Goal: Task Accomplishment & Management: Use online tool/utility

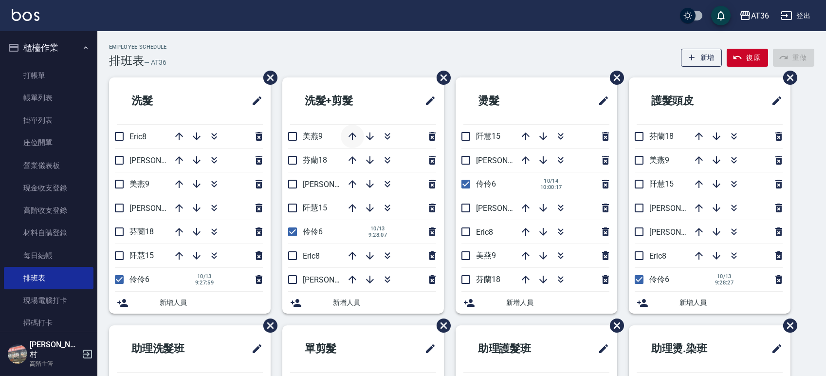
click at [352, 139] on icon "button" at bounding box center [352, 136] width 8 height 8
drag, startPoint x: 297, startPoint y: 134, endPoint x: 341, endPoint y: 151, distance: 47.0
click at [297, 134] on input "checkbox" at bounding box center [292, 136] width 20 height 20
checkbox input "true"
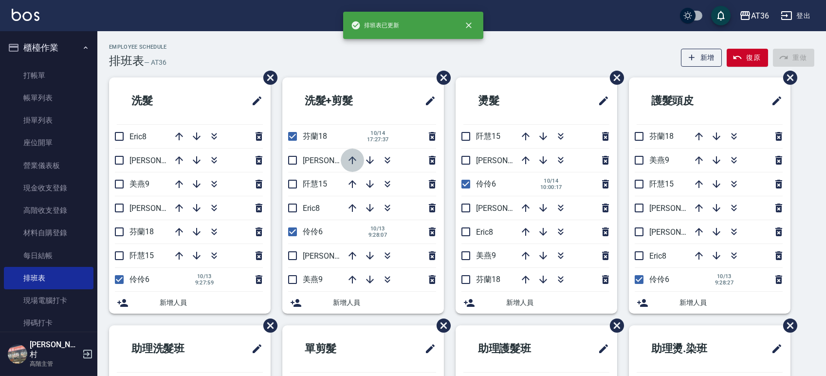
click at [352, 160] on icon "button" at bounding box center [352, 160] width 8 height 8
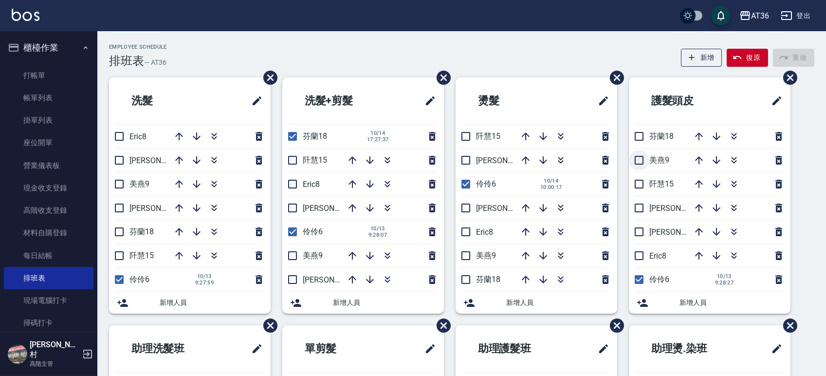
click at [641, 160] on input "checkbox" at bounding box center [639, 160] width 20 height 20
checkbox input "true"
click at [634, 184] on input "checkbox" at bounding box center [639, 184] width 20 height 20
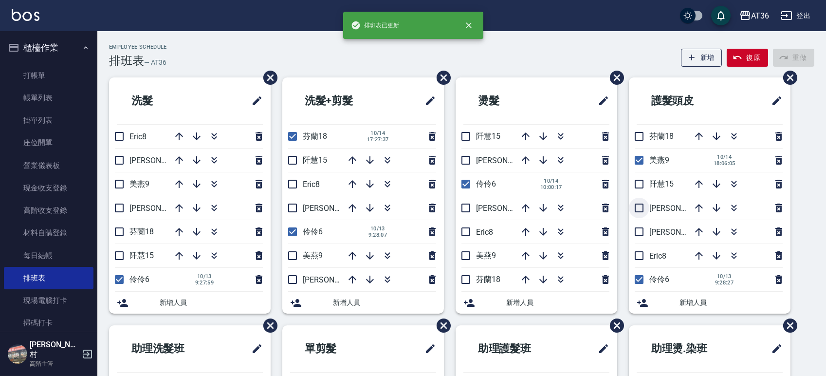
checkbox input "false"
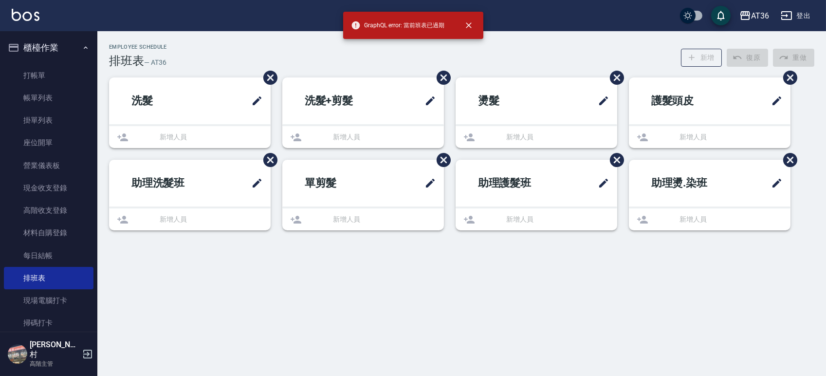
click at [637, 210] on ul "助理燙.染班 新增人員" at bounding box center [710, 195] width 162 height 71
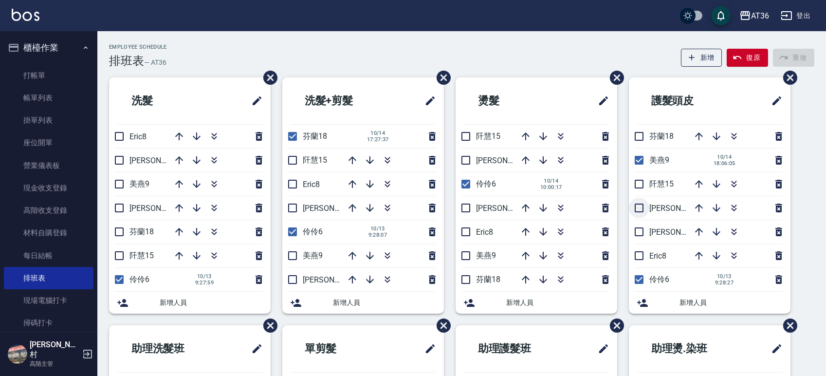
click at [637, 208] on input "checkbox" at bounding box center [639, 208] width 20 height 20
checkbox input "true"
click at [640, 188] on input "checkbox" at bounding box center [639, 184] width 20 height 20
checkbox input "true"
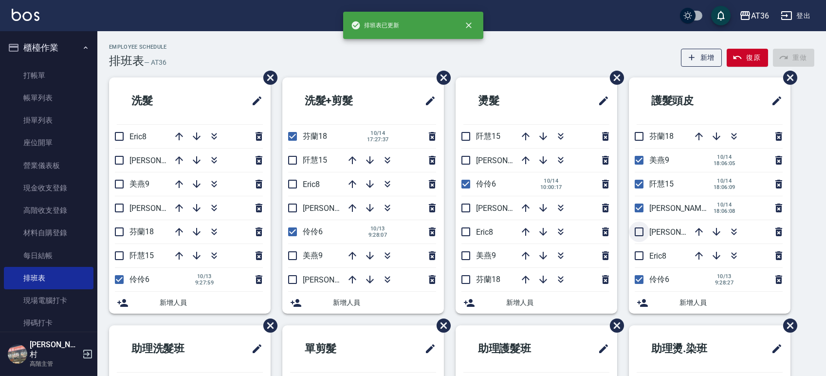
click at [636, 227] on input "checkbox" at bounding box center [639, 231] width 20 height 20
checkbox input "true"
click at [466, 159] on input "checkbox" at bounding box center [465, 160] width 20 height 20
checkbox input "true"
click at [463, 135] on input "checkbox" at bounding box center [465, 136] width 20 height 20
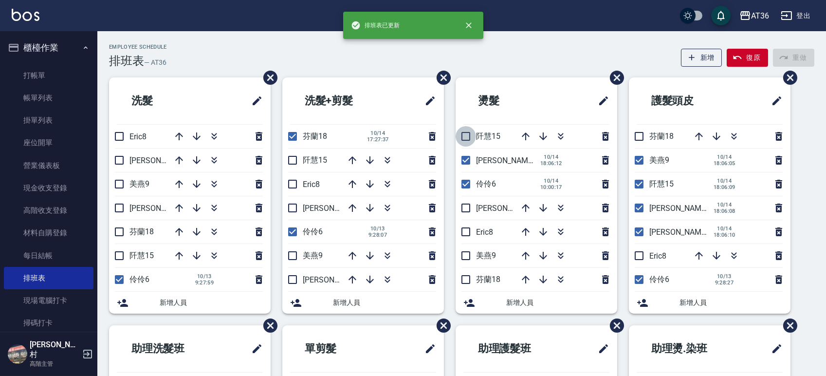
checkbox input "true"
click at [464, 207] on input "checkbox" at bounding box center [465, 208] width 20 height 20
checkbox input "true"
drag, startPoint x: 463, startPoint y: 258, endPoint x: 445, endPoint y: 222, distance: 40.7
click at [463, 258] on input "checkbox" at bounding box center [465, 255] width 20 height 20
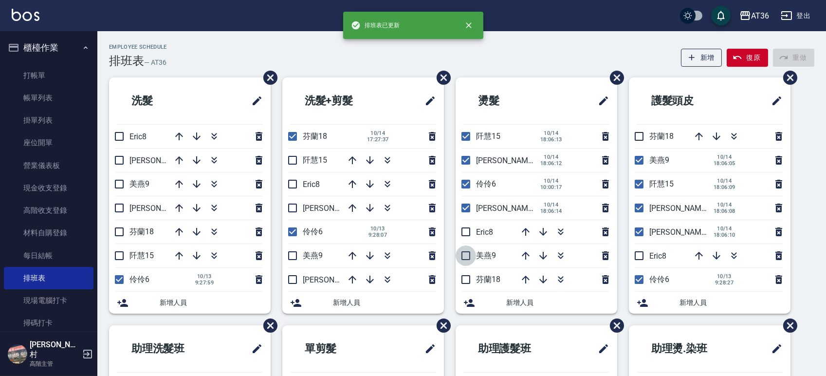
checkbox input "true"
click at [296, 258] on input "checkbox" at bounding box center [292, 255] width 20 height 20
checkbox input "true"
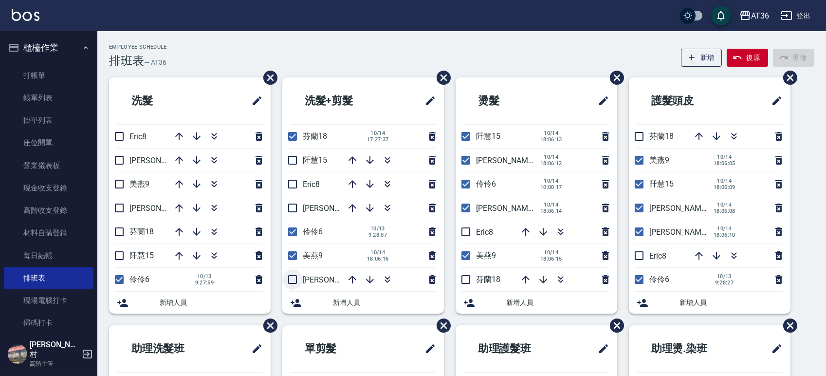
click at [292, 280] on input "checkbox" at bounding box center [292, 279] width 20 height 20
checkbox input "true"
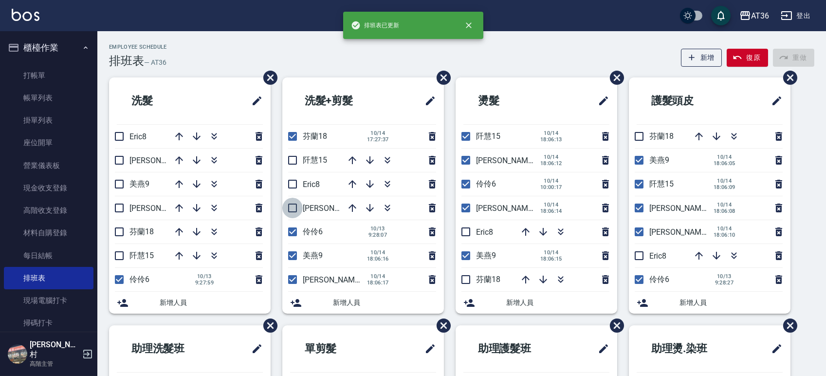
click at [297, 208] on input "checkbox" at bounding box center [292, 208] width 20 height 20
checkbox input "true"
click at [292, 160] on input "checkbox" at bounding box center [292, 160] width 20 height 20
checkbox input "true"
click at [120, 161] on input "checkbox" at bounding box center [119, 160] width 20 height 20
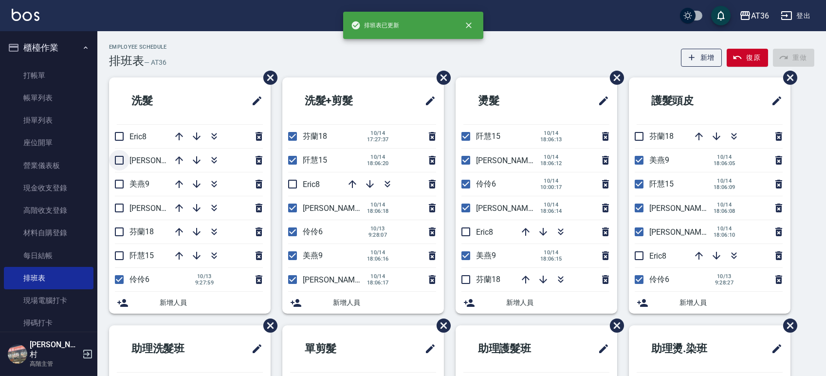
checkbox input "true"
drag, startPoint x: 120, startPoint y: 183, endPoint x: 120, endPoint y: 223, distance: 39.9
click at [120, 185] on input "checkbox" at bounding box center [119, 184] width 20 height 20
checkbox input "true"
click at [115, 205] on input "checkbox" at bounding box center [119, 208] width 20 height 20
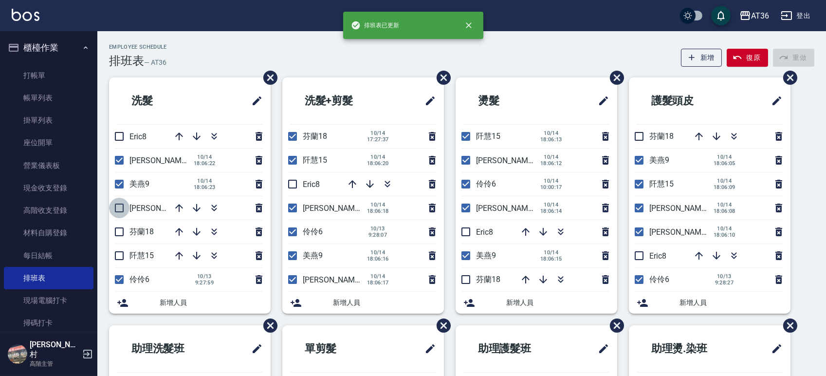
checkbox input "true"
click at [120, 234] on input "checkbox" at bounding box center [119, 231] width 20 height 20
checkbox input "true"
click at [118, 254] on input "checkbox" at bounding box center [119, 255] width 20 height 20
checkbox input "true"
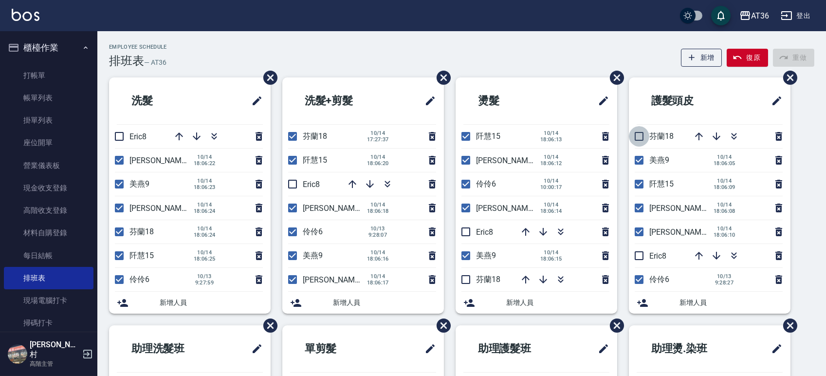
click at [642, 134] on input "checkbox" at bounding box center [639, 136] width 20 height 20
checkbox input "true"
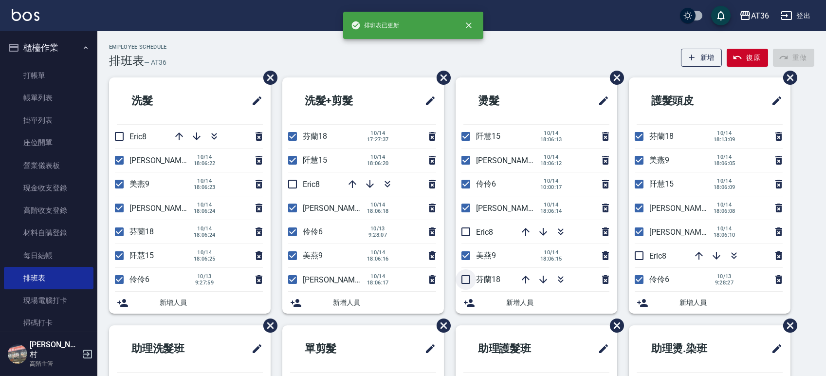
click at [461, 279] on input "checkbox" at bounding box center [465, 279] width 20 height 20
checkbox input "true"
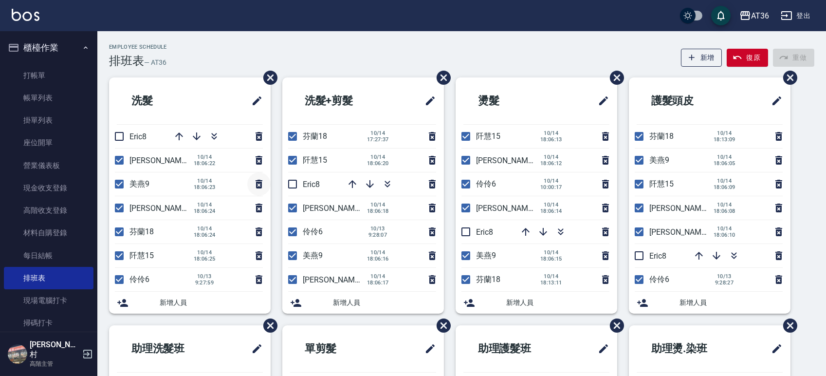
scroll to position [201, 0]
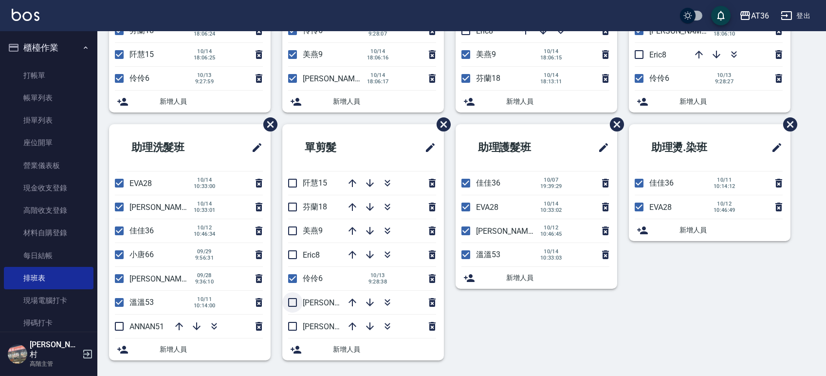
click at [291, 301] on input "checkbox" at bounding box center [292, 302] width 20 height 20
checkbox input "true"
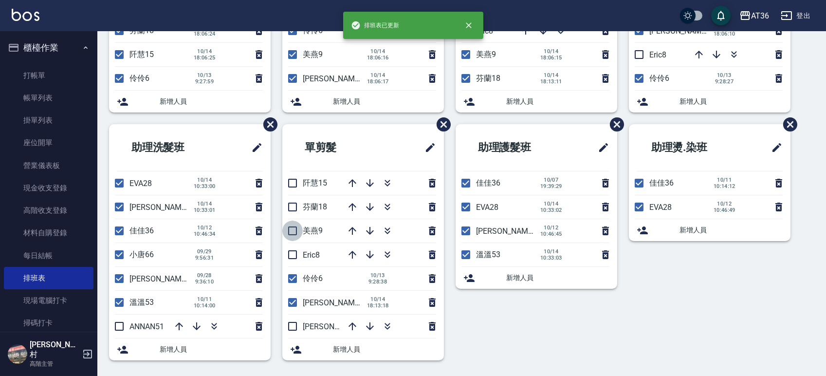
click at [292, 231] on input "checkbox" at bounding box center [292, 230] width 20 height 20
checkbox input "true"
click at [291, 205] on input "checkbox" at bounding box center [292, 207] width 20 height 20
checkbox input "true"
click at [291, 184] on input "checkbox" at bounding box center [292, 183] width 20 height 20
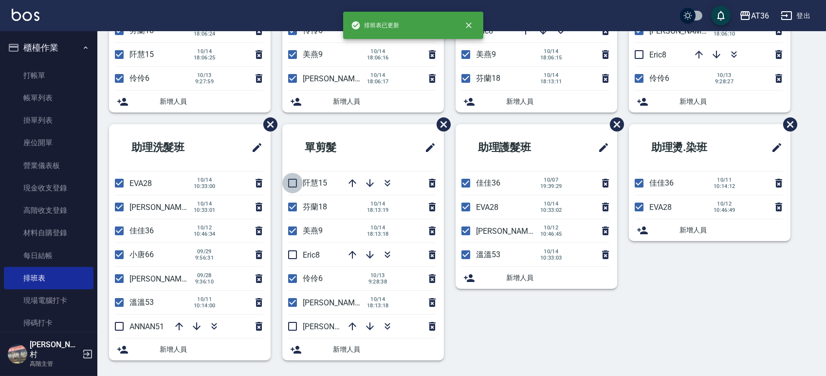
checkbox input "true"
click at [294, 324] on input "checkbox" at bounding box center [292, 326] width 20 height 20
checkbox input "true"
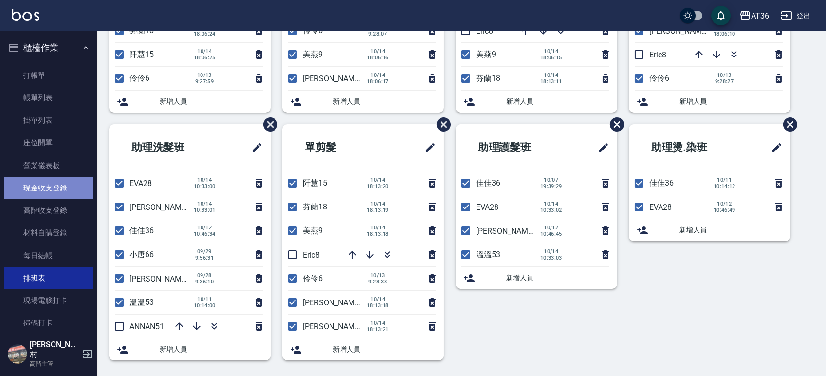
click at [50, 185] on link "現金收支登錄" at bounding box center [49, 188] width 90 height 22
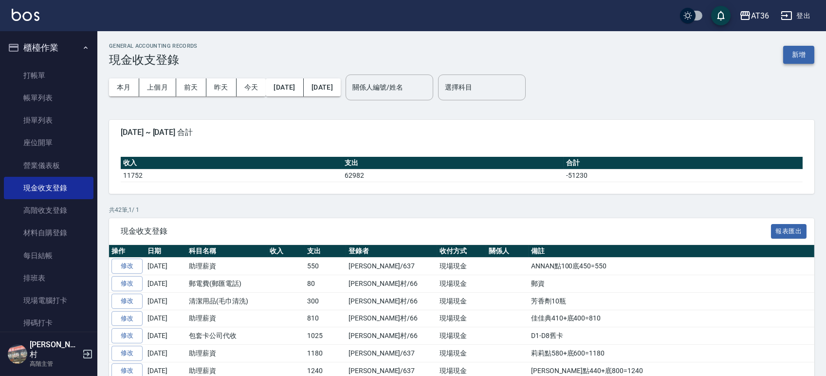
click at [796, 46] on button "新增" at bounding box center [798, 55] width 31 height 18
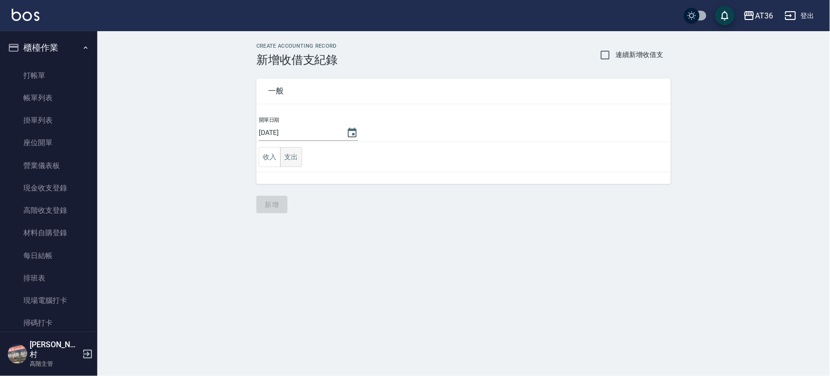
click at [285, 157] on button "支出" at bounding box center [291, 157] width 22 height 20
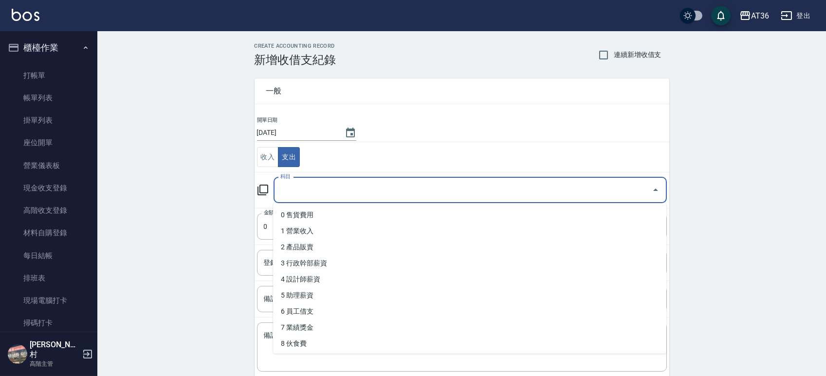
drag, startPoint x: 289, startPoint y: 190, endPoint x: 341, endPoint y: 225, distance: 62.3
click at [289, 191] on input "科目" at bounding box center [463, 189] width 370 height 17
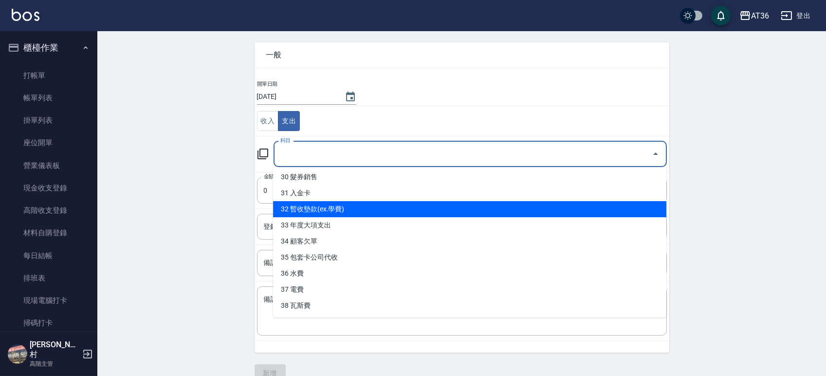
scroll to position [54, 0]
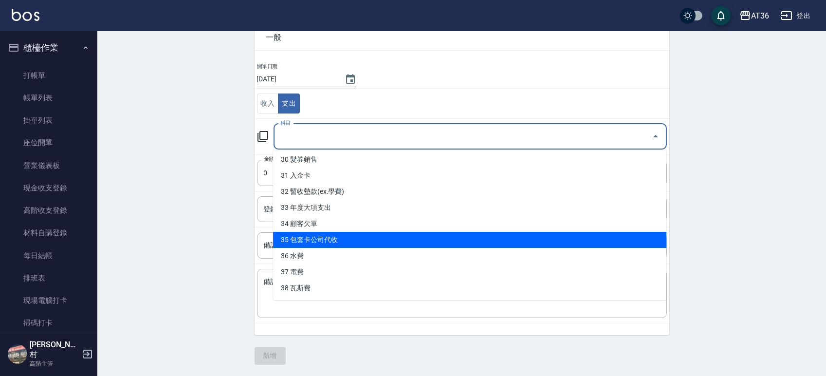
click at [324, 241] on li "35 包套卡公司代收" at bounding box center [469, 240] width 393 height 16
type input "35 包套卡公司代收"
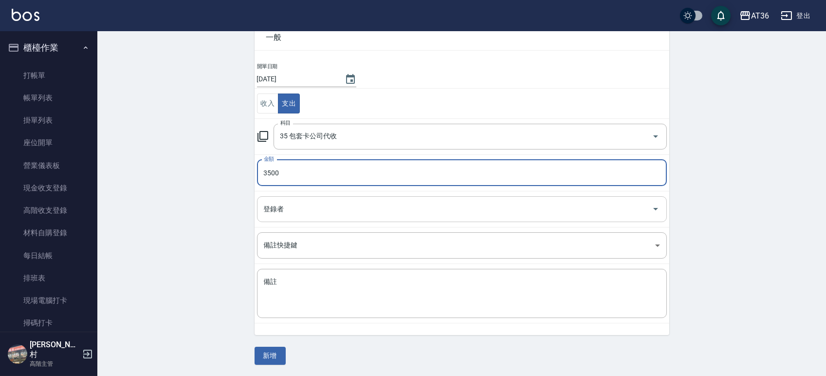
type input "3500"
click at [266, 206] on div "登錄者 登錄者" at bounding box center [462, 209] width 410 height 26
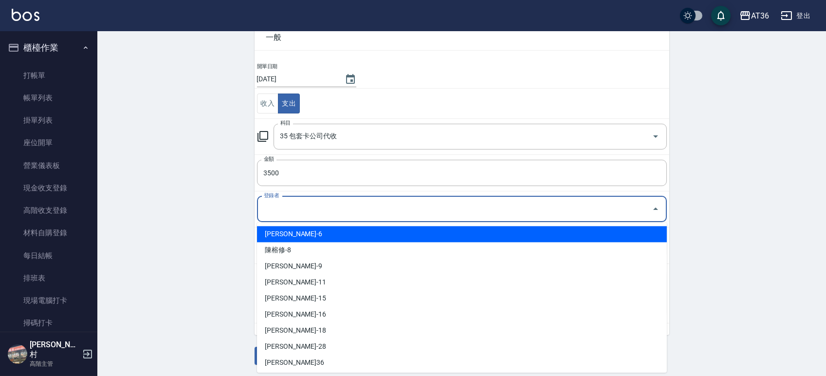
click at [286, 216] on input "登錄者" at bounding box center [454, 208] width 386 height 17
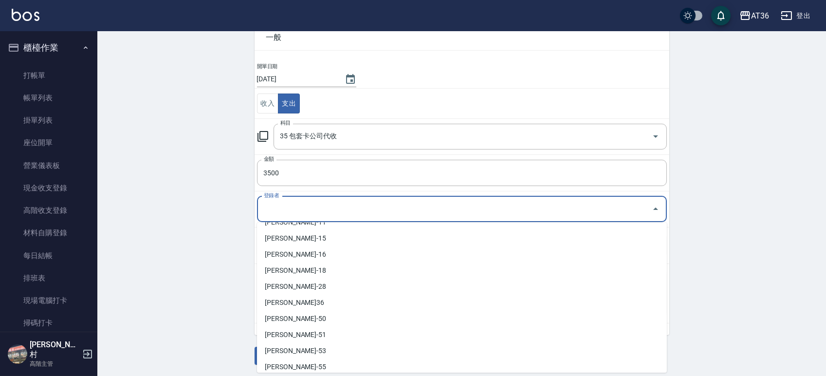
scroll to position [162, 0]
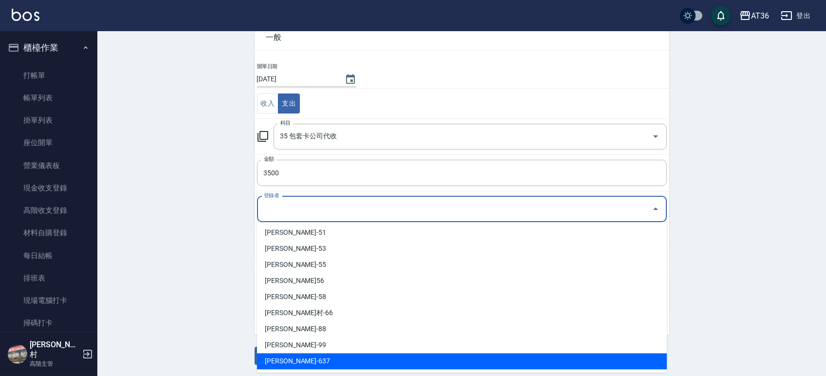
drag, startPoint x: 293, startPoint y: 357, endPoint x: 313, endPoint y: 322, distance: 40.1
click at [294, 357] on li "[PERSON_NAME]-637" at bounding box center [462, 361] width 410 height 16
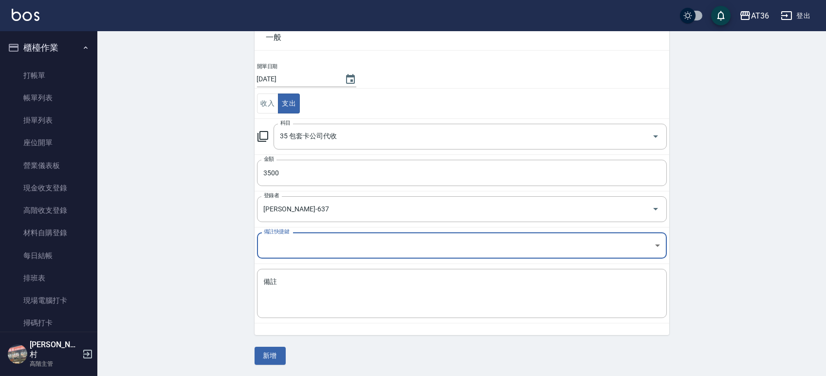
type input "[PERSON_NAME]-637"
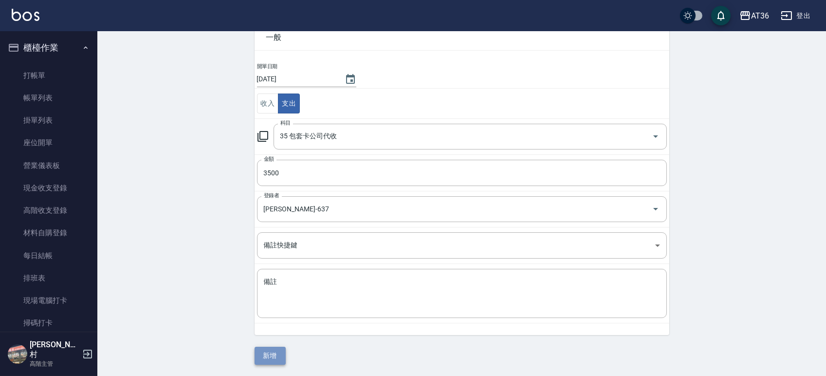
click at [276, 360] on button "新增" at bounding box center [269, 355] width 31 height 18
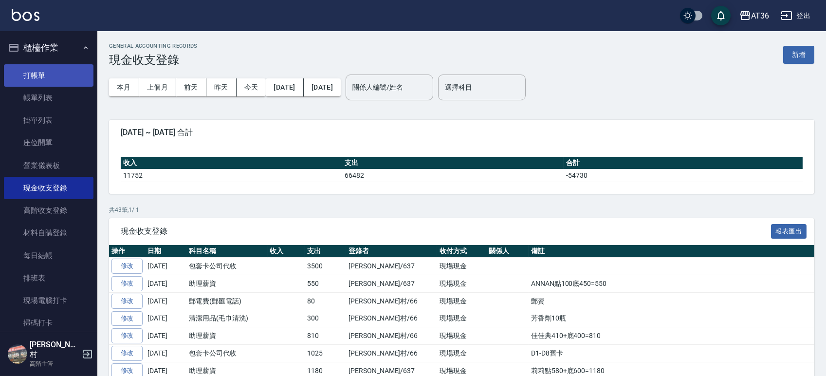
click at [50, 77] on link "打帳單" at bounding box center [49, 75] width 90 height 22
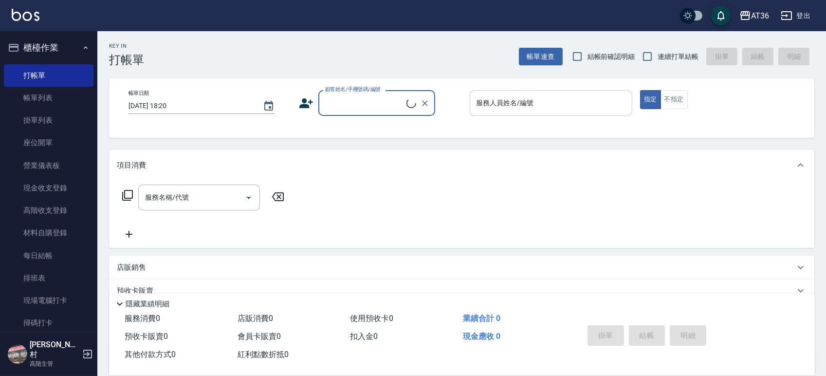
drag, startPoint x: 477, startPoint y: 99, endPoint x: 494, endPoint y: 114, distance: 23.4
click at [476, 99] on div "服務人員姓名/編號 服務人員姓名/編號" at bounding box center [550, 103] width 162 height 26
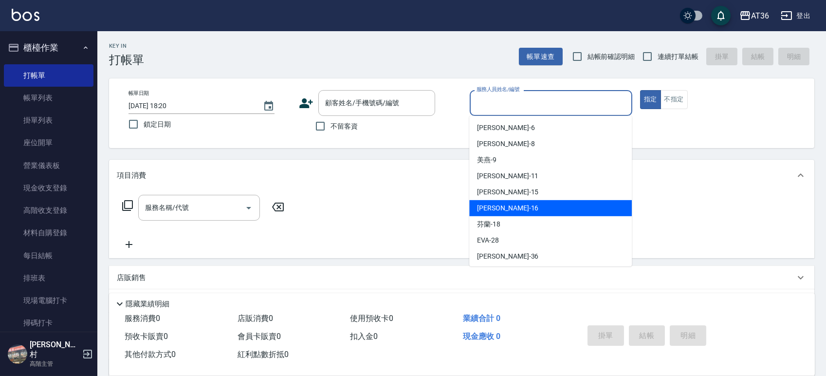
click at [499, 208] on span "[PERSON_NAME] -16" at bounding box center [507, 208] width 61 height 10
type input "[PERSON_NAME]-16"
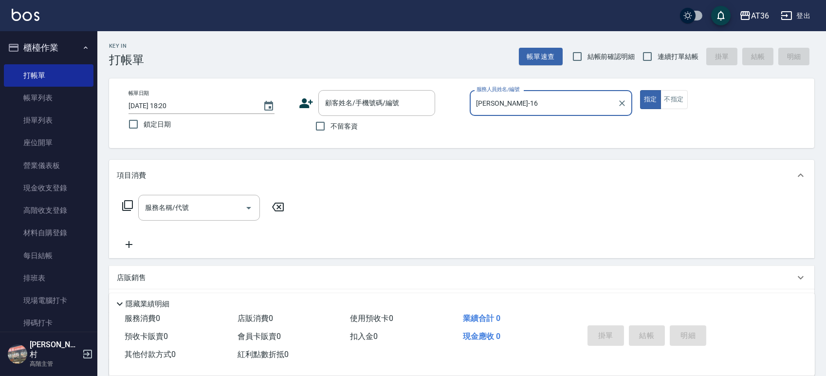
click at [317, 126] on input "不留客資" at bounding box center [320, 126] width 20 height 20
checkbox input "true"
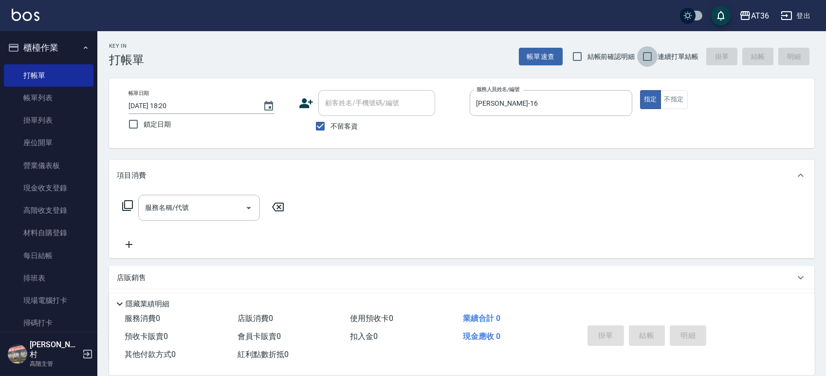
click at [648, 57] on input "連續打單結帳" at bounding box center [647, 56] width 20 height 20
checkbox input "true"
click at [123, 203] on icon at bounding box center [128, 205] width 12 height 12
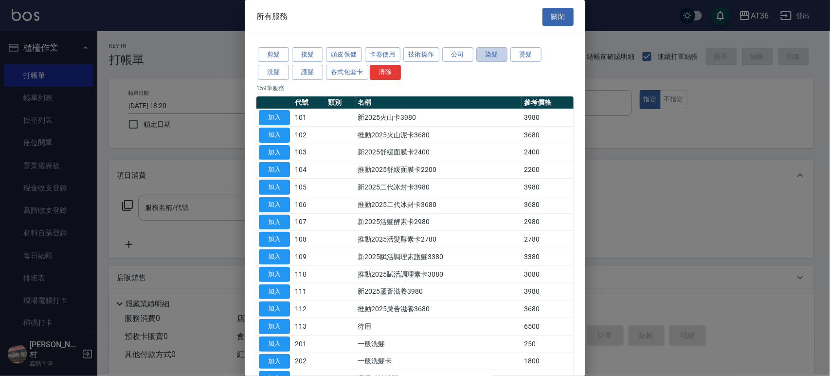
drag, startPoint x: 490, startPoint y: 54, endPoint x: 536, endPoint y: 178, distance: 132.0
click at [490, 54] on button "染髮" at bounding box center [491, 54] width 31 height 15
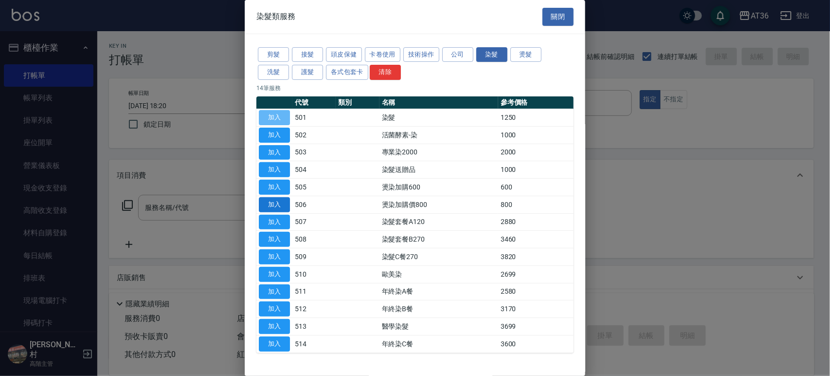
drag, startPoint x: 275, startPoint y: 115, endPoint x: 283, endPoint y: 207, distance: 92.3
click at [274, 116] on button "加入" at bounding box center [274, 117] width 31 height 15
type input "染髮(501)"
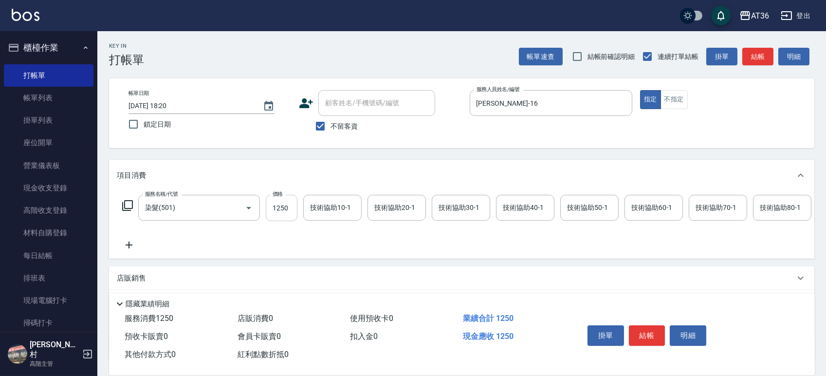
click at [285, 216] on input "1250" at bounding box center [282, 208] width 32 height 26
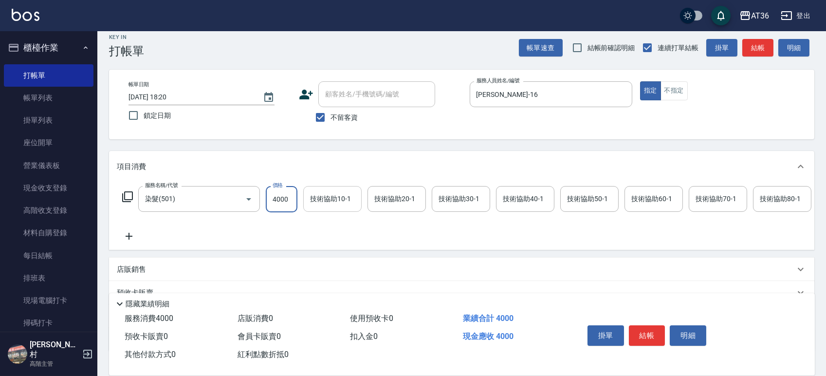
scroll to position [86, 0]
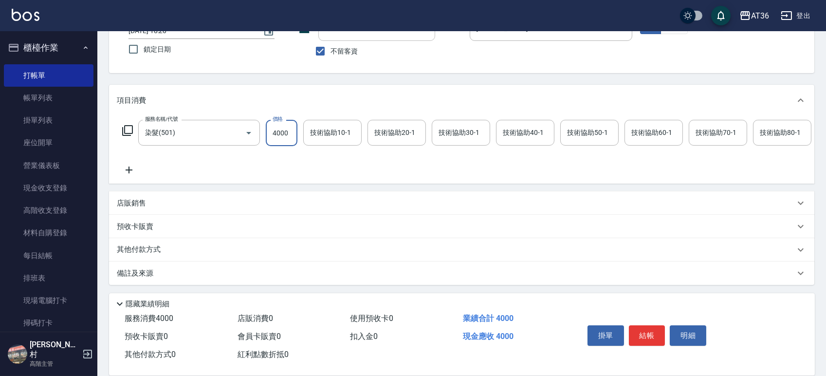
type input "4000"
drag, startPoint x: 137, startPoint y: 204, endPoint x: 207, endPoint y: 213, distance: 71.1
click at [140, 205] on p "店販銷售" at bounding box center [131, 203] width 29 height 10
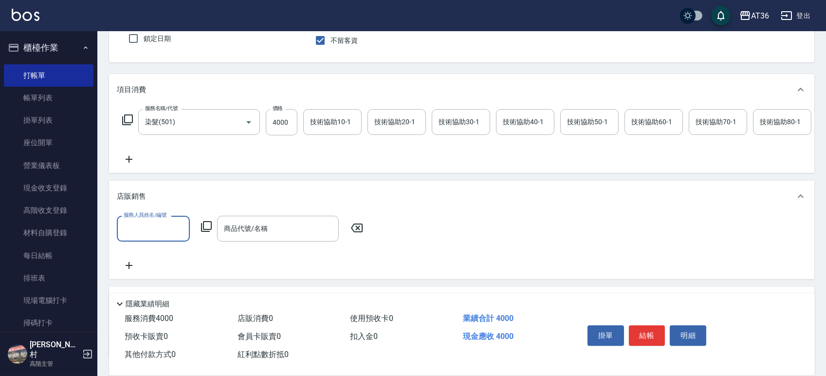
scroll to position [0, 0]
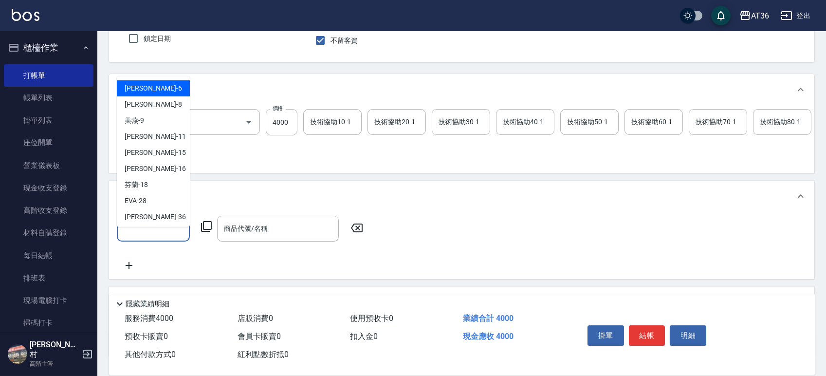
click at [146, 231] on input "服務人員姓名/編號" at bounding box center [153, 228] width 64 height 17
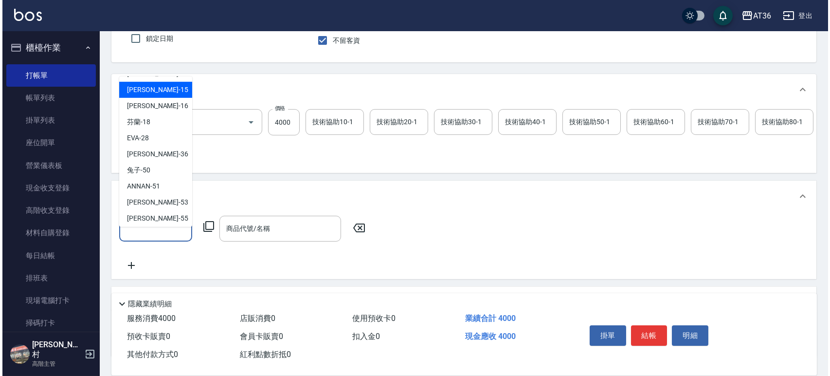
scroll to position [130, 0]
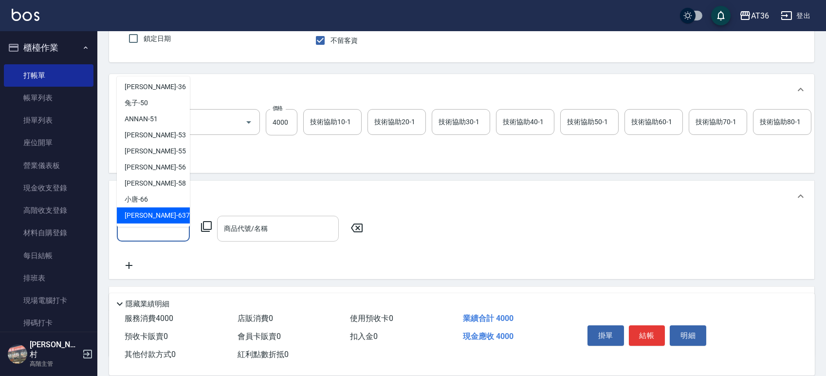
drag, startPoint x: 152, startPoint y: 213, endPoint x: 218, endPoint y: 246, distance: 74.4
click at [154, 214] on div "憶琳 -637" at bounding box center [153, 215] width 73 height 16
type input "憶琳-637"
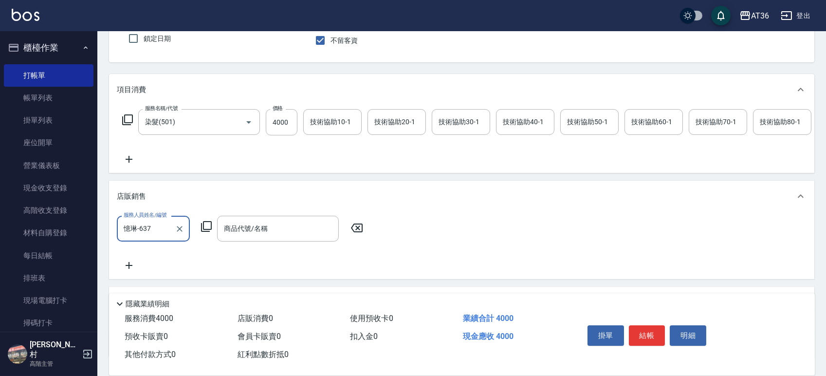
click at [205, 232] on icon at bounding box center [206, 226] width 12 height 12
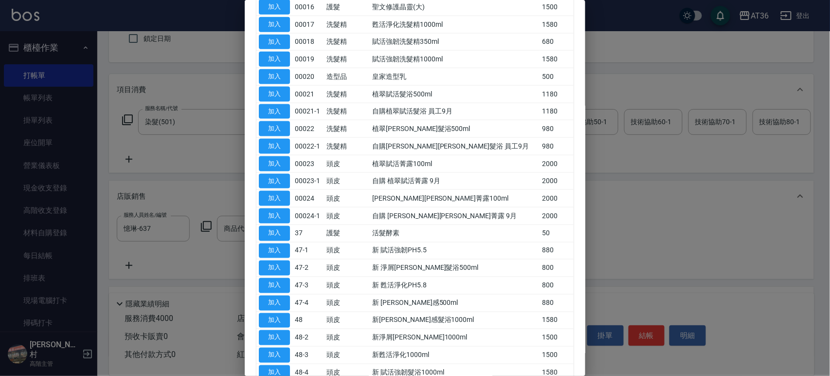
scroll to position [624, 0]
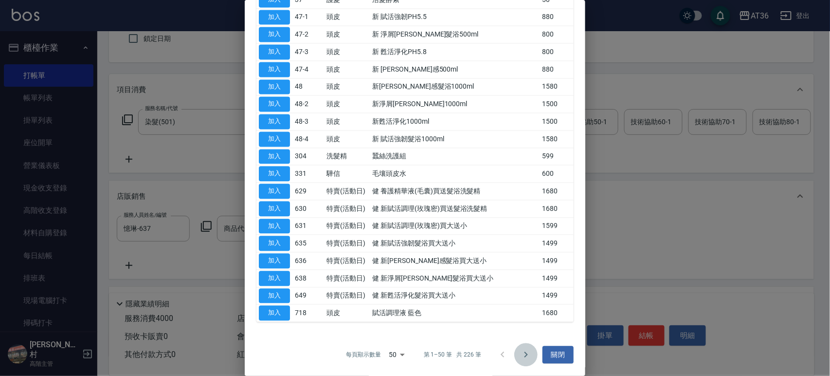
click at [524, 355] on icon "Go to next page" at bounding box center [525, 355] width 3 height 6
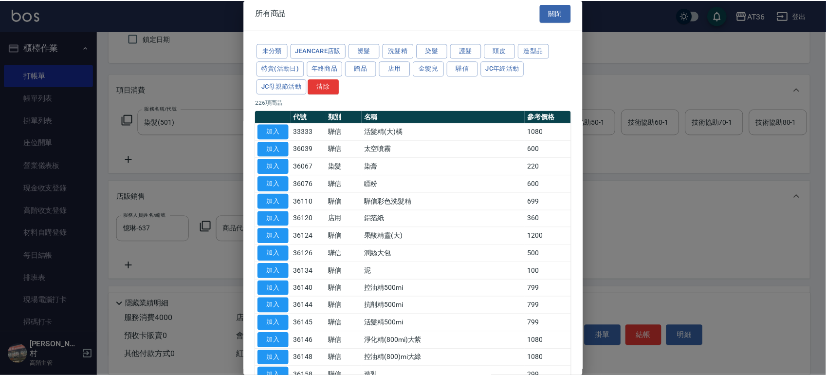
scroll to position [0, 0]
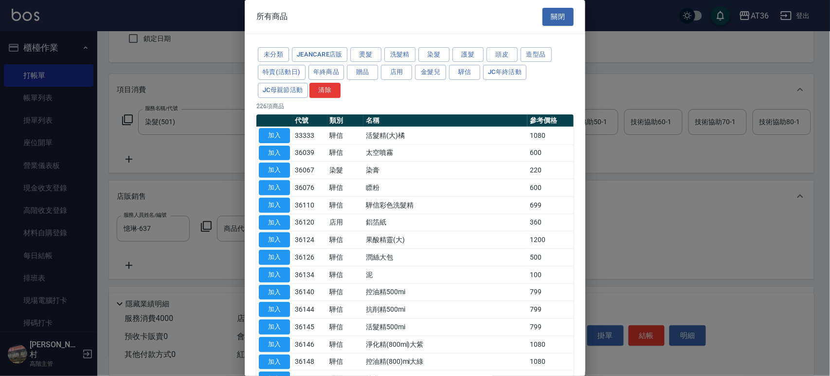
drag, startPoint x: 281, startPoint y: 202, endPoint x: 503, endPoint y: 231, distance: 223.7
click at [281, 203] on button "加入" at bounding box center [274, 205] width 31 height 15
type input "驊信彩色洗髮精"
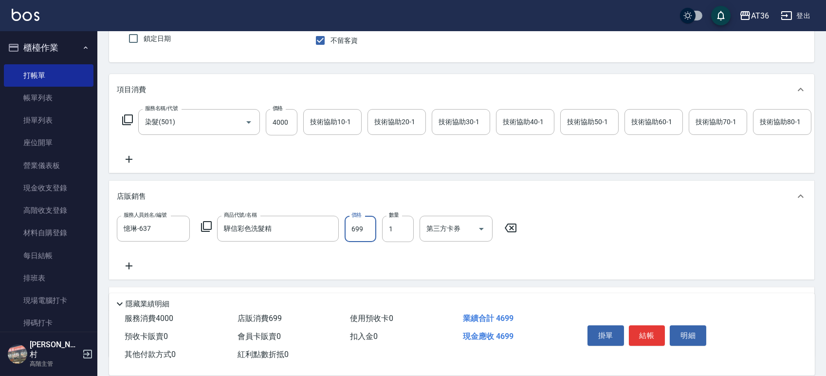
click at [367, 242] on input "699" at bounding box center [360, 229] width 32 height 26
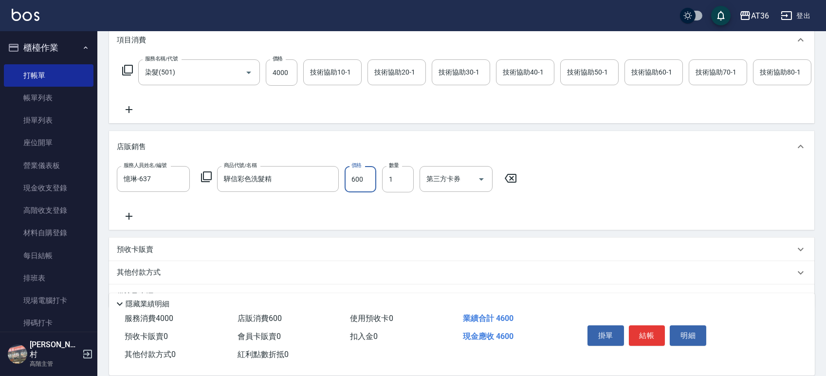
scroll to position [169, 0]
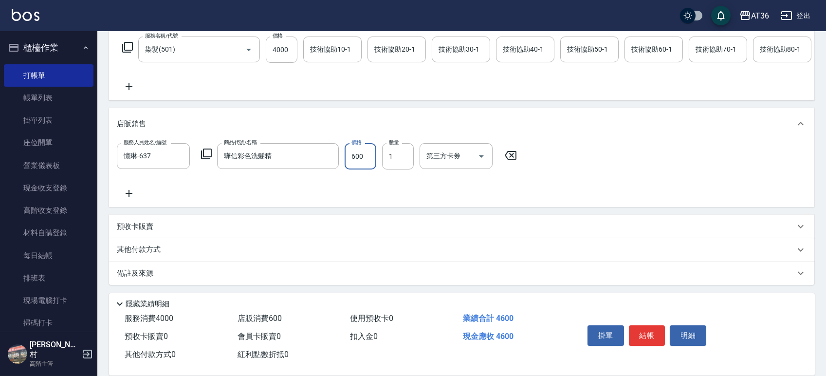
type input "600"
click at [152, 251] on p "其他付款方式" at bounding box center [141, 249] width 49 height 11
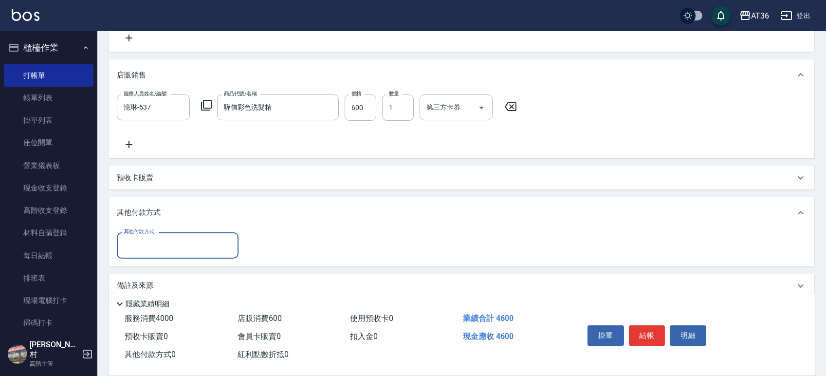
scroll to position [230, 0]
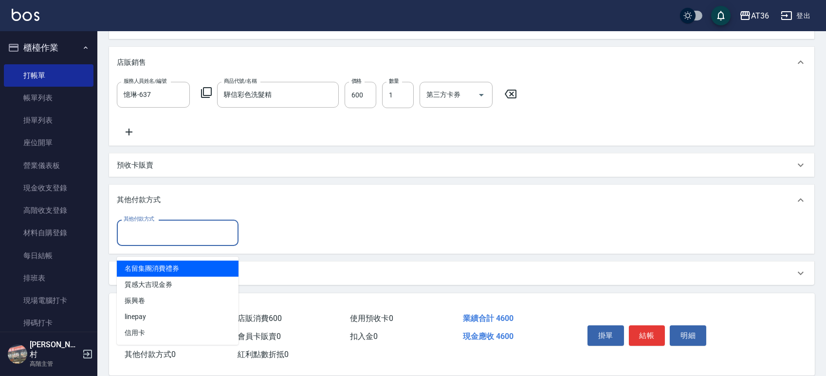
click at [168, 232] on input "其他付款方式" at bounding box center [177, 232] width 113 height 17
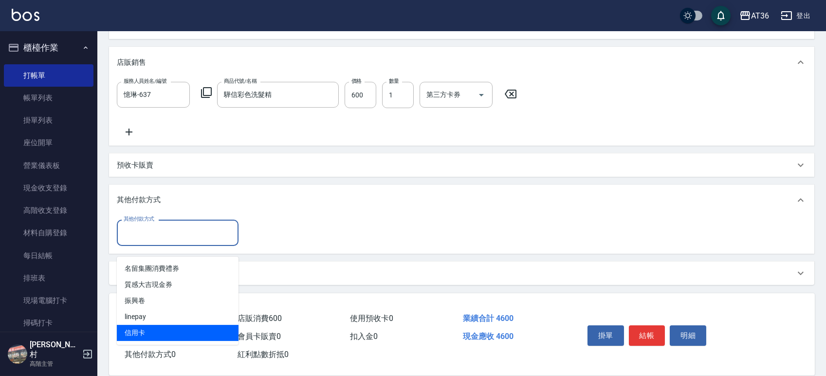
click at [149, 324] on span "信用卡" at bounding box center [178, 332] width 122 height 16
type input "信用卡"
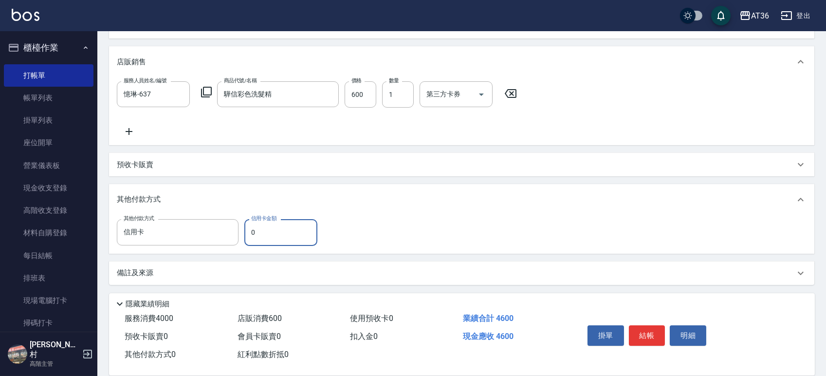
drag, startPoint x: 248, startPoint y: 238, endPoint x: 270, endPoint y: 230, distance: 22.9
click at [248, 239] on input "0" at bounding box center [280, 232] width 73 height 26
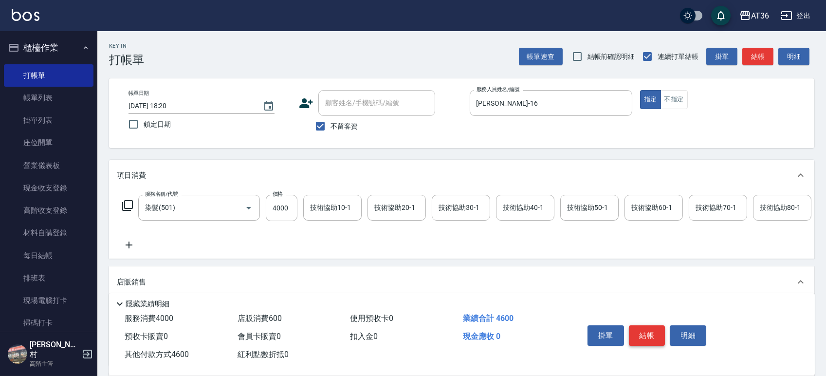
type input "4600"
click at [647, 333] on button "結帳" at bounding box center [647, 335] width 36 height 20
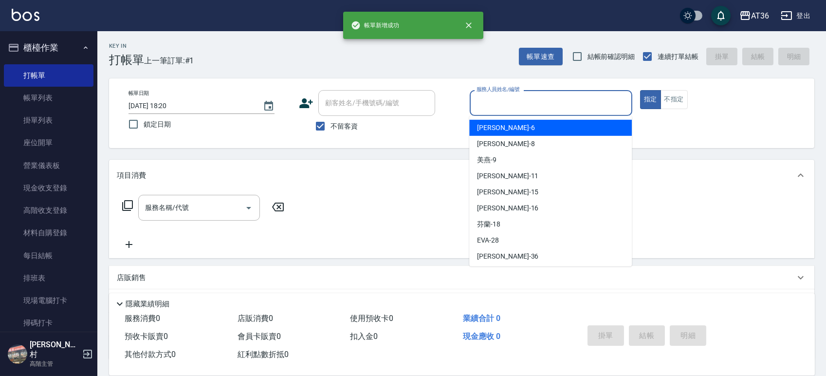
click at [480, 108] on input "服務人員姓名/編號" at bounding box center [551, 102] width 154 height 17
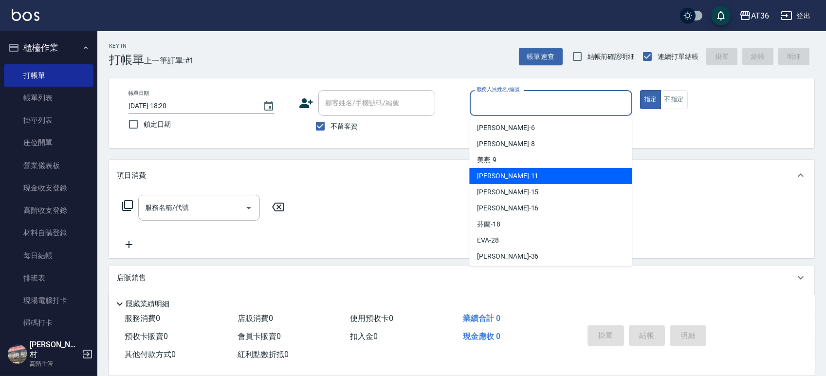
click at [503, 177] on div "[PERSON_NAME] -11" at bounding box center [550, 176] width 162 height 16
type input "[PERSON_NAME]-11"
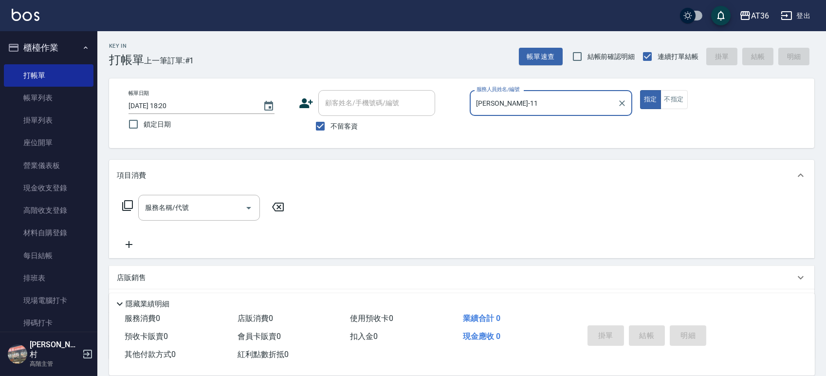
click at [130, 206] on icon at bounding box center [128, 205] width 12 height 12
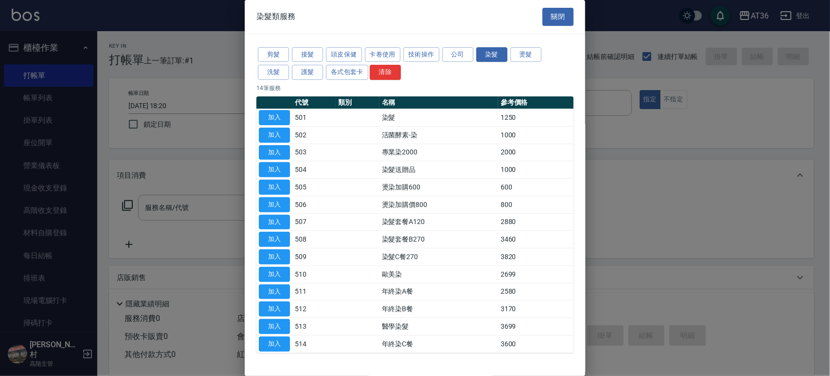
drag, startPoint x: 347, startPoint y: 56, endPoint x: 408, endPoint y: 90, distance: 69.0
click at [347, 57] on button "頭皮保健" at bounding box center [344, 54] width 36 height 15
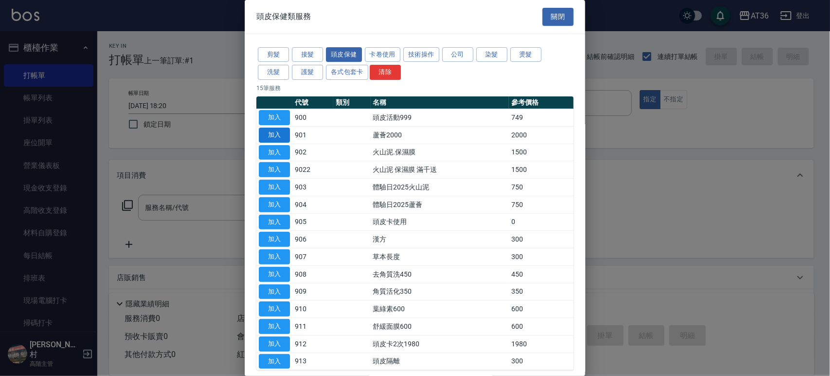
click at [275, 134] on button "加入" at bounding box center [274, 134] width 31 height 15
type input "蘆薈2000(901)"
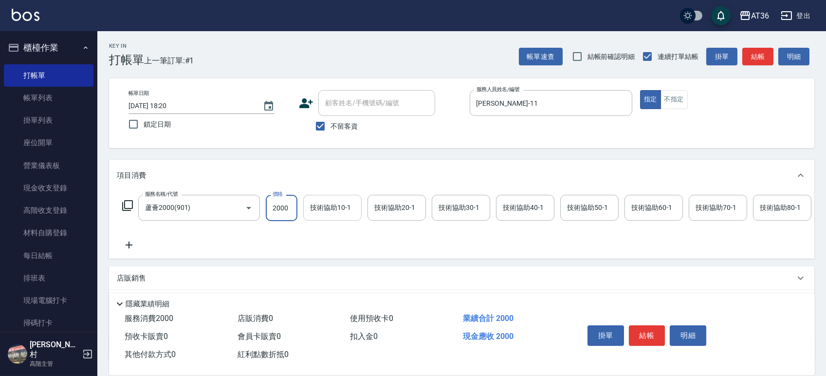
drag, startPoint x: 273, startPoint y: 207, endPoint x: 308, endPoint y: 210, distance: 35.6
click at [272, 207] on input "2000" at bounding box center [282, 208] width 32 height 26
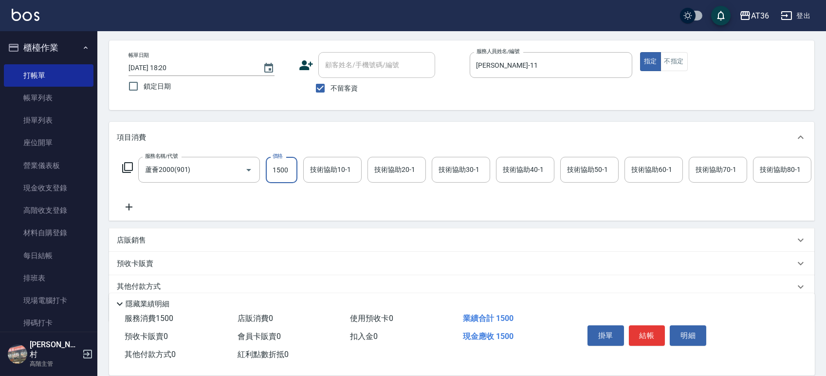
scroll to position [86, 0]
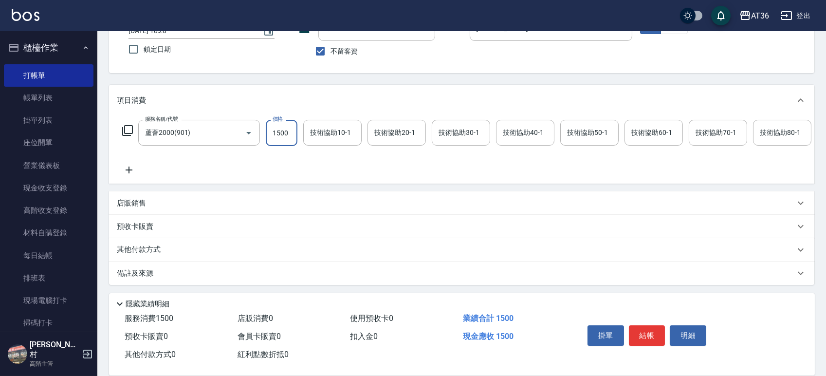
type input "1500"
click at [157, 249] on p "其他付款方式" at bounding box center [141, 249] width 49 height 11
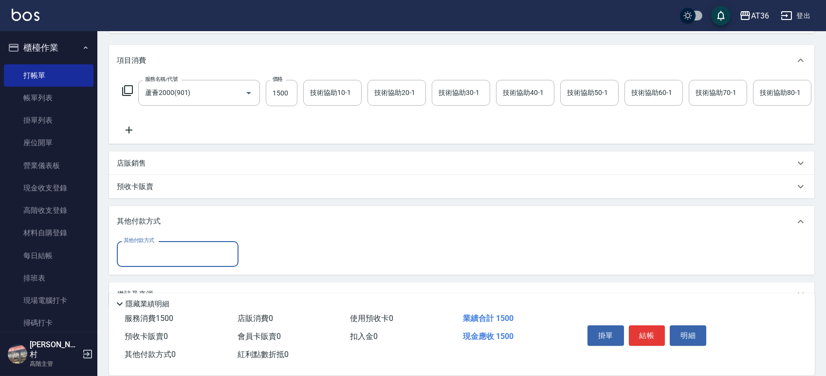
scroll to position [146, 0]
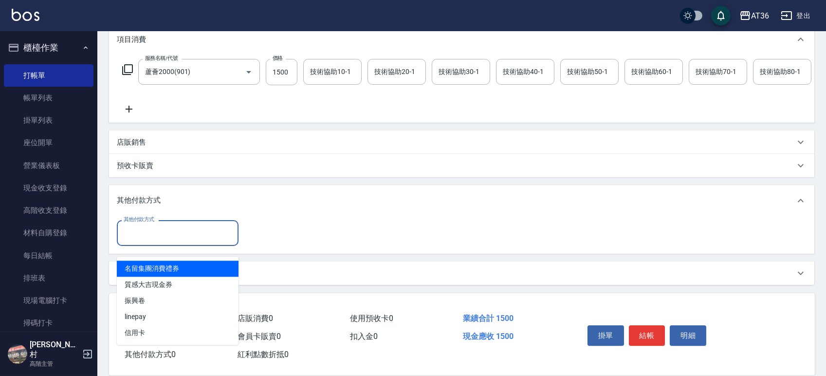
click at [169, 234] on input "其他付款方式" at bounding box center [177, 232] width 113 height 17
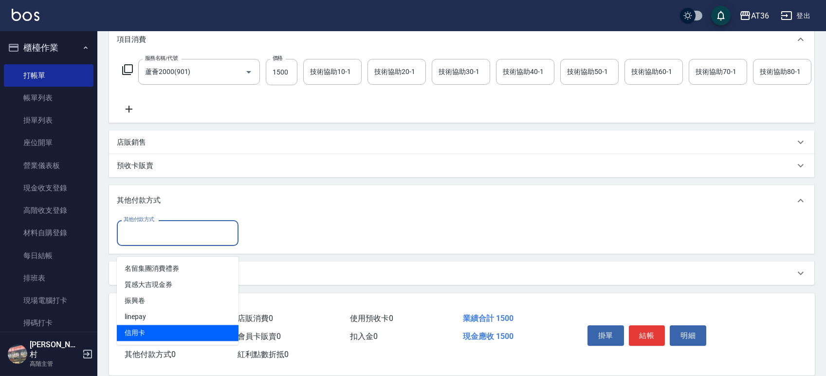
click at [160, 324] on span "信用卡" at bounding box center [178, 332] width 122 height 16
type input "信用卡"
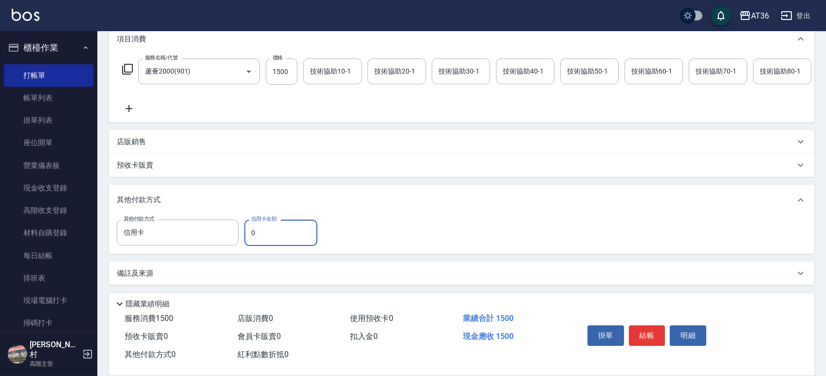
drag, startPoint x: 253, startPoint y: 231, endPoint x: 263, endPoint y: 231, distance: 9.2
click at [253, 231] on input "0" at bounding box center [280, 232] width 73 height 26
click at [125, 63] on icon at bounding box center [128, 69] width 12 height 12
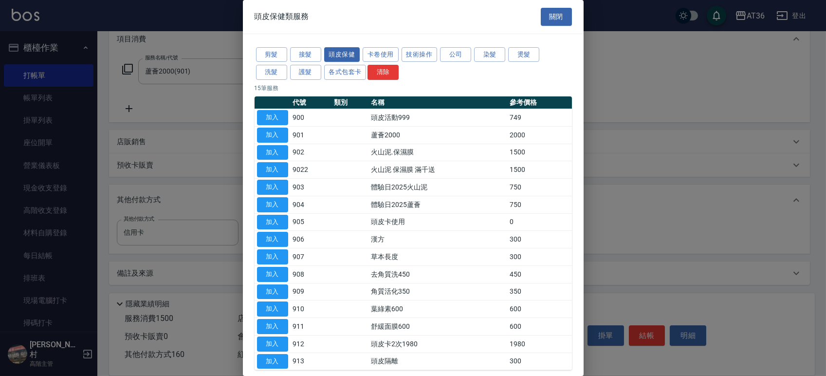
scroll to position [136, 0]
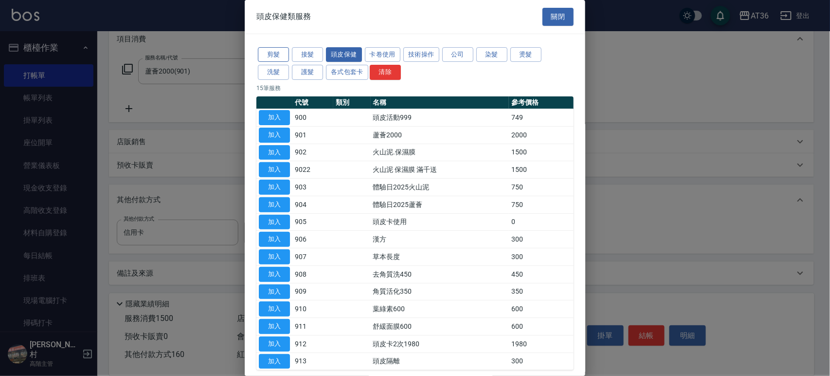
click at [271, 53] on button "剪髮" at bounding box center [273, 54] width 31 height 15
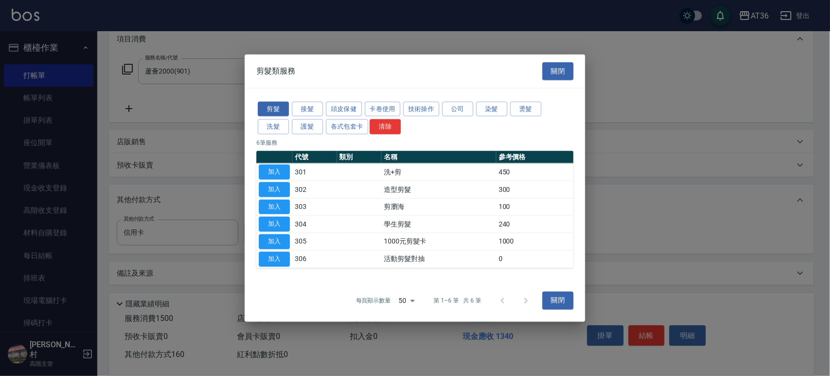
drag, startPoint x: 280, startPoint y: 187, endPoint x: 308, endPoint y: 258, distance: 76.2
click at [280, 189] on button "加入" at bounding box center [274, 188] width 31 height 15
type input "0"
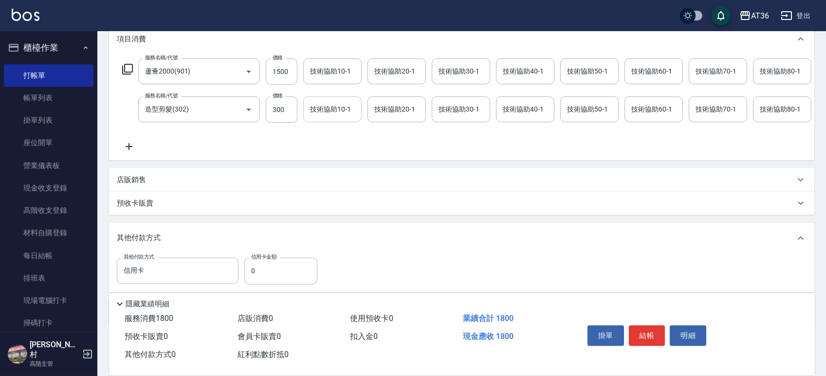
drag, startPoint x: 272, startPoint y: 114, endPoint x: 324, endPoint y: 106, distance: 52.2
click at [272, 113] on input "300" at bounding box center [282, 109] width 32 height 26
type input "250"
click at [279, 72] on input "1500" at bounding box center [282, 71] width 32 height 26
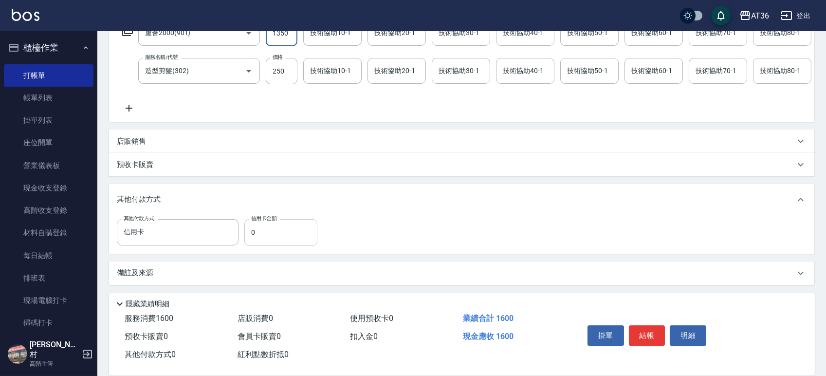
type input "1350"
click at [252, 229] on input "0" at bounding box center [280, 232] width 73 height 26
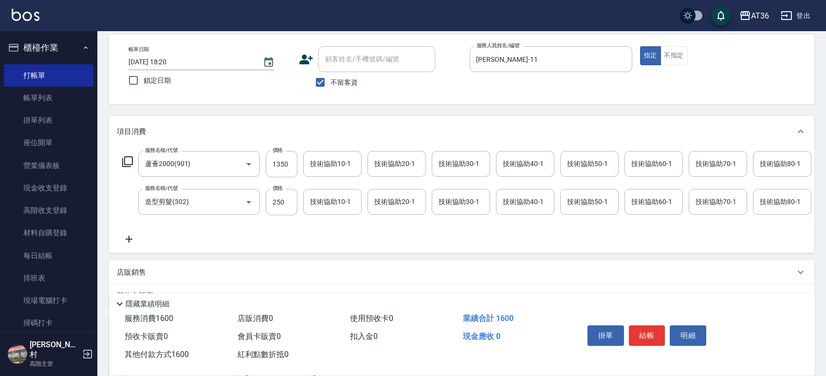
scroll to position [0, 0]
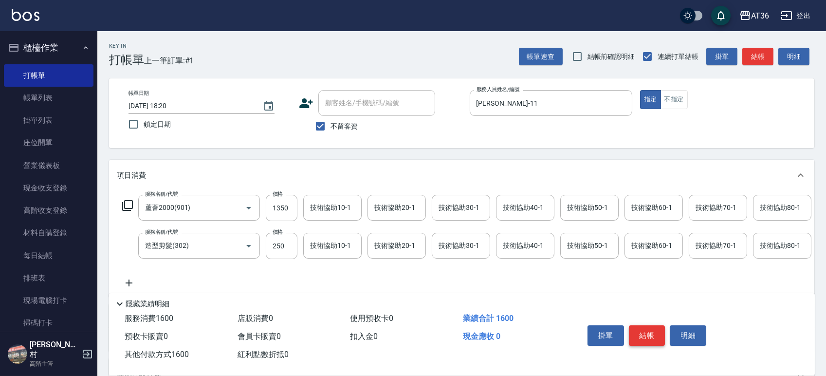
type input "1600"
click at [647, 336] on button "結帳" at bounding box center [647, 335] width 36 height 20
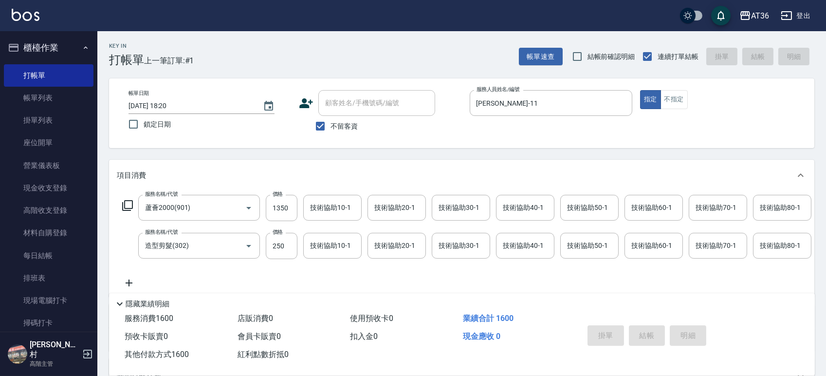
type input "[DATE] 18:21"
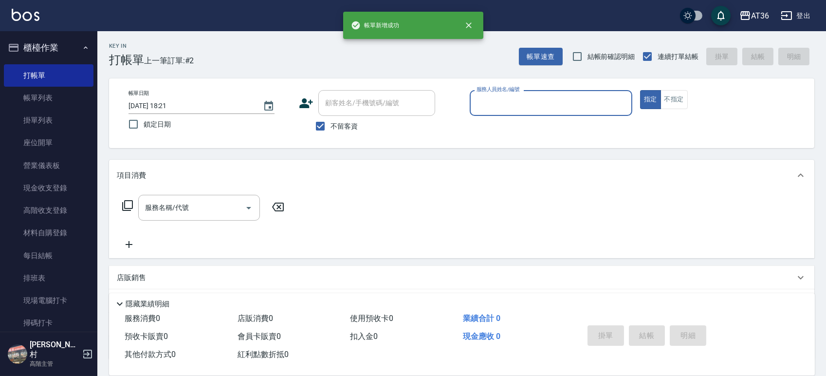
drag, startPoint x: 475, startPoint y: 101, endPoint x: 482, endPoint y: 108, distance: 9.3
click at [475, 102] on input "服務人員姓名/編號" at bounding box center [551, 102] width 154 height 17
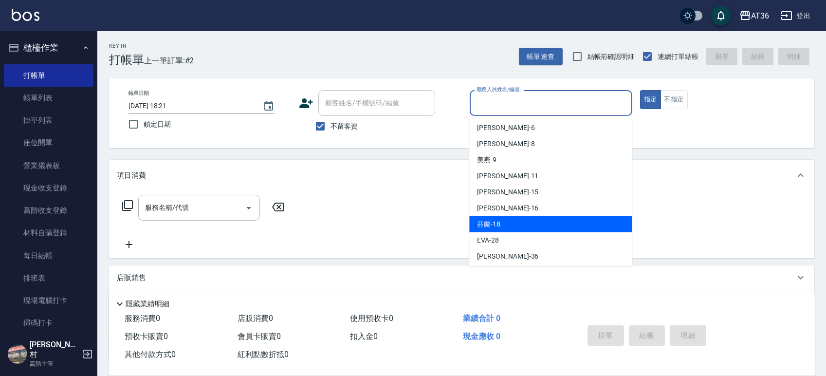
click at [483, 226] on span "芬蘭 -18" at bounding box center [488, 224] width 23 height 10
type input "芬蘭-18"
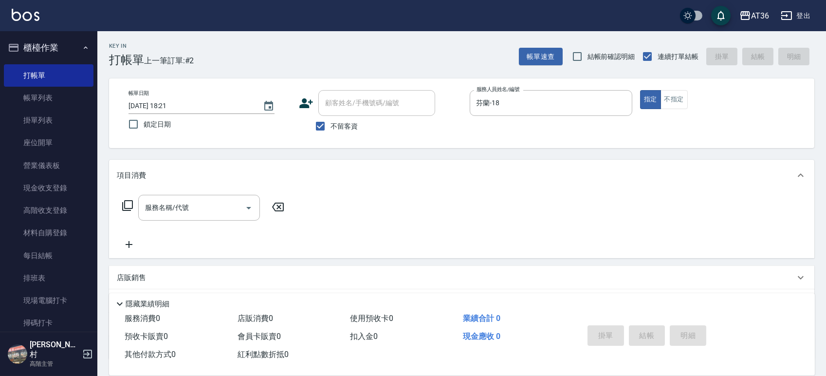
click at [130, 209] on icon at bounding box center [128, 205] width 12 height 12
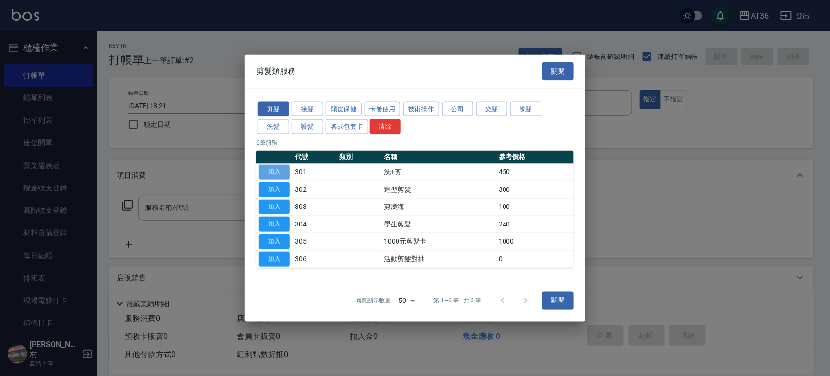
click at [271, 172] on button "加入" at bounding box center [274, 171] width 31 height 15
type input "洗+剪(301)"
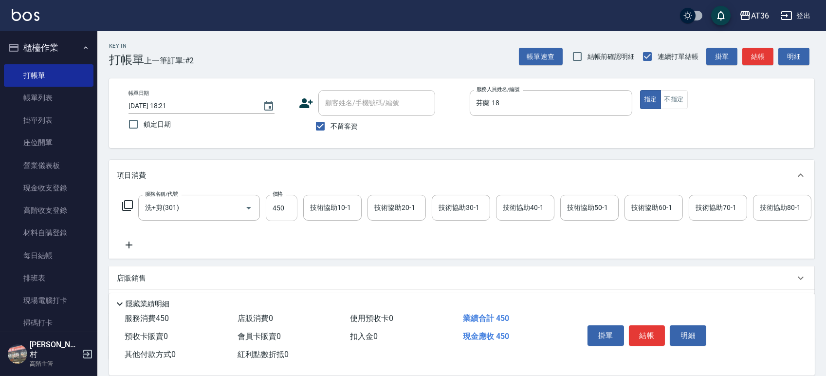
click at [271, 212] on input "450" at bounding box center [282, 208] width 32 height 26
type input "500"
click at [645, 335] on button "結帳" at bounding box center [647, 335] width 36 height 20
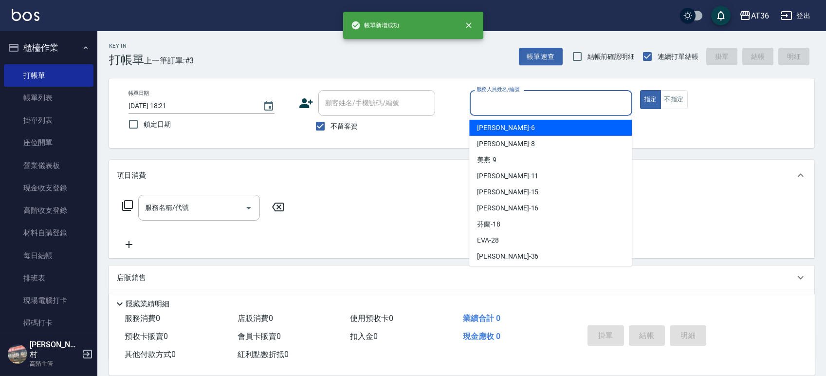
click at [474, 106] on input "服務人員姓名/編號" at bounding box center [551, 102] width 154 height 17
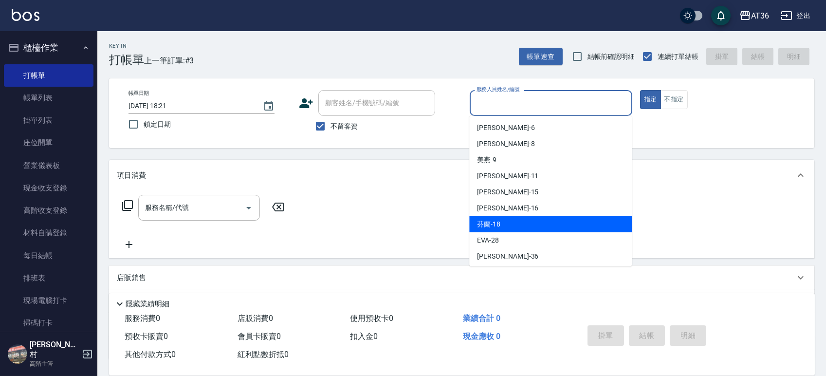
click at [502, 222] on div "芬蘭 -18" at bounding box center [550, 224] width 162 height 16
type input "芬蘭-18"
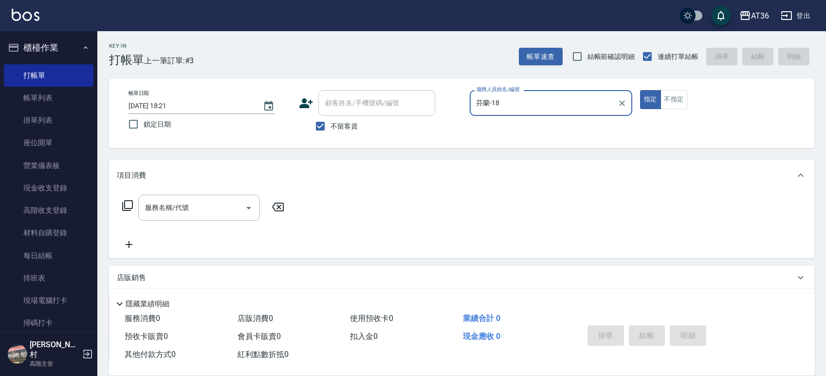
click at [125, 205] on icon at bounding box center [127, 205] width 11 height 11
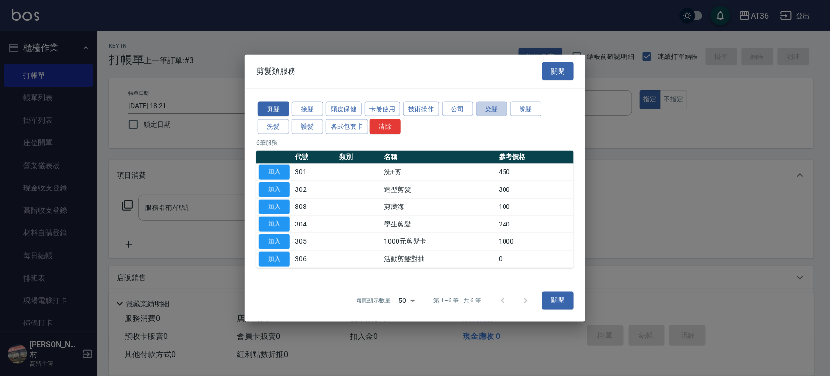
drag, startPoint x: 492, startPoint y: 111, endPoint x: 690, endPoint y: 153, distance: 202.4
click at [494, 111] on button "染髮" at bounding box center [491, 108] width 31 height 15
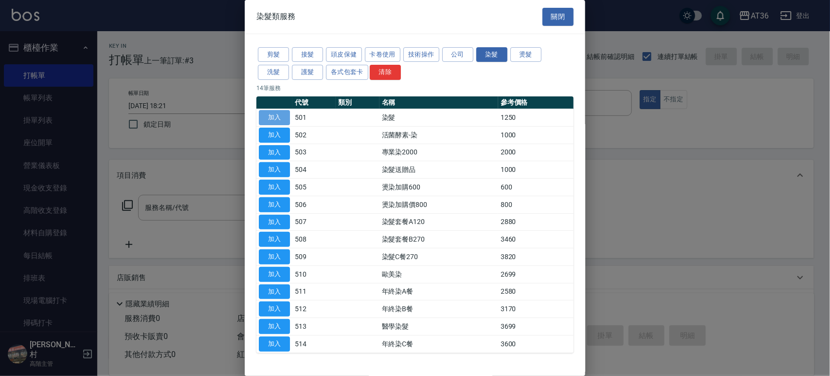
click at [278, 121] on button "加入" at bounding box center [274, 117] width 31 height 15
type input "染髮(501)"
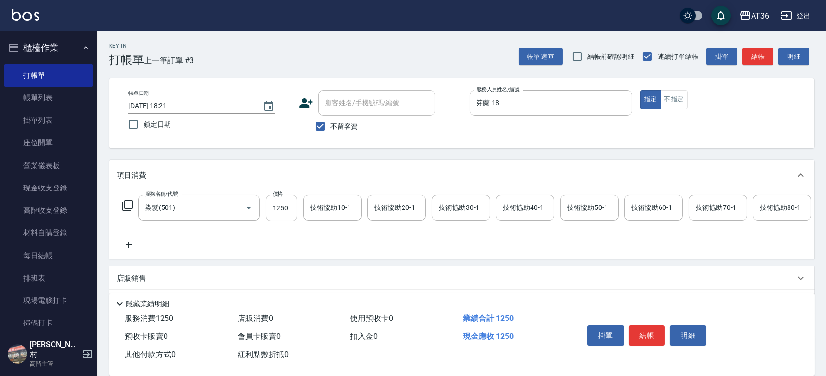
click at [270, 215] on input "1250" at bounding box center [282, 208] width 32 height 26
type input "1590"
click at [652, 339] on button "結帳" at bounding box center [647, 335] width 36 height 20
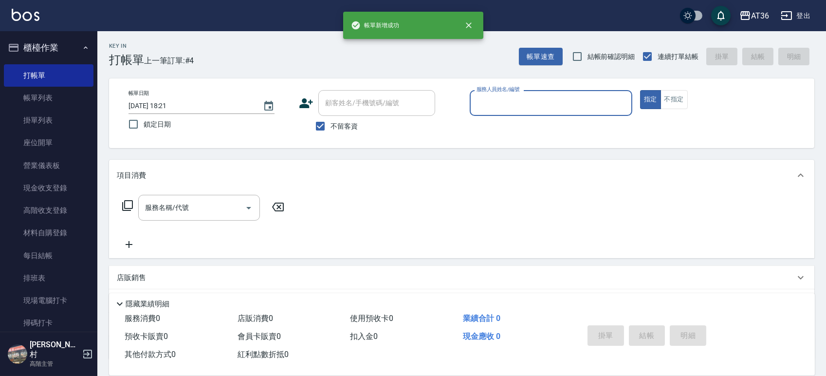
drag, startPoint x: 488, startPoint y: 103, endPoint x: 507, endPoint y: 113, distance: 21.8
click at [487, 103] on input "服務人員姓名/編號" at bounding box center [551, 102] width 154 height 17
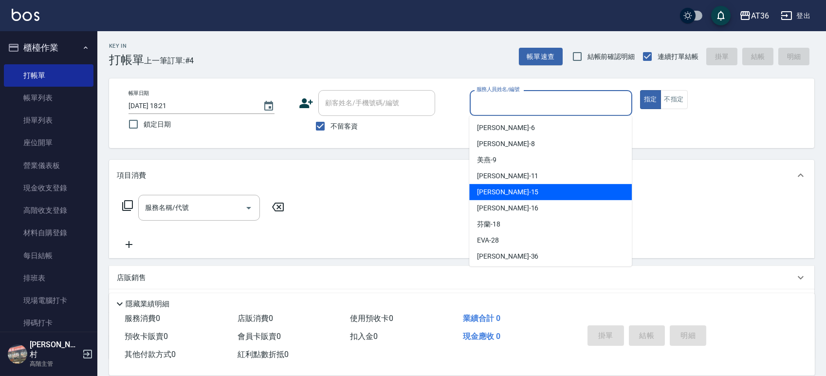
click at [520, 189] on div "[PERSON_NAME] -15" at bounding box center [550, 192] width 162 height 16
type input "阡慧-15"
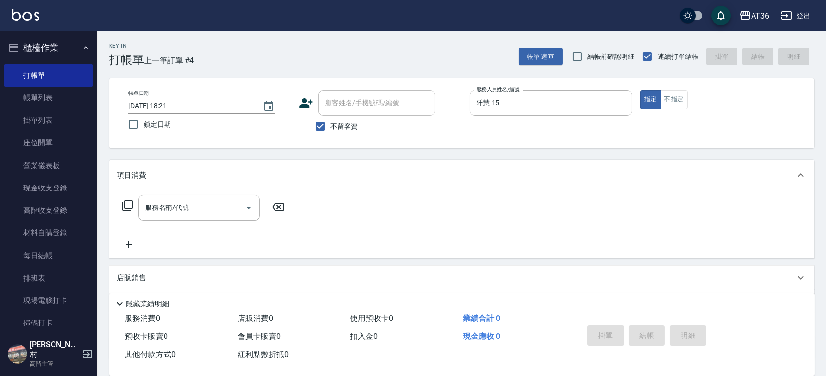
click at [126, 205] on icon at bounding box center [128, 205] width 12 height 12
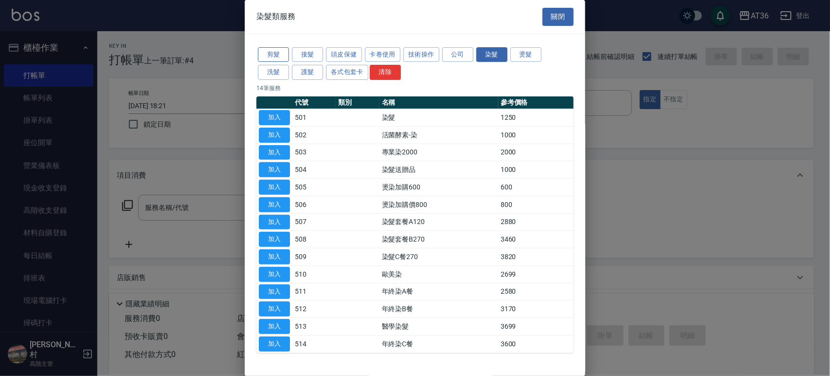
click at [274, 53] on button "剪髮" at bounding box center [273, 54] width 31 height 15
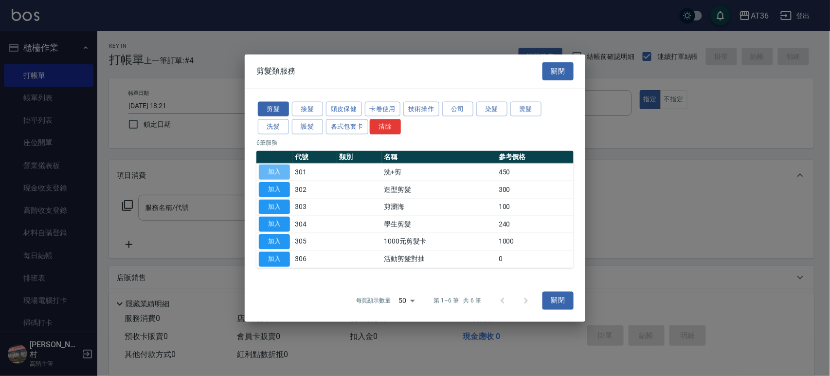
drag, startPoint x: 281, startPoint y: 171, endPoint x: 279, endPoint y: 242, distance: 71.5
click at [280, 174] on button "加入" at bounding box center [274, 171] width 31 height 15
type input "洗+剪(301)"
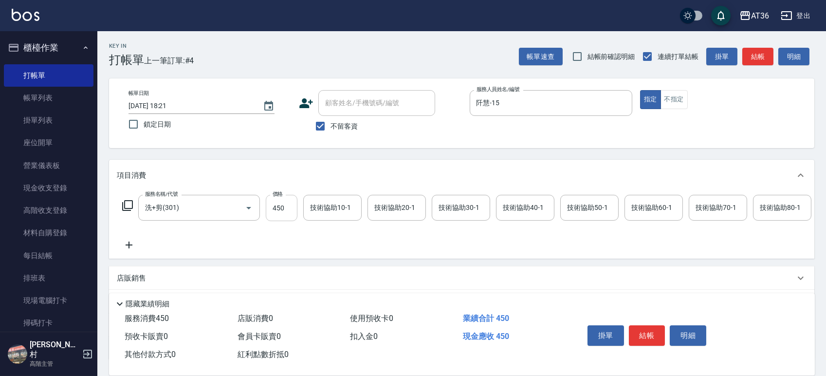
click at [279, 213] on input "450" at bounding box center [282, 208] width 32 height 26
type input "350"
click at [642, 332] on button "結帳" at bounding box center [647, 335] width 36 height 20
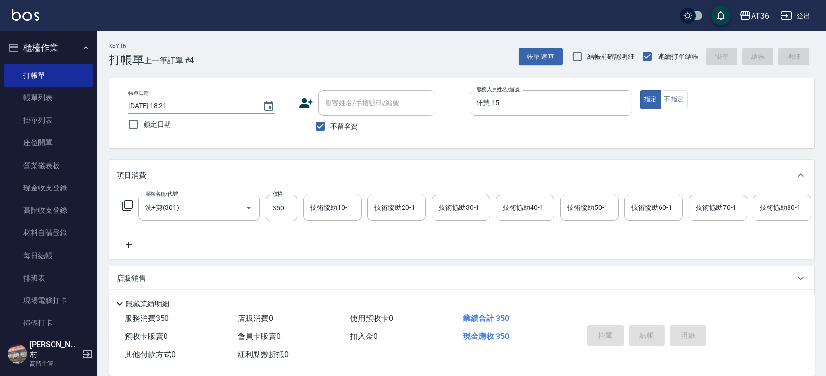
type input "[DATE] 18:22"
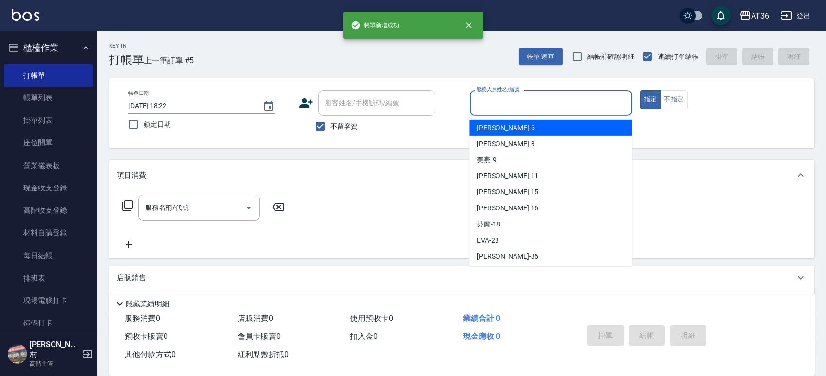
drag, startPoint x: 500, startPoint y: 108, endPoint x: 558, endPoint y: 134, distance: 64.3
click at [501, 111] on div "服務人員姓名/編號" at bounding box center [550, 103] width 162 height 26
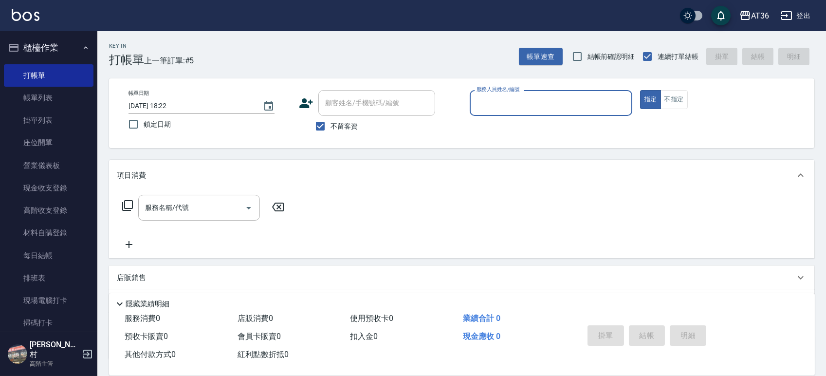
drag, startPoint x: 468, startPoint y: 100, endPoint x: 480, endPoint y: 103, distance: 11.5
click at [468, 101] on div "帳單日期 [DATE] 18:22 鎖定日期 顧客姓名/手機號碼/編號 顧客姓名/手機號碼/編號 不留客資 服務人員姓名/編號 服務人員姓名/編號 指定 不指定" at bounding box center [462, 113] width 682 height 46
click at [483, 104] on input "服務人員姓名/編號" at bounding box center [551, 102] width 154 height 17
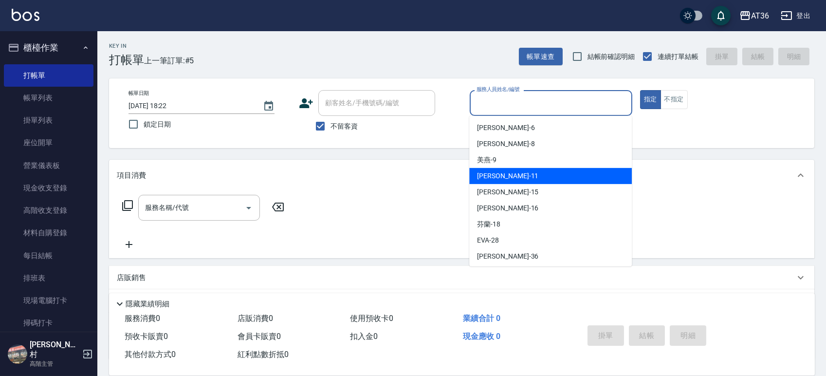
drag, startPoint x: 498, startPoint y: 174, endPoint x: 702, endPoint y: 101, distance: 216.3
click at [500, 174] on div "[PERSON_NAME] -11" at bounding box center [550, 176] width 162 height 16
type input "[PERSON_NAME]-11"
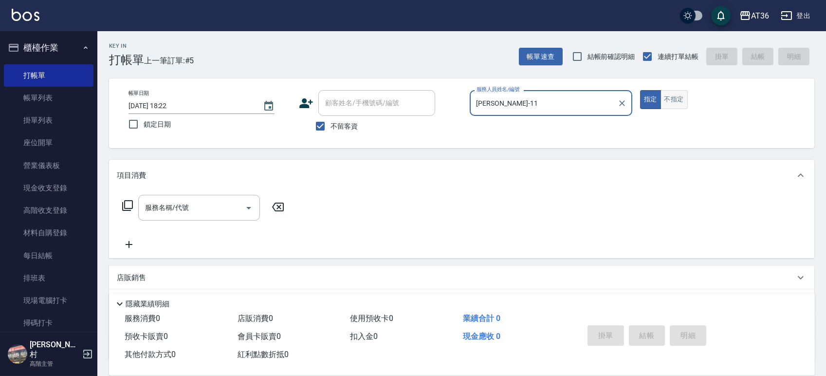
click at [667, 100] on button "不指定" at bounding box center [673, 99] width 27 height 19
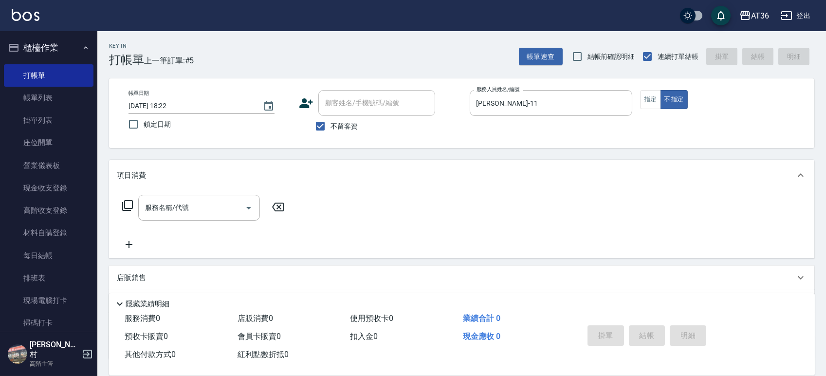
click at [128, 204] on icon at bounding box center [128, 205] width 12 height 12
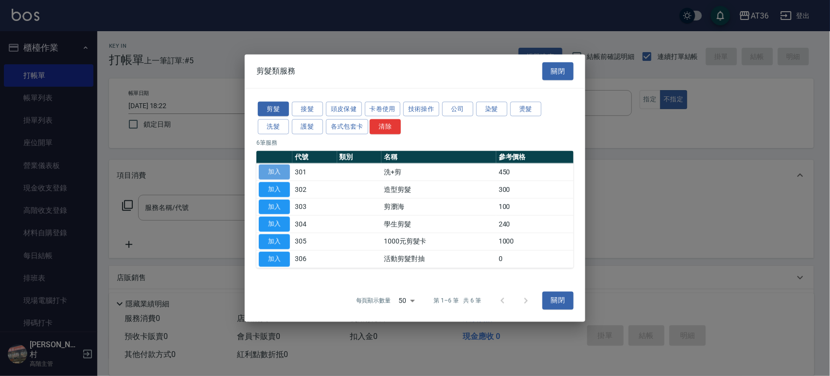
click at [273, 174] on button "加入" at bounding box center [274, 171] width 31 height 15
type input "洗+剪(301)"
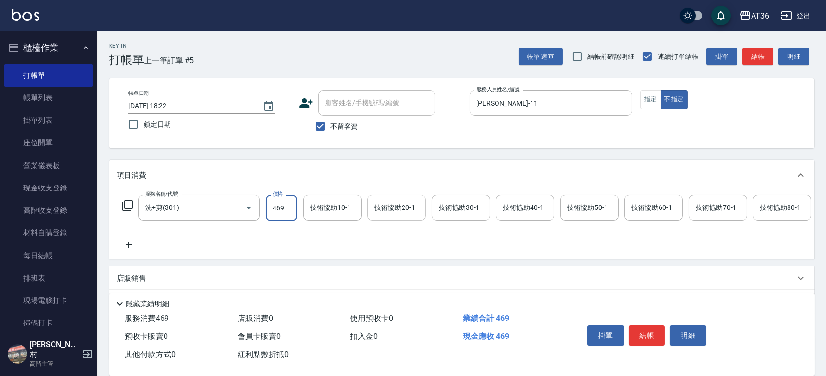
type input "469"
click at [383, 209] on div "技術協助20-1 技術協助20-1" at bounding box center [396, 208] width 58 height 26
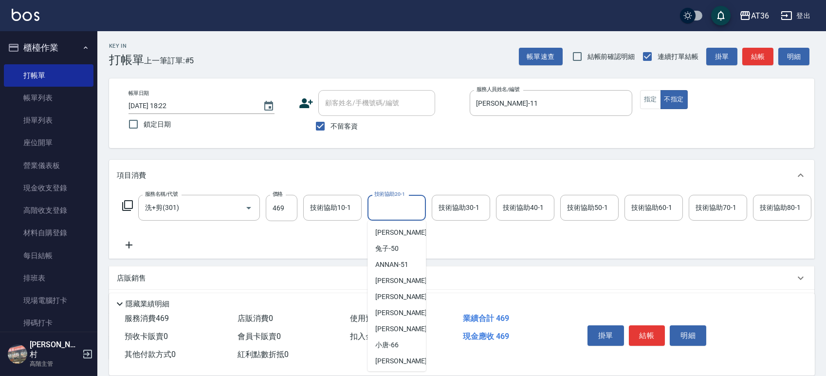
scroll to position [129, 0]
click at [405, 264] on span "ANNAN -51" at bounding box center [391, 263] width 33 height 10
type input "ANNAN-51"
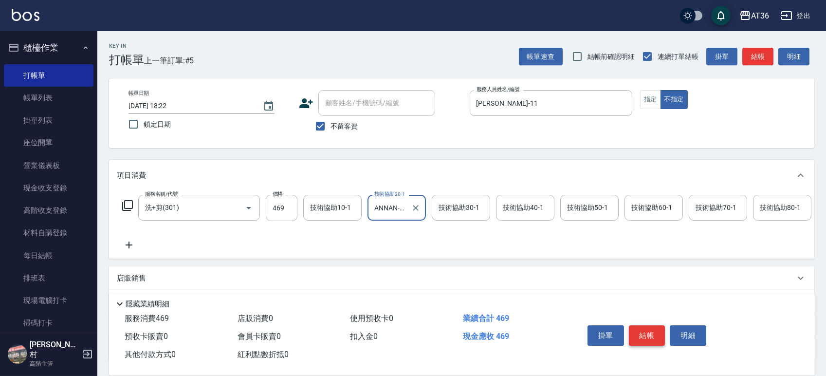
click at [641, 329] on button "結帳" at bounding box center [647, 335] width 36 height 20
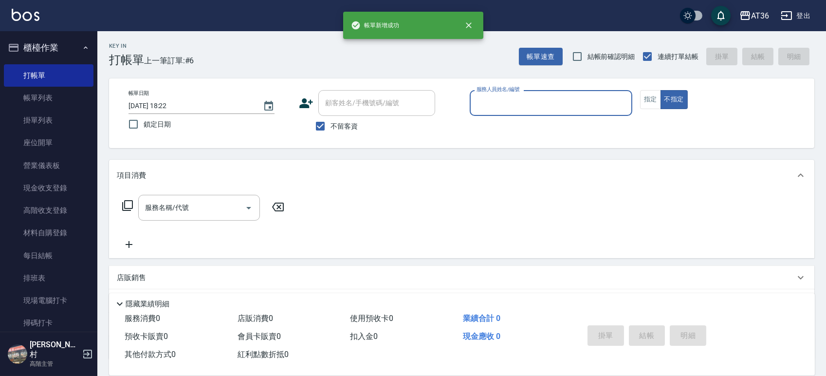
drag, startPoint x: 475, startPoint y: 97, endPoint x: 479, endPoint y: 106, distance: 9.6
click at [475, 98] on input "服務人員姓名/編號" at bounding box center [551, 102] width 154 height 17
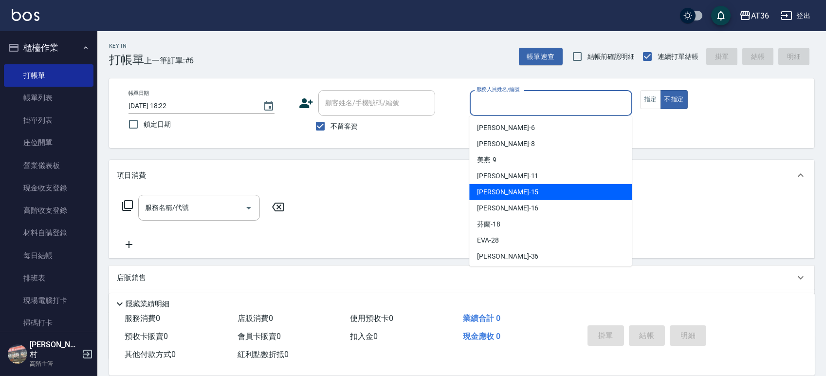
click at [495, 189] on span "[PERSON_NAME] -15" at bounding box center [507, 192] width 61 height 10
type input "阡慧-15"
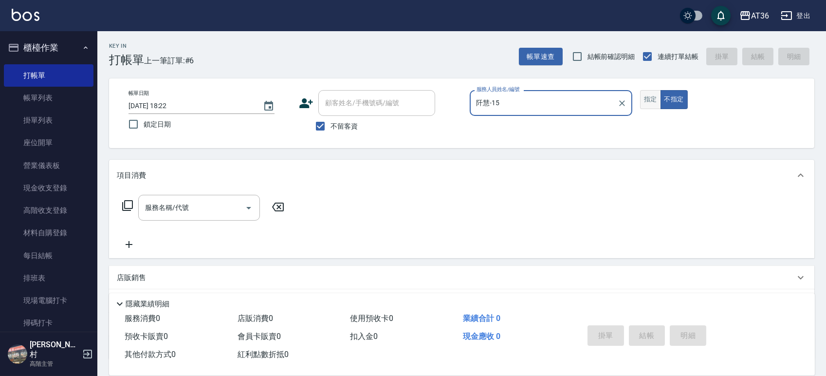
click at [649, 100] on button "指定" at bounding box center [650, 99] width 21 height 19
click at [129, 203] on icon at bounding box center [128, 205] width 12 height 12
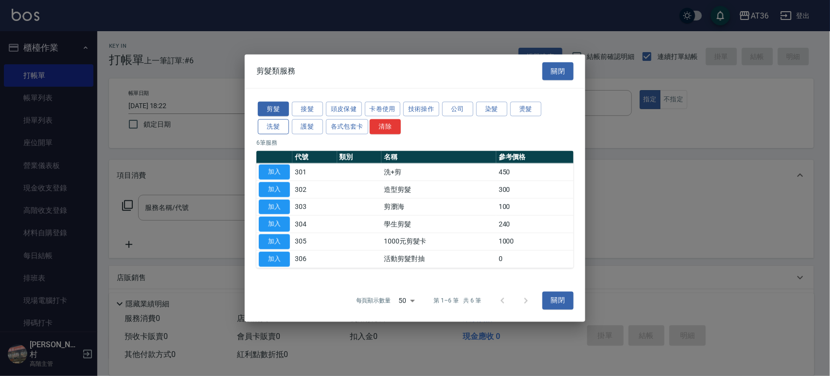
drag, startPoint x: 271, startPoint y: 129, endPoint x: 278, endPoint y: 124, distance: 9.0
click at [271, 130] on button "洗髮" at bounding box center [273, 126] width 31 height 15
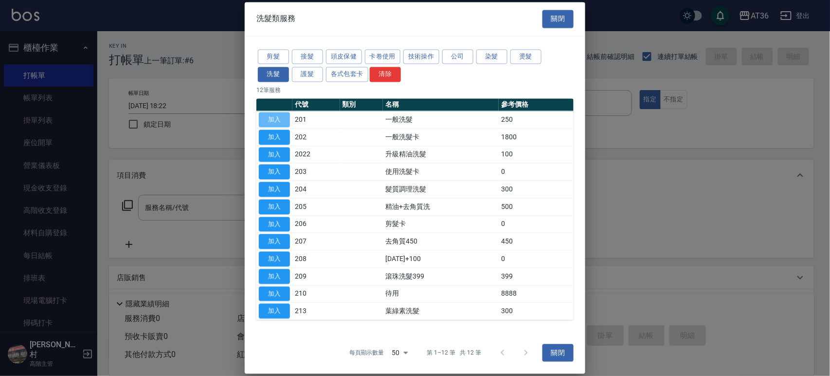
drag, startPoint x: 277, startPoint y: 118, endPoint x: 588, endPoint y: 217, distance: 326.3
click at [277, 119] on button "加入" at bounding box center [274, 119] width 31 height 15
type input "一般洗髮(201)"
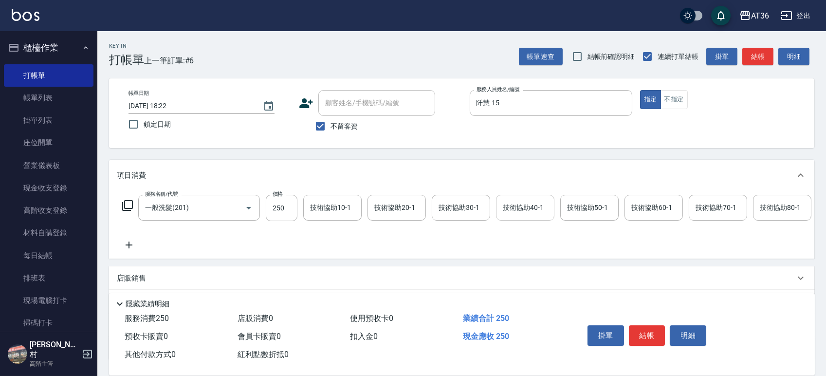
click at [504, 206] on div "技術協助40-1 技術協助40-1" at bounding box center [525, 208] width 58 height 26
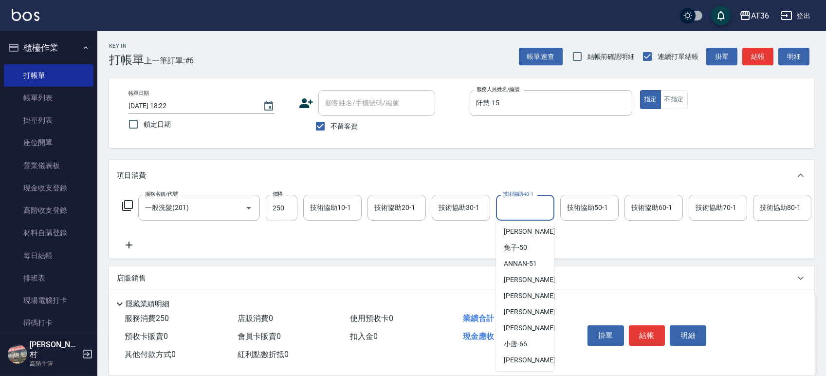
scroll to position [130, 0]
click at [523, 266] on span "ANNAN -51" at bounding box center [520, 263] width 33 height 10
type input "ANNAN-51"
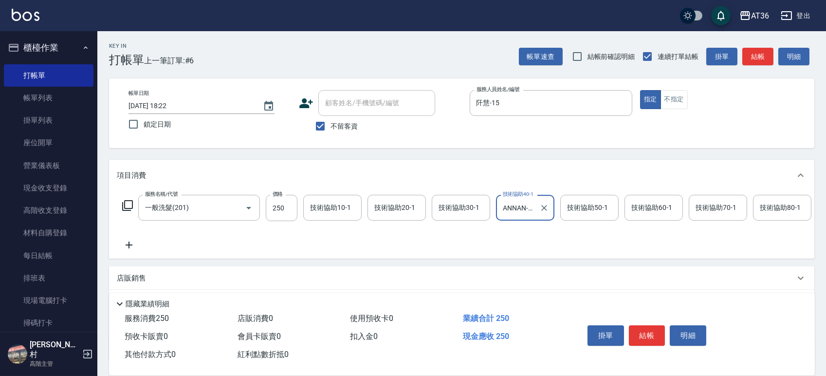
click at [642, 333] on button "結帳" at bounding box center [647, 335] width 36 height 20
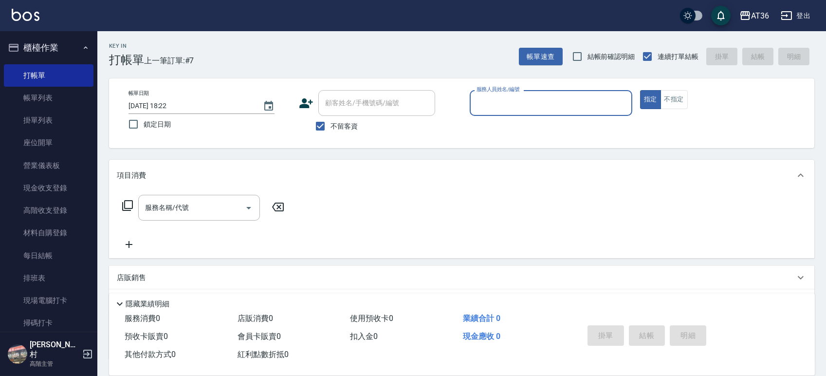
click at [485, 105] on input "服務人員姓名/編號" at bounding box center [551, 102] width 154 height 17
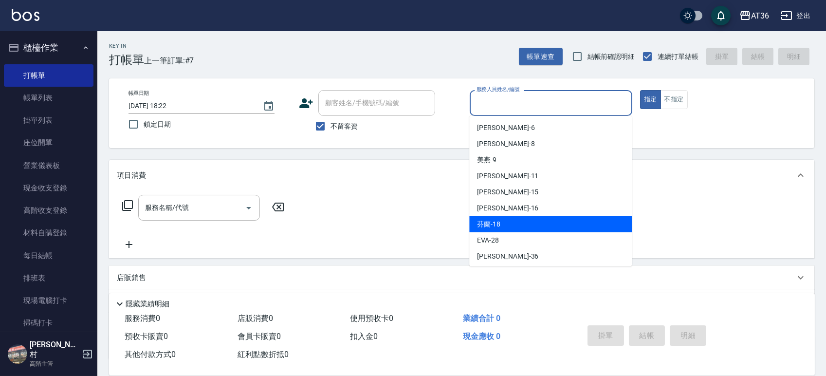
click at [517, 223] on div "芬蘭 -18" at bounding box center [550, 224] width 162 height 16
type input "芬蘭-18"
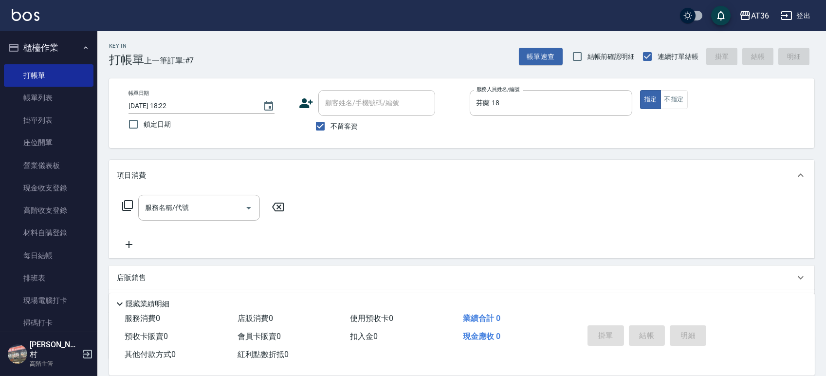
click at [126, 207] on icon at bounding box center [128, 205] width 12 height 12
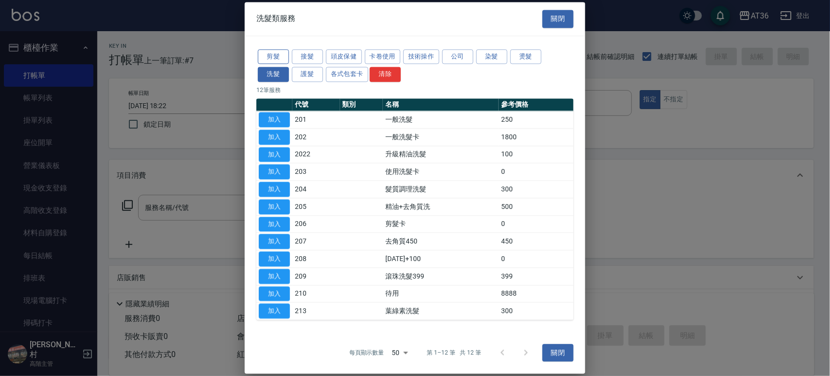
click at [270, 53] on button "剪髮" at bounding box center [273, 56] width 31 height 15
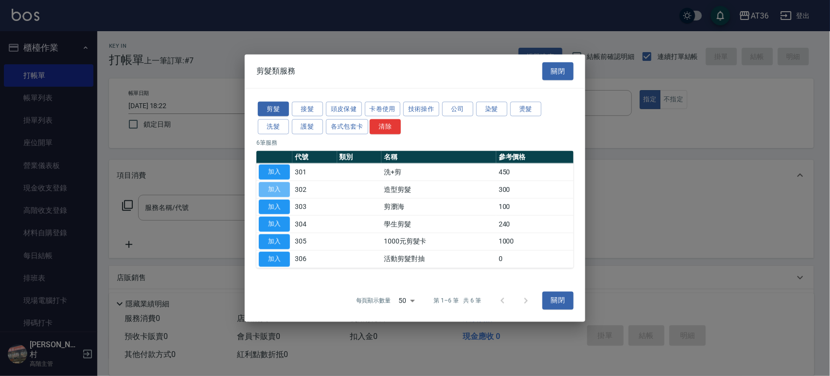
drag, startPoint x: 268, startPoint y: 186, endPoint x: 274, endPoint y: 232, distance: 46.2
click at [271, 187] on button "加入" at bounding box center [274, 188] width 31 height 15
type input "造型剪髮(302)"
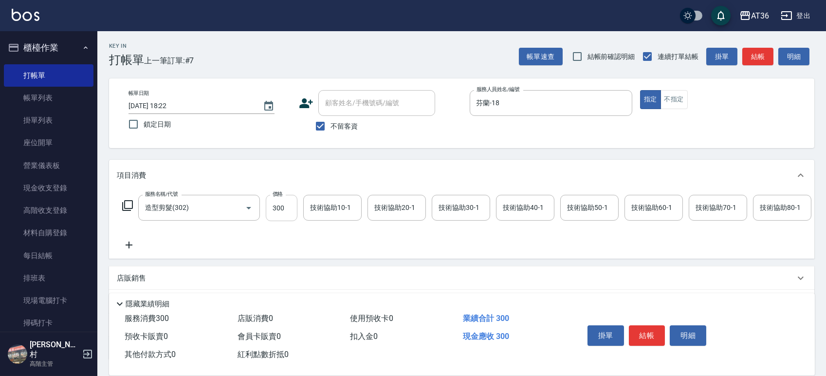
click at [276, 210] on input "300" at bounding box center [282, 208] width 32 height 26
click at [640, 331] on button "結帳" at bounding box center [647, 335] width 36 height 20
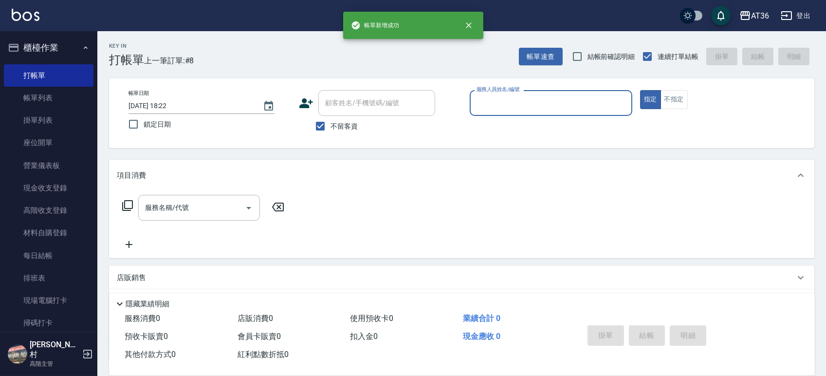
click at [468, 102] on div "帳單日期 [DATE] 18:22 鎖定日期 顧客姓名/手機號碼/編號 顧客姓名/手機號碼/編號 不留客資 服務人員姓名/編號 服務人員姓名/編號 指定 不指定" at bounding box center [462, 113] width 682 height 46
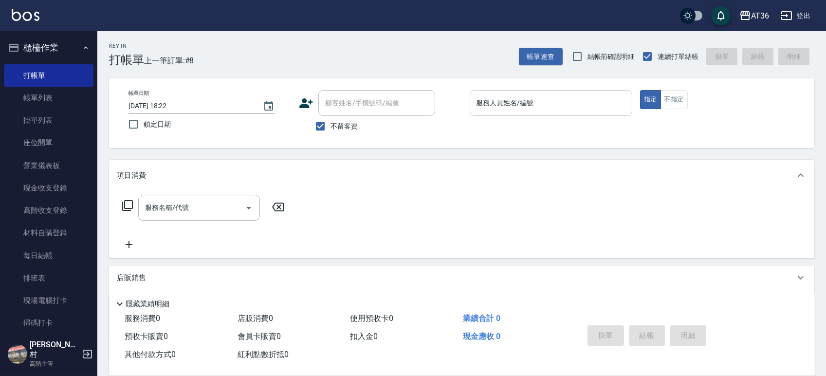
click at [474, 100] on input "服務人員姓名/編號" at bounding box center [551, 102] width 154 height 17
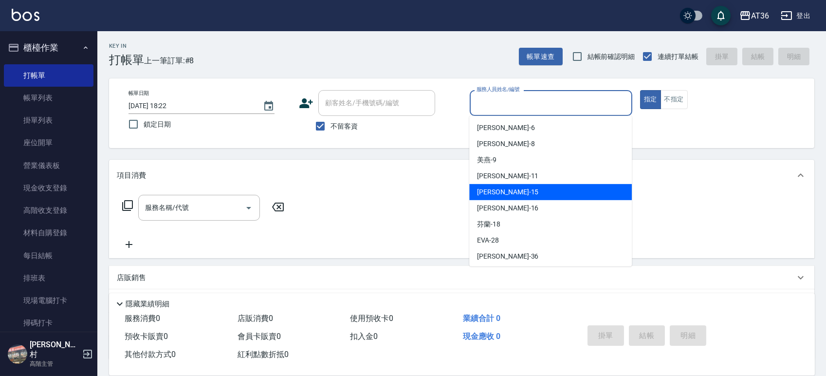
drag, startPoint x: 495, startPoint y: 190, endPoint x: 661, endPoint y: 145, distance: 171.3
click at [502, 191] on div "[PERSON_NAME] -15" at bounding box center [550, 192] width 162 height 16
type input "阡慧-15"
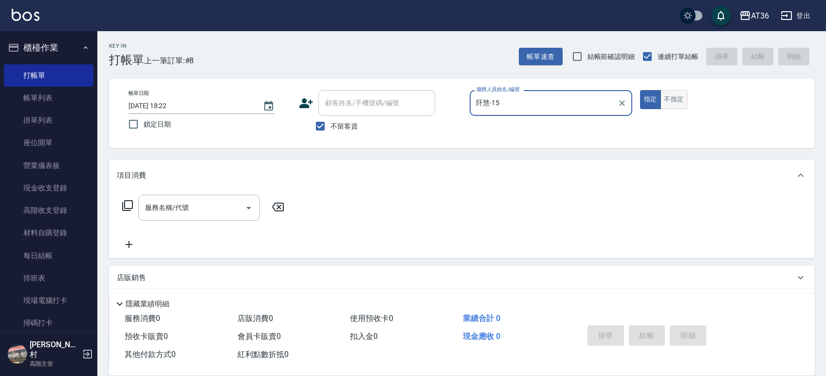
click at [680, 98] on button "不指定" at bounding box center [673, 99] width 27 height 19
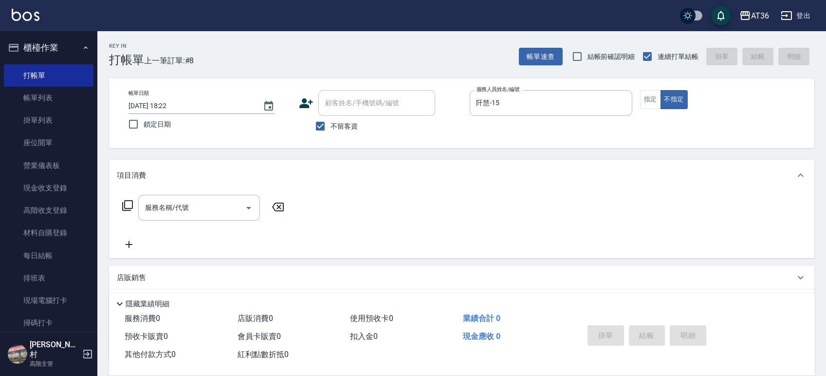
click at [128, 208] on icon at bounding box center [127, 205] width 11 height 11
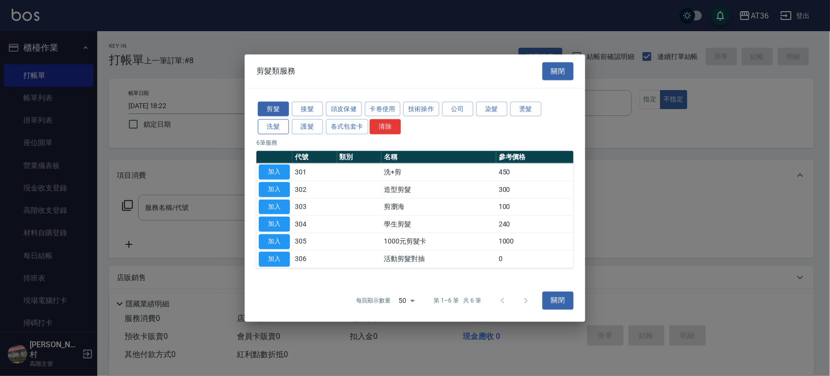
click at [262, 128] on button "洗髮" at bounding box center [273, 126] width 31 height 15
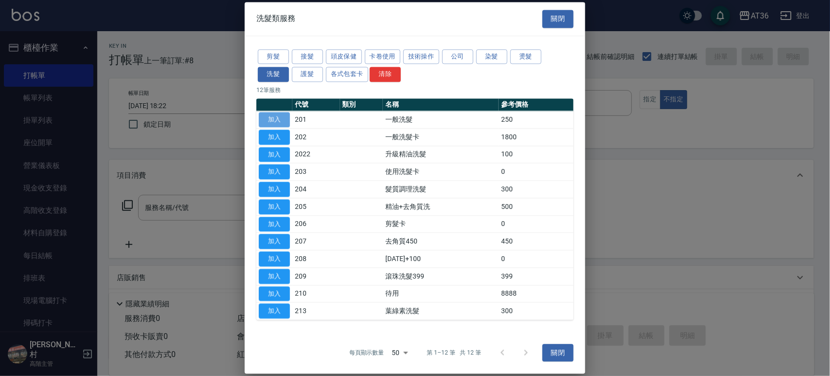
click at [282, 119] on button "加入" at bounding box center [274, 119] width 31 height 15
type input "一般洗髮(201)"
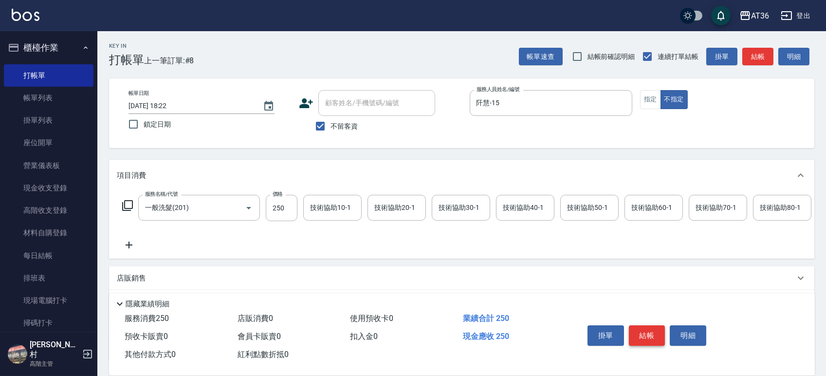
click at [648, 339] on button "結帳" at bounding box center [647, 335] width 36 height 20
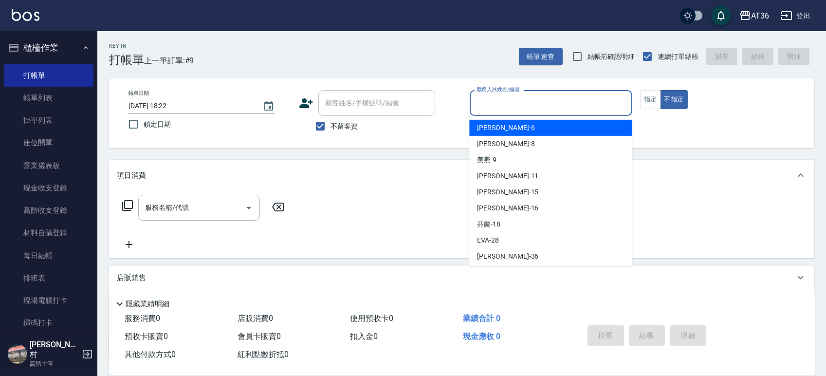
click at [485, 101] on input "服務人員姓名/編號" at bounding box center [551, 102] width 154 height 17
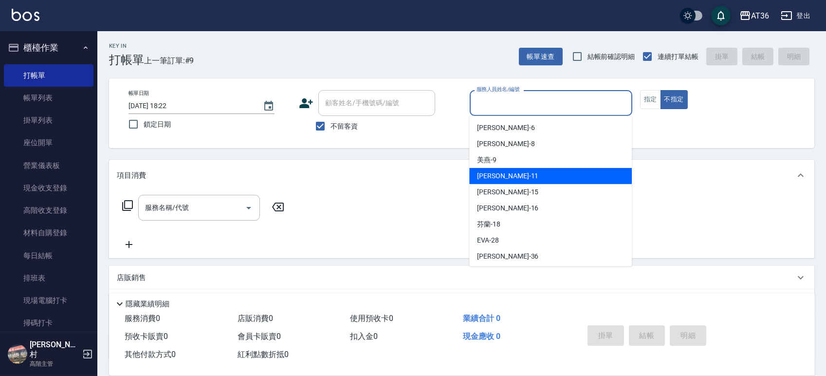
drag, startPoint x: 503, startPoint y: 173, endPoint x: 532, endPoint y: 142, distance: 43.0
click at [504, 173] on div "[PERSON_NAME] -11" at bounding box center [550, 176] width 162 height 16
type input "[PERSON_NAME]-11"
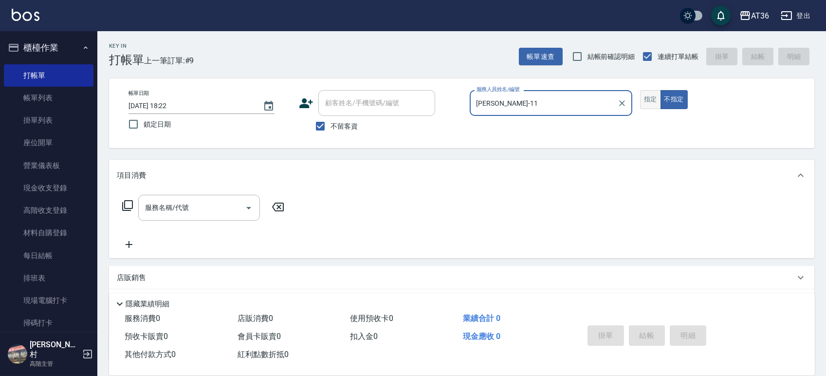
click at [650, 98] on button "指定" at bounding box center [650, 99] width 21 height 19
click at [126, 210] on icon at bounding box center [127, 205] width 11 height 11
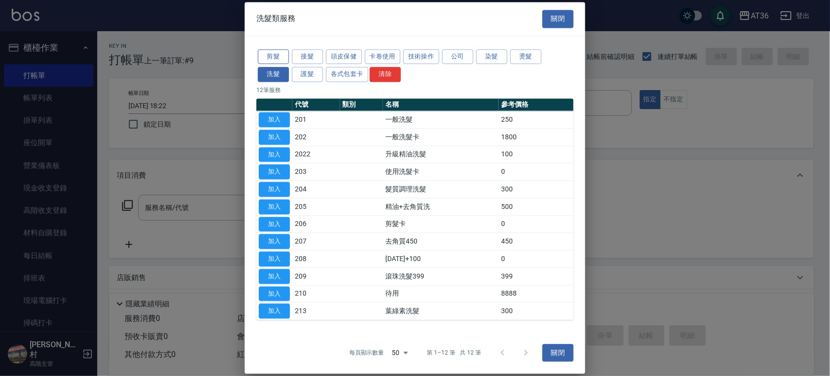
click at [276, 58] on button "剪髮" at bounding box center [273, 56] width 31 height 15
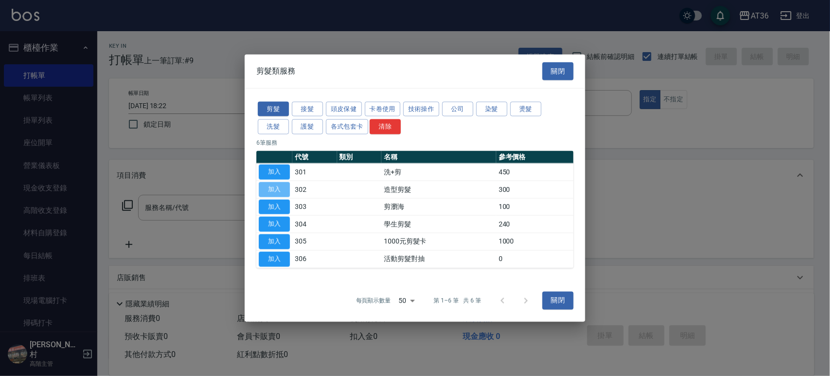
drag, startPoint x: 275, startPoint y: 185, endPoint x: 258, endPoint y: 248, distance: 65.2
click at [277, 186] on button "加入" at bounding box center [274, 188] width 31 height 15
type input "造型剪髮(302)"
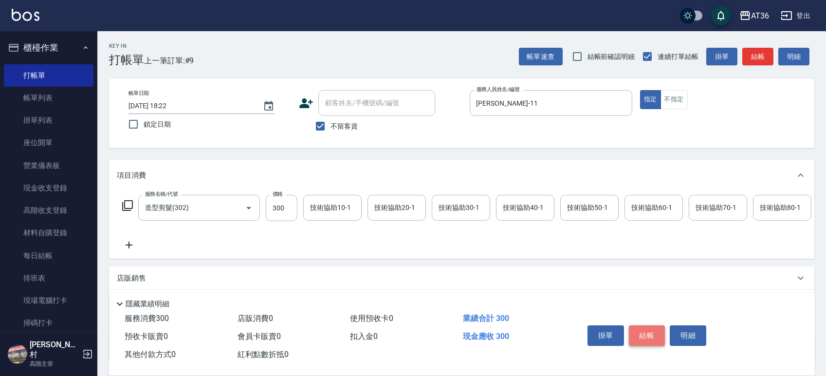
click at [640, 335] on button "結帳" at bounding box center [647, 335] width 36 height 20
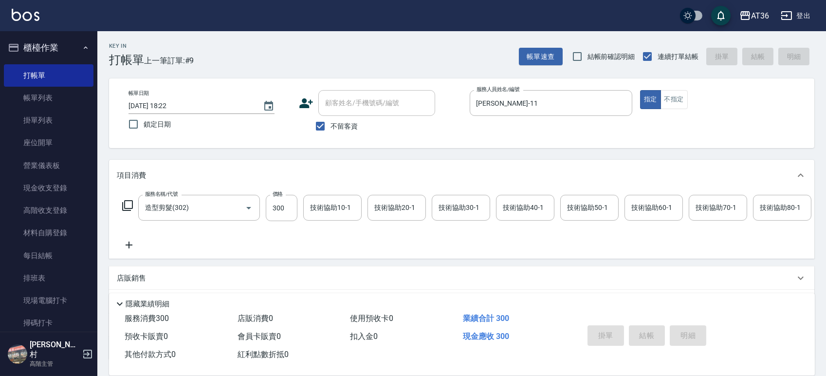
type input "[DATE] 18:23"
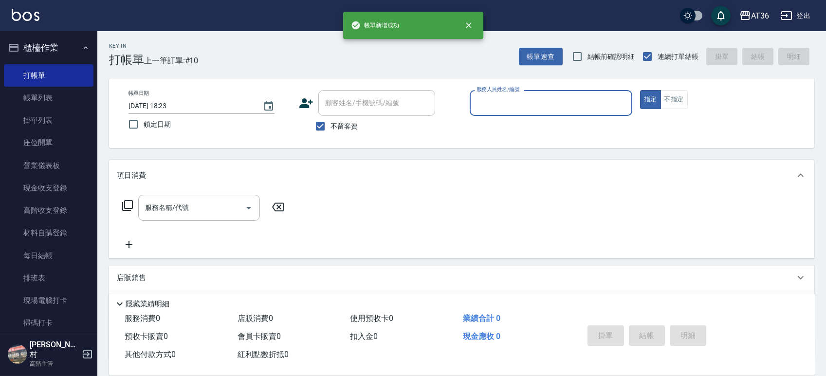
drag, startPoint x: 497, startPoint y: 102, endPoint x: 499, endPoint y: 109, distance: 7.1
click at [497, 106] on input "服務人員姓名/編號" at bounding box center [551, 102] width 154 height 17
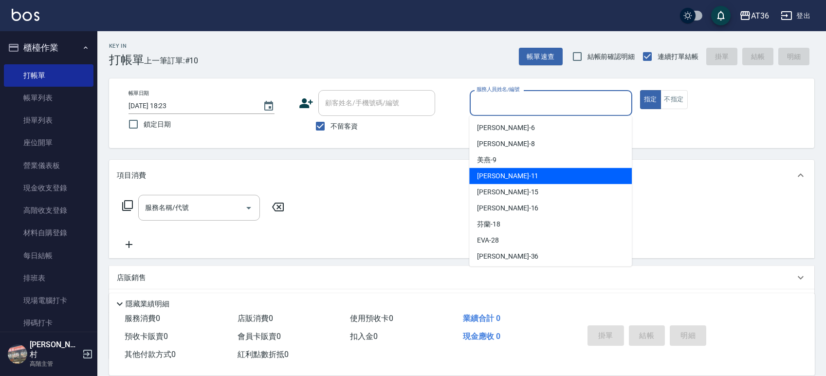
click at [512, 176] on div "[PERSON_NAME] -11" at bounding box center [550, 176] width 162 height 16
type input "[PERSON_NAME]-11"
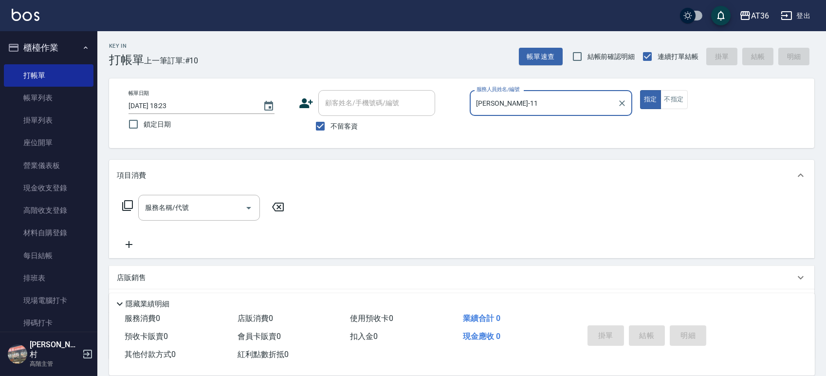
click at [126, 203] on icon at bounding box center [128, 205] width 12 height 12
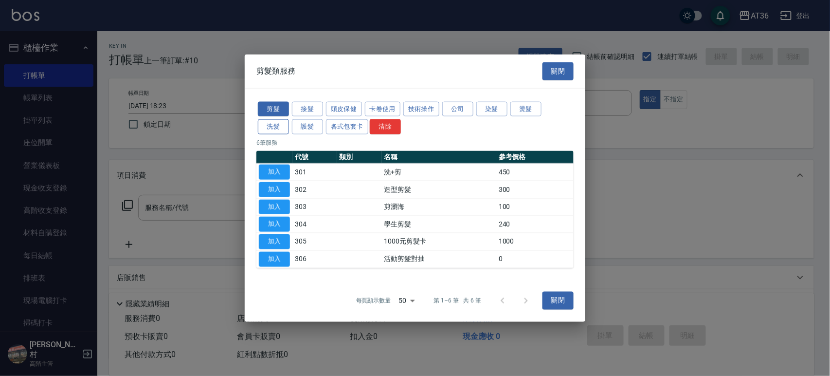
click at [276, 124] on button "洗髮" at bounding box center [273, 126] width 31 height 15
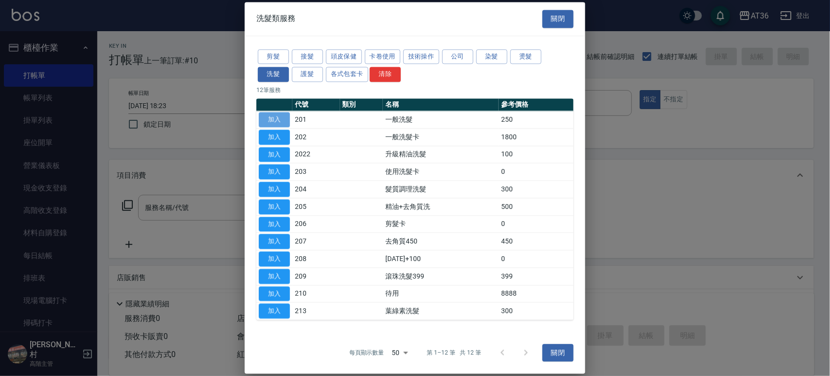
click at [281, 122] on button "加入" at bounding box center [274, 119] width 31 height 15
type input "一般洗髮(201)"
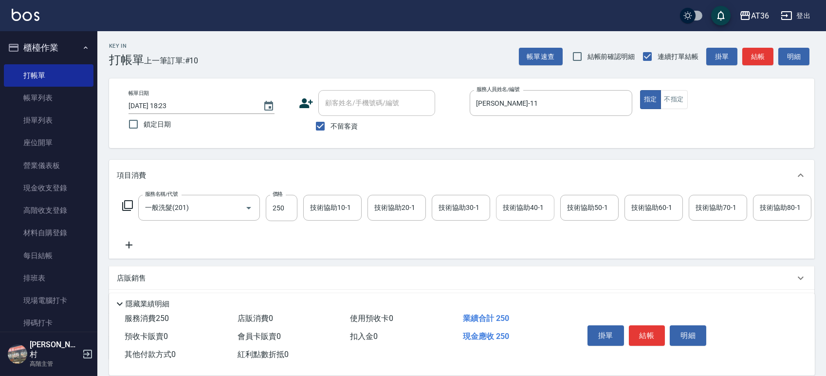
click at [515, 216] on input "技術協助40-1" at bounding box center [525, 207] width 50 height 17
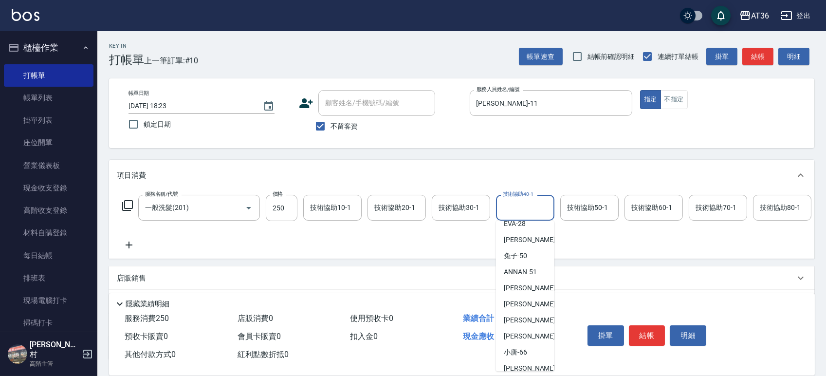
scroll to position [129, 0]
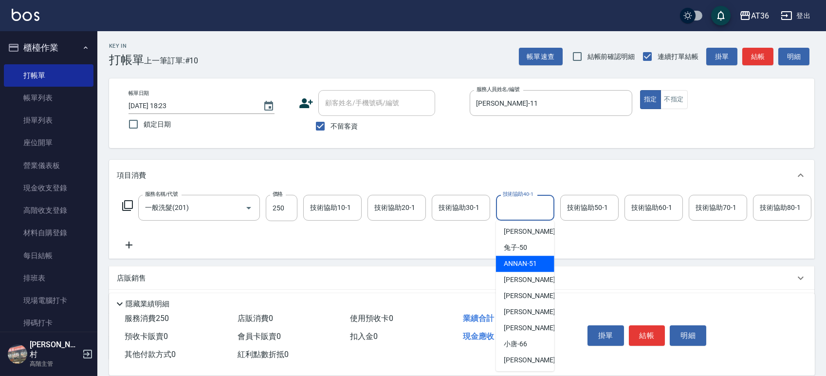
click at [532, 266] on span "ANNAN -51" at bounding box center [520, 263] width 33 height 10
type input "ANNAN-51"
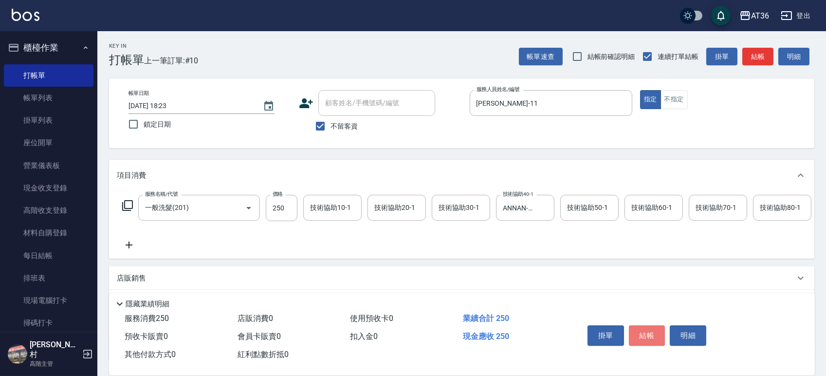
click at [642, 333] on button "結帳" at bounding box center [647, 335] width 36 height 20
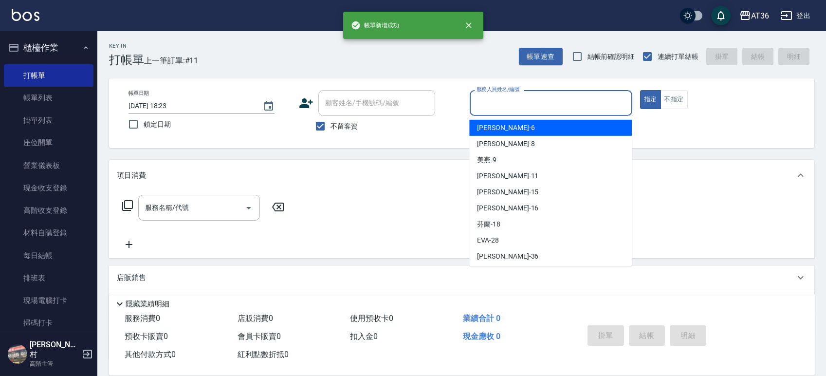
drag, startPoint x: 483, startPoint y: 102, endPoint x: 540, endPoint y: 137, distance: 66.2
click at [483, 103] on input "服務人員姓名/編號" at bounding box center [551, 102] width 154 height 17
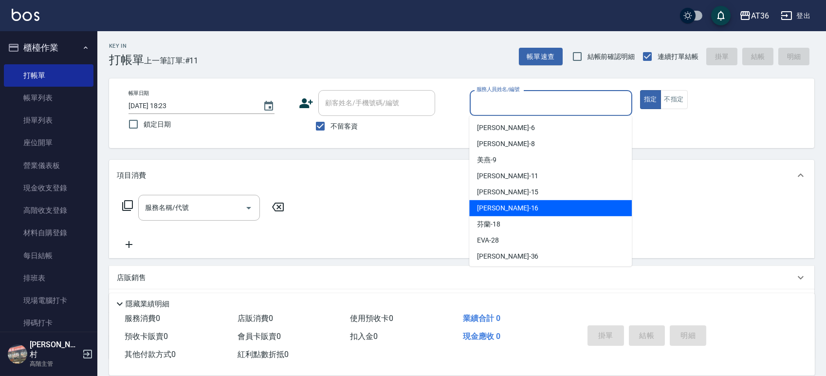
click at [499, 203] on span "[PERSON_NAME] -16" at bounding box center [507, 208] width 61 height 10
type input "[PERSON_NAME]-16"
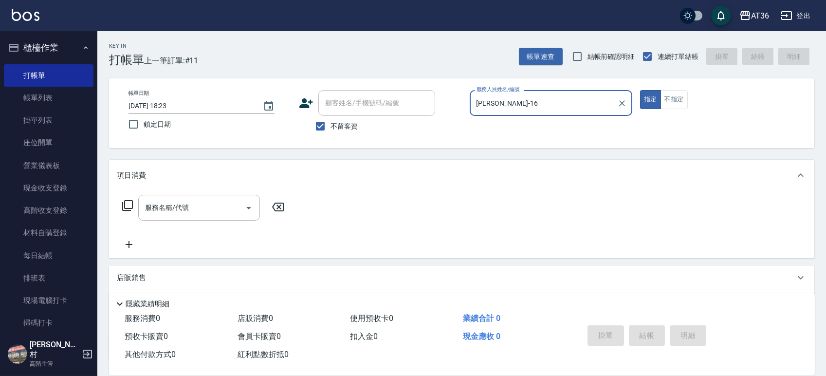
click at [122, 203] on icon at bounding box center [128, 205] width 12 height 12
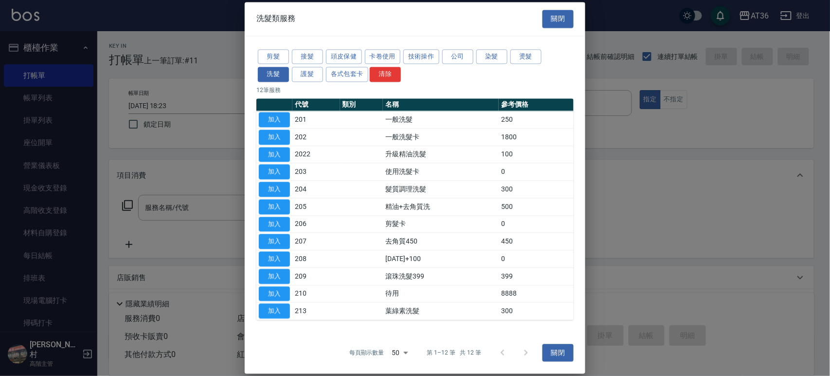
click at [493, 64] on div "剪髮 接髮 頭皮保健 卡卷使用 技術操作 公司 染髮 燙髮 洗髮 護髮 各式包套卡 清除" at bounding box center [414, 66] width 317 height 36
click at [493, 54] on button "染髮" at bounding box center [491, 56] width 31 height 15
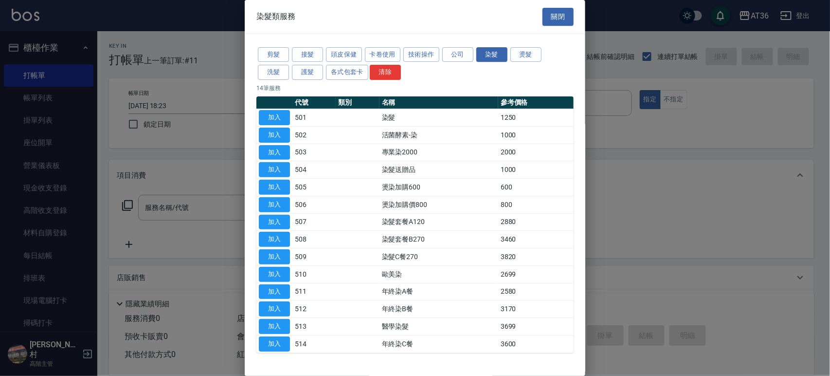
drag, startPoint x: 273, startPoint y: 116, endPoint x: 273, endPoint y: 246, distance: 129.9
click at [273, 117] on button "加入" at bounding box center [274, 117] width 31 height 15
type input "染髮(501)"
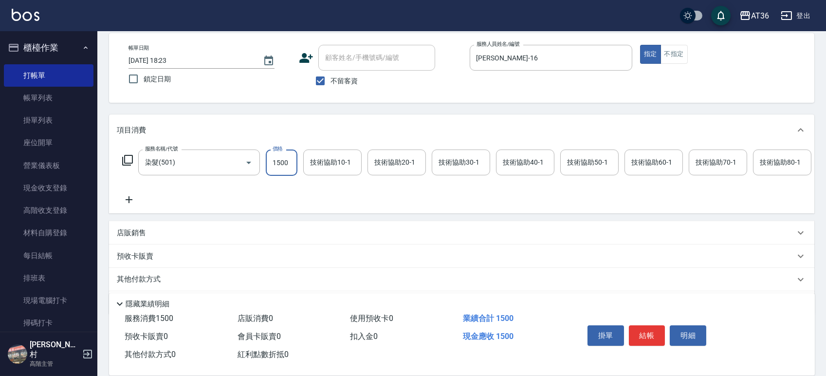
scroll to position [86, 0]
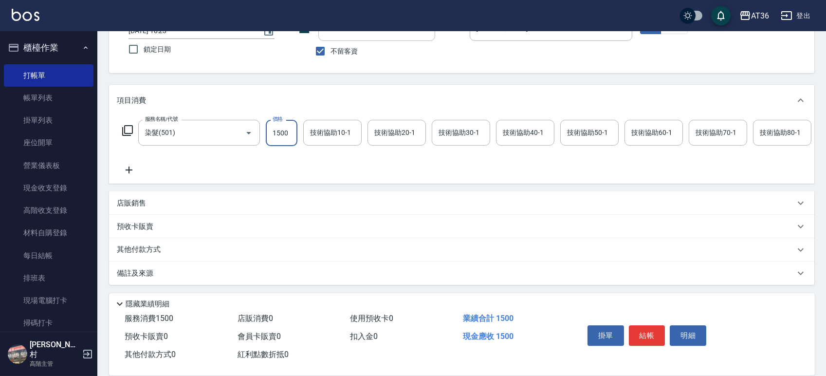
type input "1500"
click at [152, 247] on p "其他付款方式" at bounding box center [141, 249] width 49 height 11
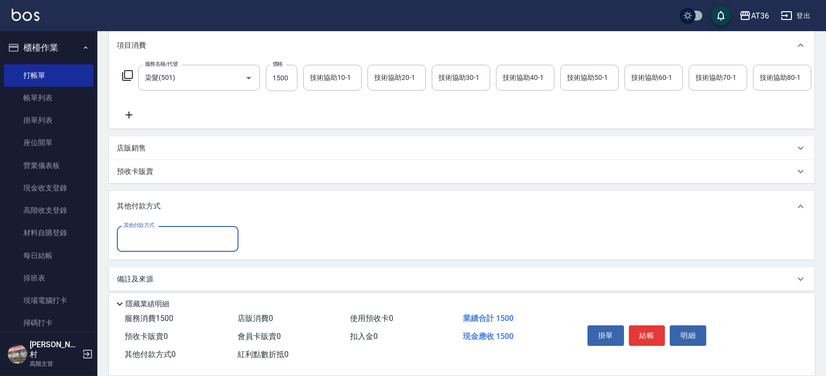
scroll to position [146, 0]
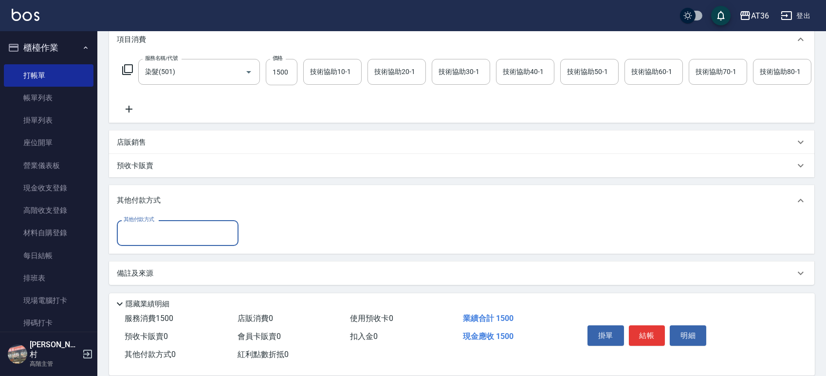
click at [152, 235] on input "其他付款方式" at bounding box center [177, 232] width 113 height 17
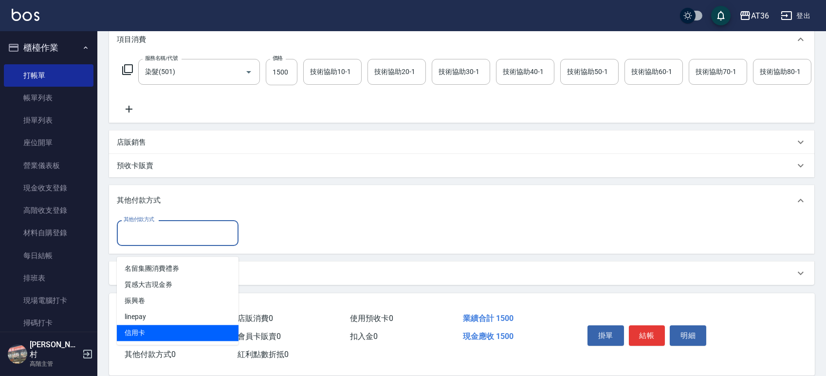
click at [137, 326] on span "信用卡" at bounding box center [178, 332] width 122 height 16
type input "信用卡"
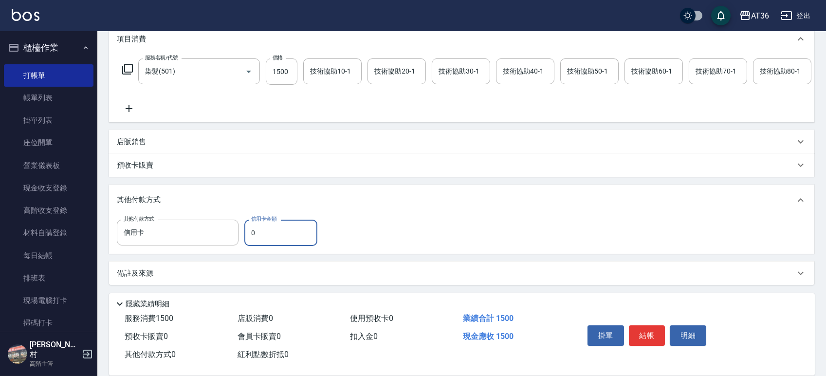
click at [252, 232] on input "0" at bounding box center [280, 232] width 73 height 26
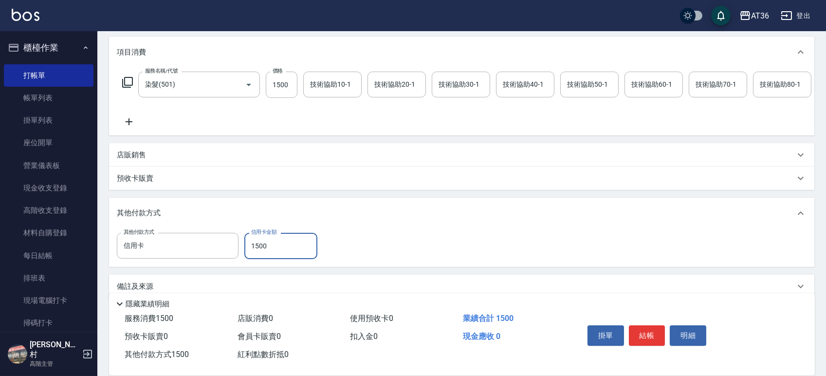
scroll to position [0, 0]
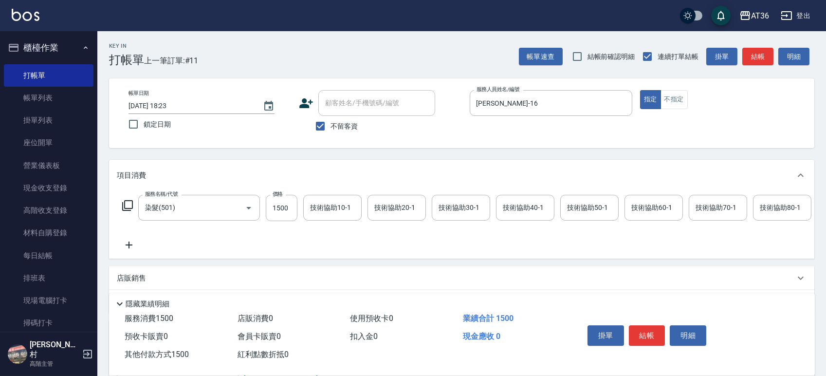
type input "1500"
click at [649, 335] on button "結帳" at bounding box center [647, 335] width 36 height 20
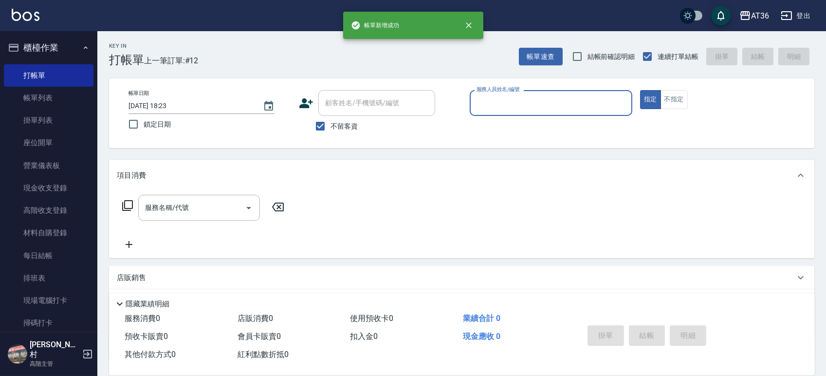
drag, startPoint x: 475, startPoint y: 97, endPoint x: 486, endPoint y: 112, distance: 17.8
click at [475, 99] on input "服務人員姓名/編號" at bounding box center [551, 102] width 154 height 17
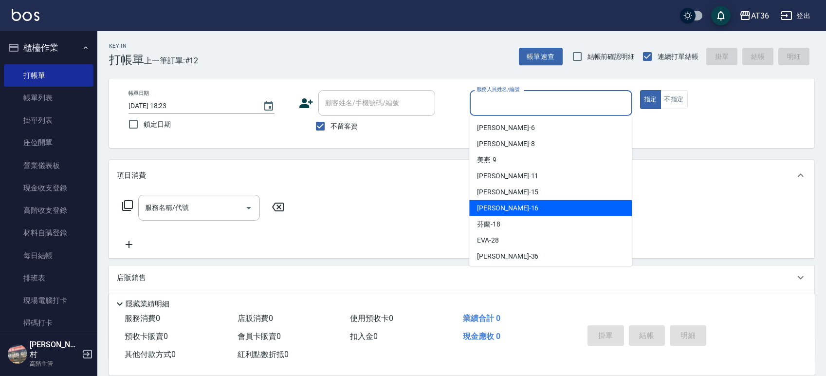
drag, startPoint x: 508, startPoint y: 206, endPoint x: 668, endPoint y: 87, distance: 199.8
click at [511, 206] on div "[PERSON_NAME] -16" at bounding box center [550, 208] width 162 height 16
type input "[PERSON_NAME]-16"
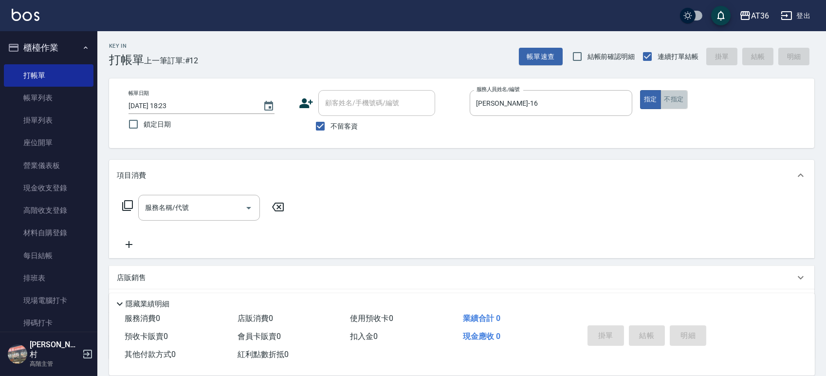
click at [681, 101] on button "不指定" at bounding box center [673, 99] width 27 height 19
click at [126, 207] on icon at bounding box center [128, 205] width 12 height 12
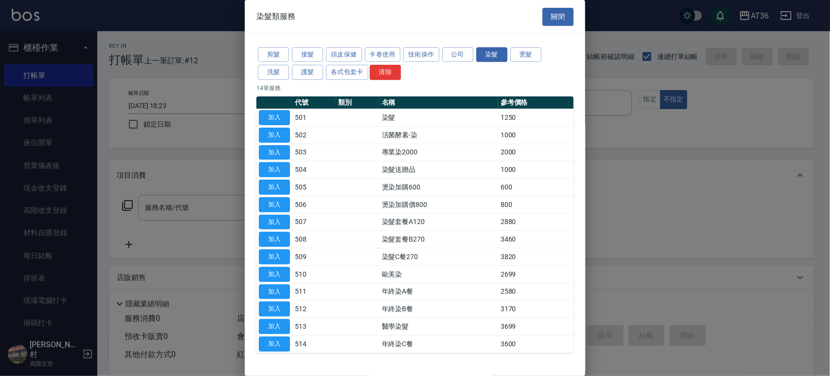
click at [270, 54] on button "剪髮" at bounding box center [273, 54] width 31 height 15
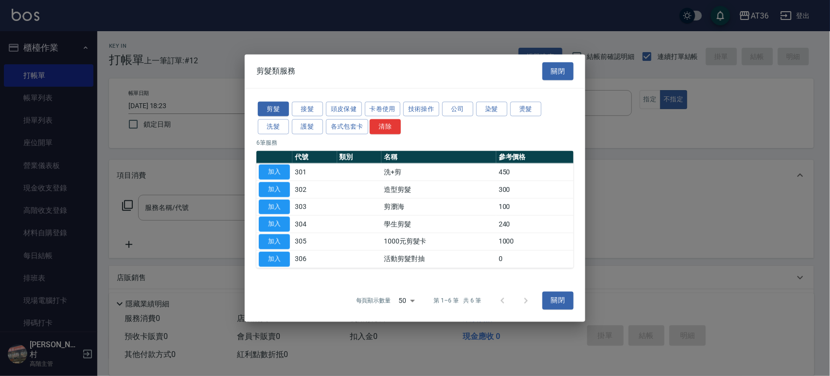
drag, startPoint x: 284, startPoint y: 191, endPoint x: 291, endPoint y: 223, distance: 32.9
click at [284, 191] on button "加入" at bounding box center [274, 188] width 31 height 15
type input "造型剪髮(302)"
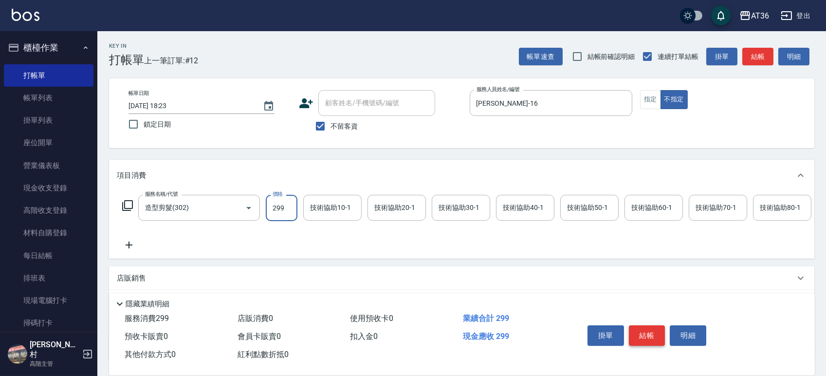
type input "299"
click at [643, 333] on button "結帳" at bounding box center [647, 335] width 36 height 20
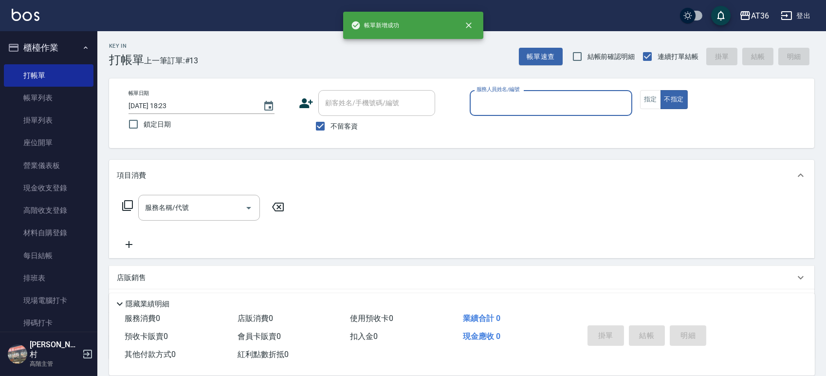
click at [487, 108] on input "服務人員姓名/編號" at bounding box center [551, 102] width 154 height 17
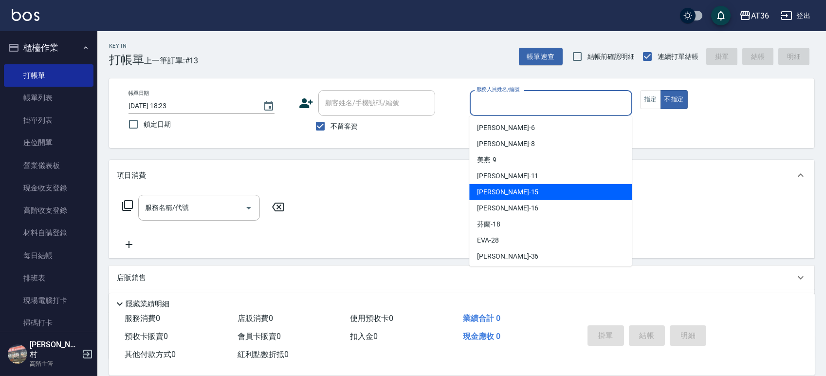
click at [504, 193] on div "[PERSON_NAME] -15" at bounding box center [550, 192] width 162 height 16
type input "阡慧-15"
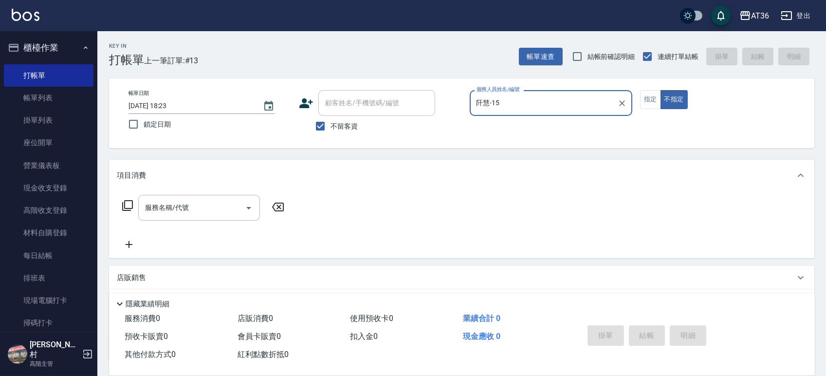
click at [655, 101] on button "指定" at bounding box center [650, 99] width 21 height 19
click at [127, 208] on icon at bounding box center [127, 205] width 11 height 11
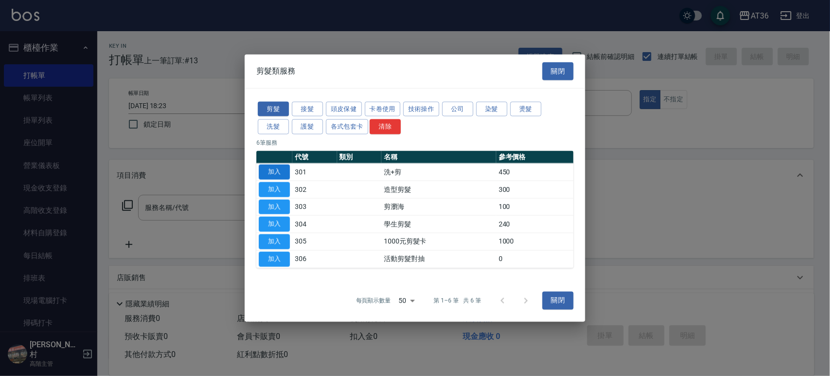
click at [273, 171] on button "加入" at bounding box center [274, 171] width 31 height 15
type input "洗+剪(301)"
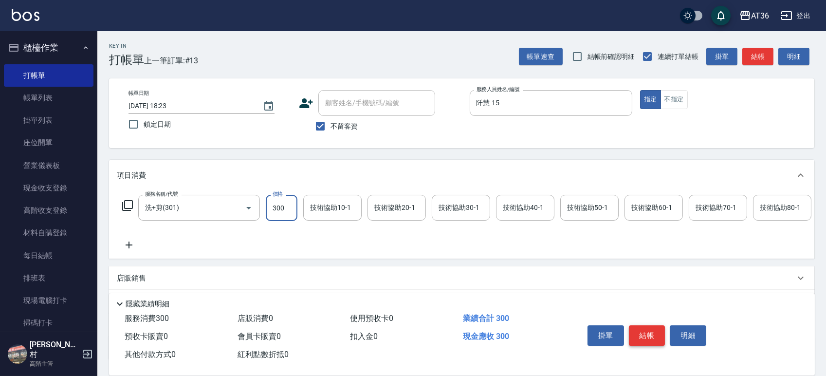
type input "300"
click at [640, 336] on button "結帳" at bounding box center [647, 335] width 36 height 20
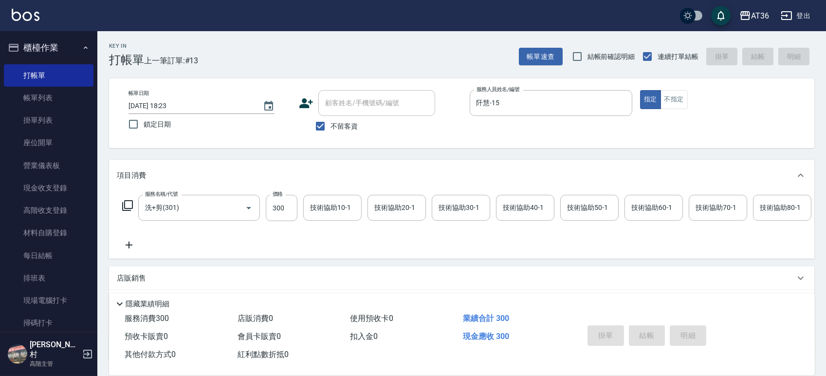
type input "[DATE] 18:24"
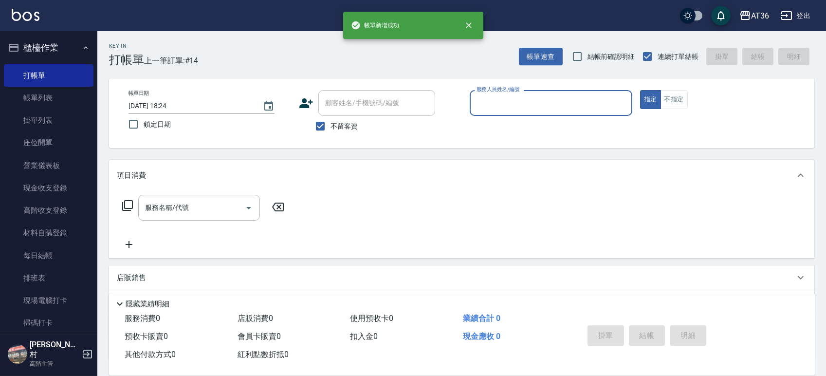
click at [488, 105] on input "服務人員姓名/編號" at bounding box center [551, 102] width 154 height 17
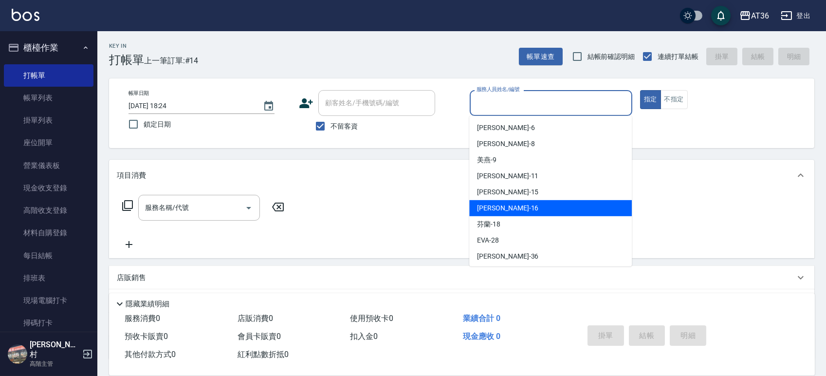
click at [520, 209] on div "[PERSON_NAME] -16" at bounding box center [550, 208] width 162 height 16
type input "[PERSON_NAME]-16"
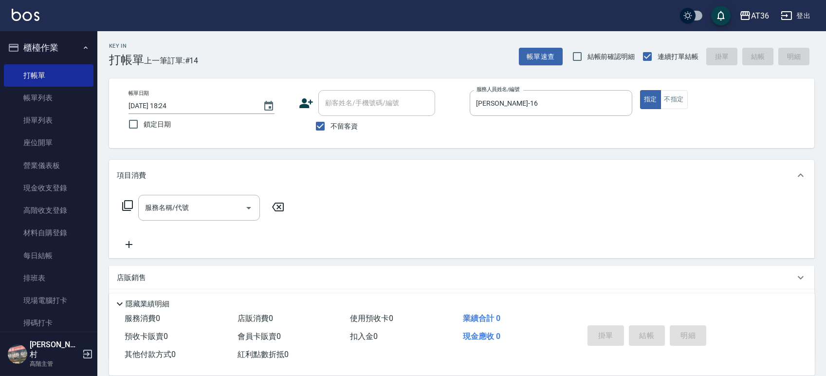
click at [130, 205] on icon at bounding box center [128, 205] width 12 height 12
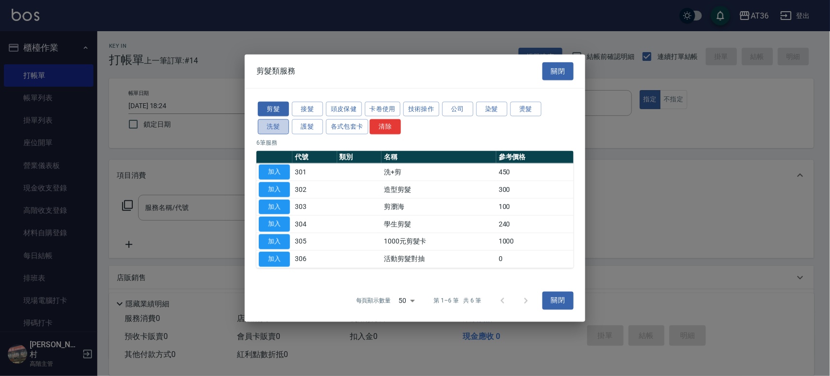
click at [272, 127] on button "洗髮" at bounding box center [273, 126] width 31 height 15
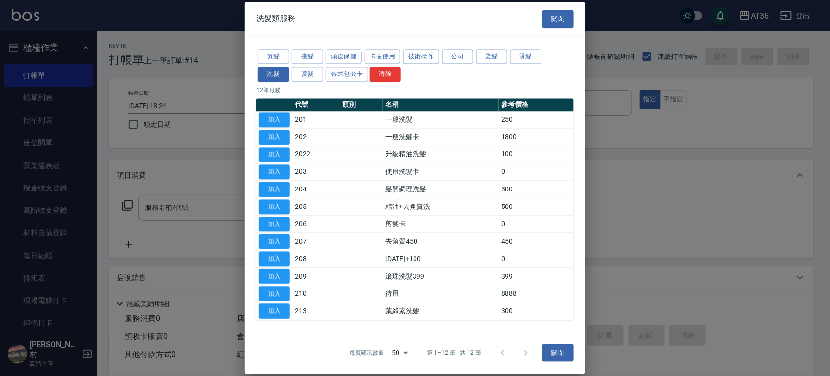
click at [275, 118] on button "加入" at bounding box center [274, 119] width 31 height 15
type input "一般洗髮(201)"
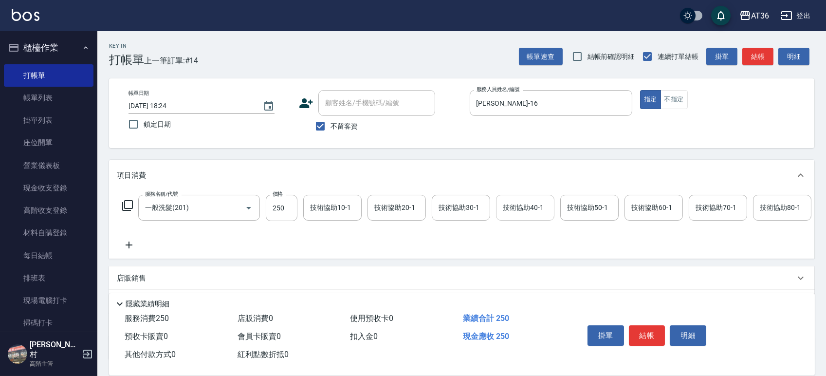
click at [515, 208] on div "技術協助40-1 技術協助40-1" at bounding box center [525, 208] width 58 height 26
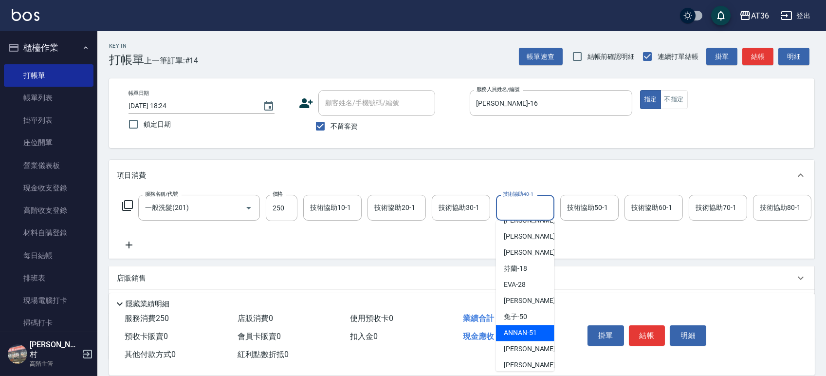
scroll to position [129, 0]
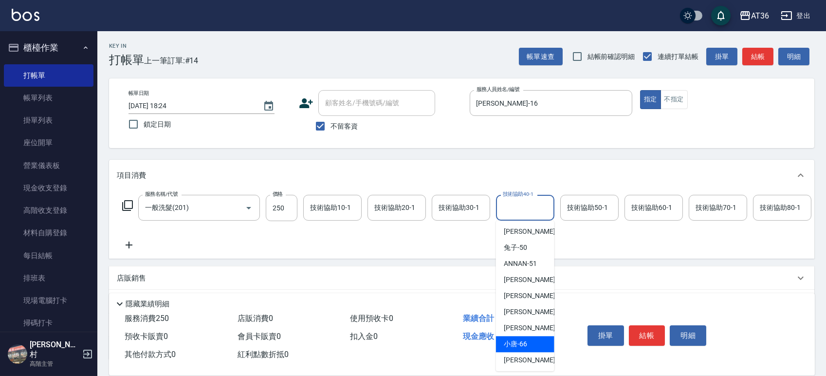
click at [523, 342] on span "小唐 -66" at bounding box center [515, 344] width 23 height 10
type input "小唐-66"
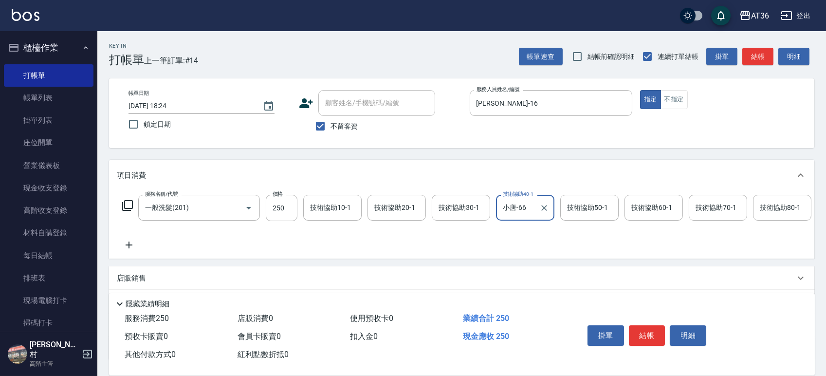
click at [640, 334] on button "結帳" at bounding box center [647, 335] width 36 height 20
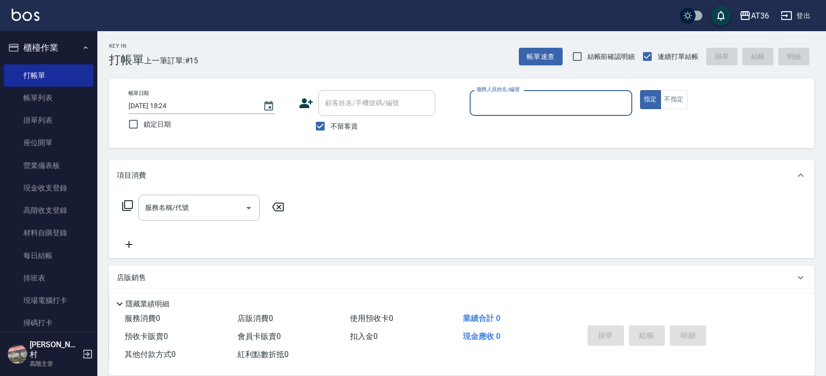
drag, startPoint x: 486, startPoint y: 100, endPoint x: 488, endPoint y: 108, distance: 7.7
click at [485, 102] on input "服務人員姓名/編號" at bounding box center [551, 102] width 154 height 17
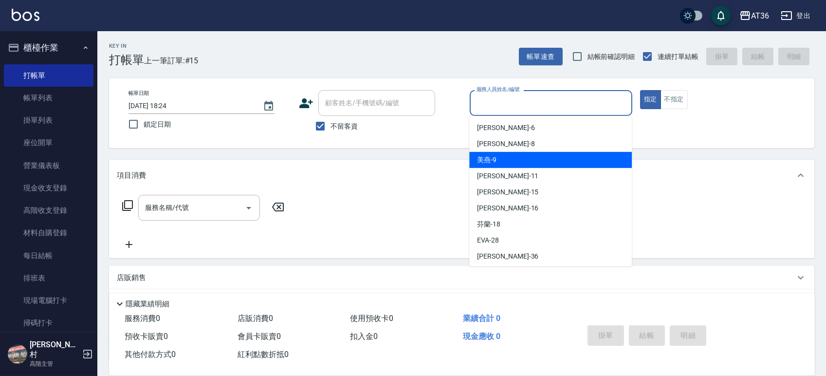
click at [509, 154] on div "美燕 -9" at bounding box center [550, 160] width 162 height 16
type input "美燕-9"
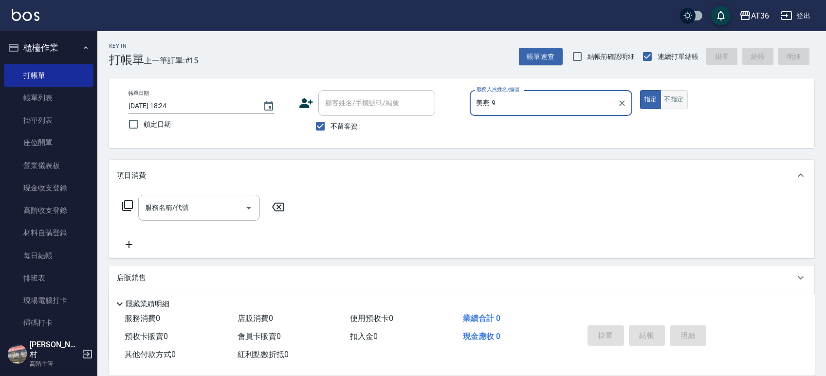
click at [673, 95] on button "不指定" at bounding box center [673, 99] width 27 height 19
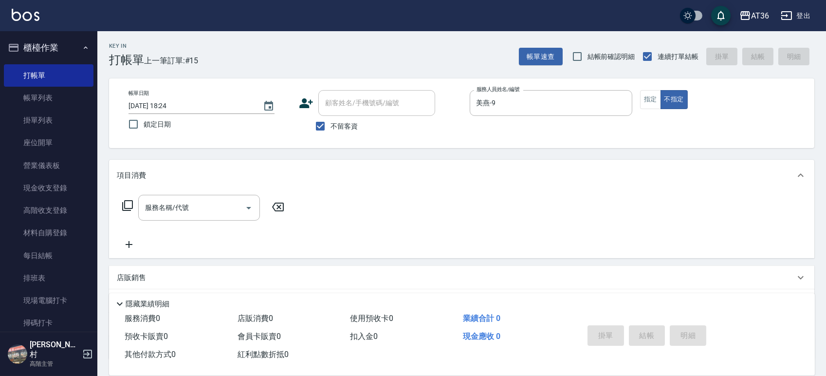
click at [126, 205] on icon at bounding box center [128, 205] width 12 height 12
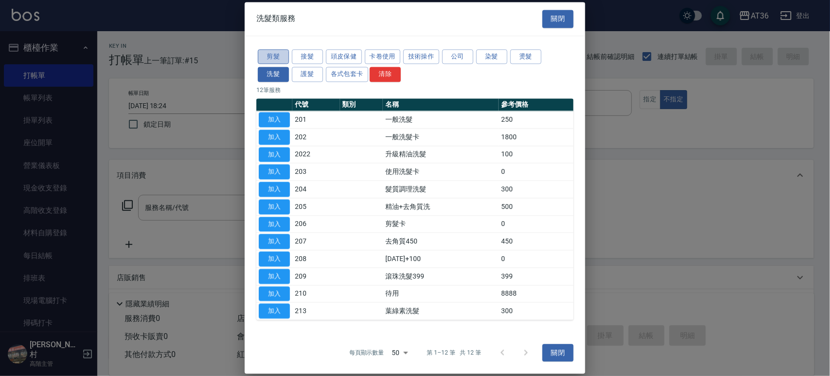
click at [276, 60] on button "剪髮" at bounding box center [273, 56] width 31 height 15
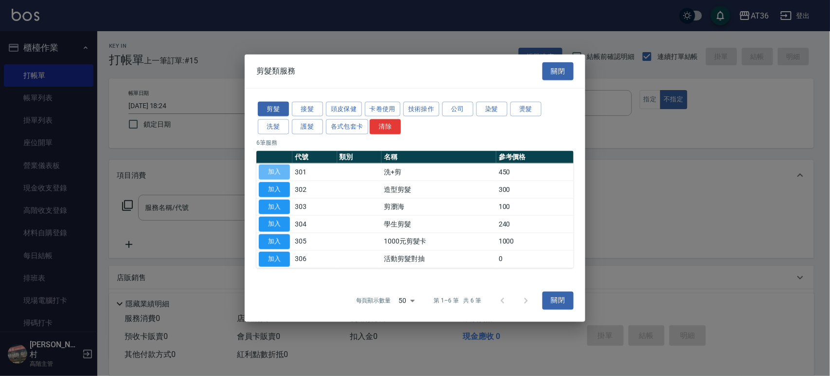
drag, startPoint x: 270, startPoint y: 169, endPoint x: 280, endPoint y: 238, distance: 70.3
click at [270, 170] on button "加入" at bounding box center [274, 171] width 31 height 15
type input "洗+剪(301)"
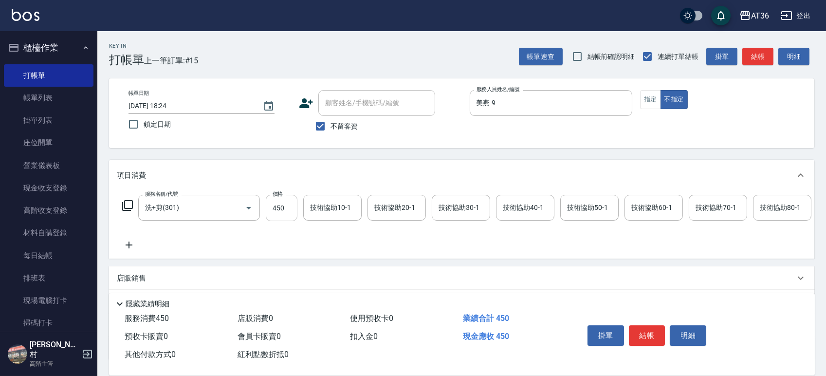
click at [275, 208] on input "450" at bounding box center [282, 208] width 32 height 26
type input "469"
click at [639, 335] on button "結帳" at bounding box center [647, 335] width 36 height 20
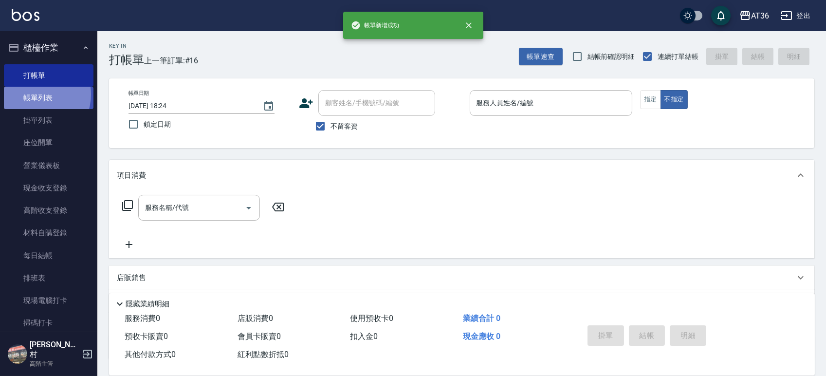
click at [35, 95] on link "帳單列表" at bounding box center [49, 98] width 90 height 22
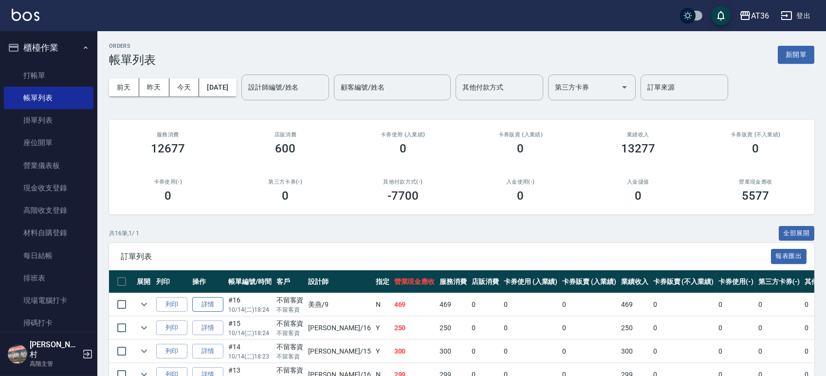
click at [206, 303] on link "詳情" at bounding box center [207, 304] width 31 height 15
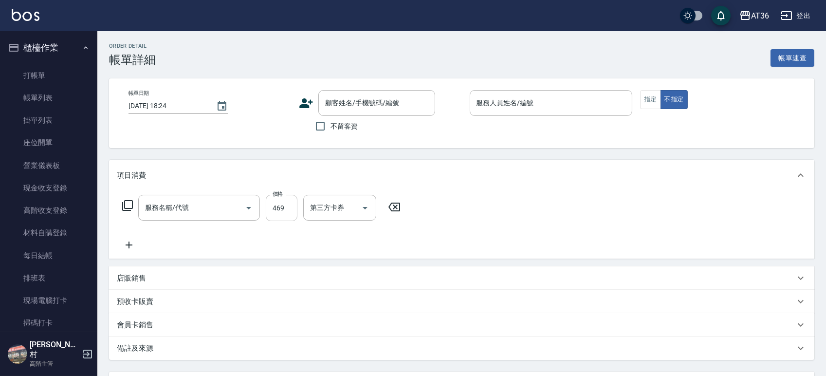
checkbox input "true"
type input "美燕-9"
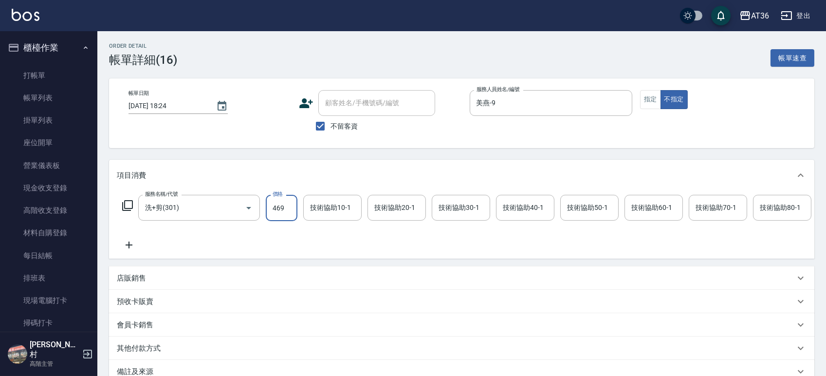
type input "洗+剪(301)"
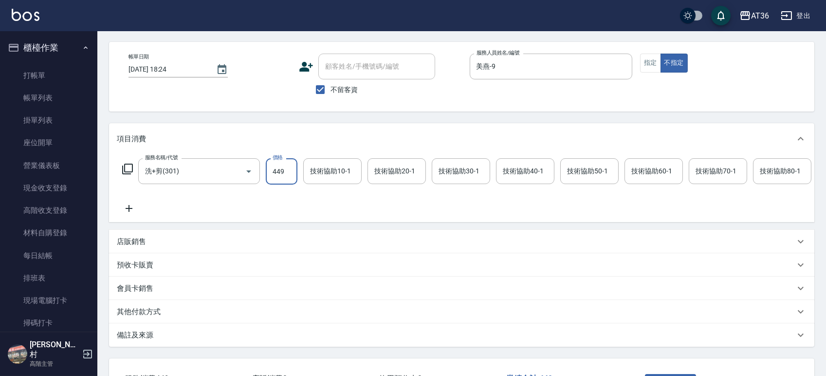
scroll to position [121, 0]
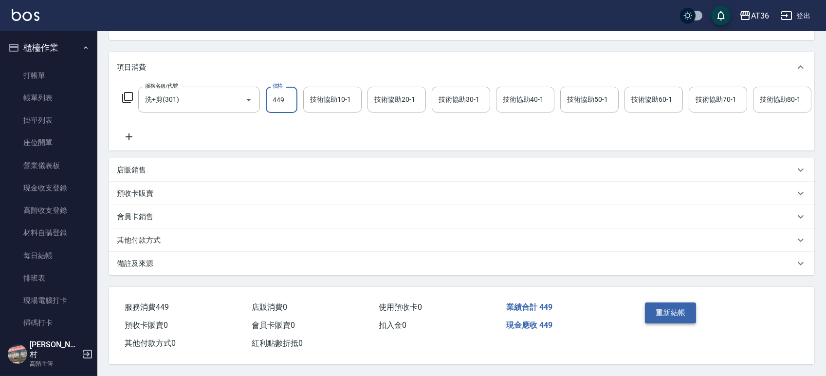
type input "449"
click at [651, 310] on button "重新結帳" at bounding box center [671, 312] width 52 height 20
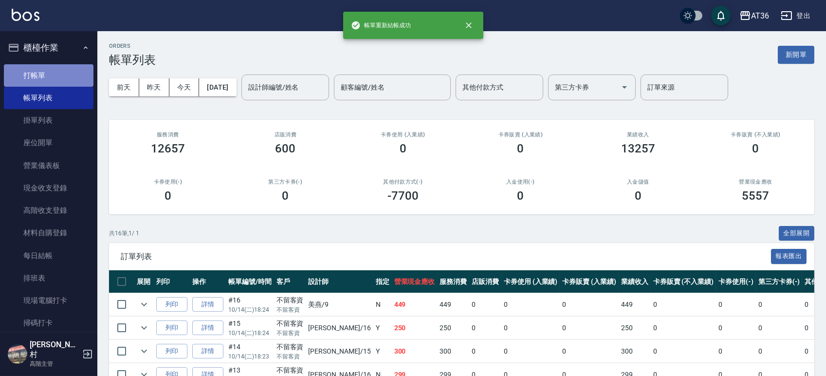
click at [61, 80] on link "打帳單" at bounding box center [49, 75] width 90 height 22
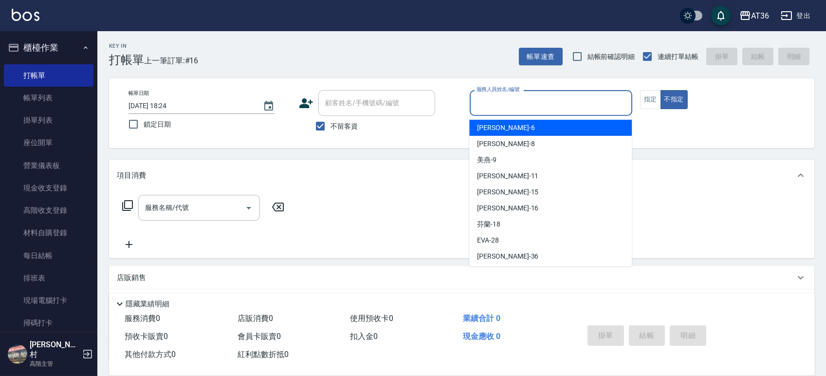
drag, startPoint x: 486, startPoint y: 105, endPoint x: 586, endPoint y: 137, distance: 105.7
click at [486, 109] on input "服務人員姓名/編號" at bounding box center [551, 102] width 154 height 17
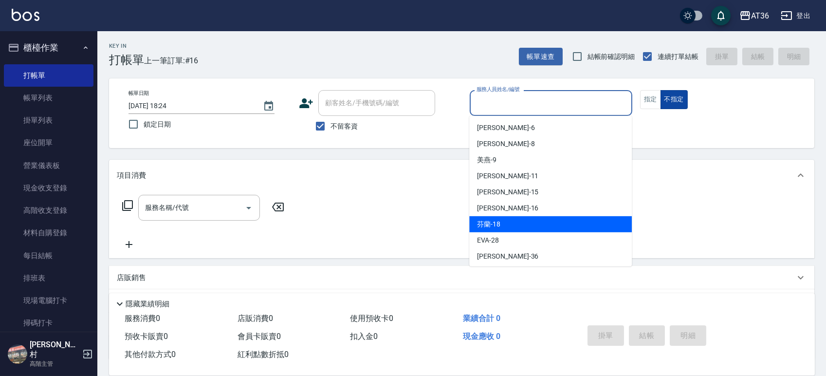
drag, startPoint x: 503, startPoint y: 225, endPoint x: 660, endPoint y: 108, distance: 196.0
click at [519, 220] on div "芬蘭 -18" at bounding box center [550, 224] width 162 height 16
type input "芬蘭-18"
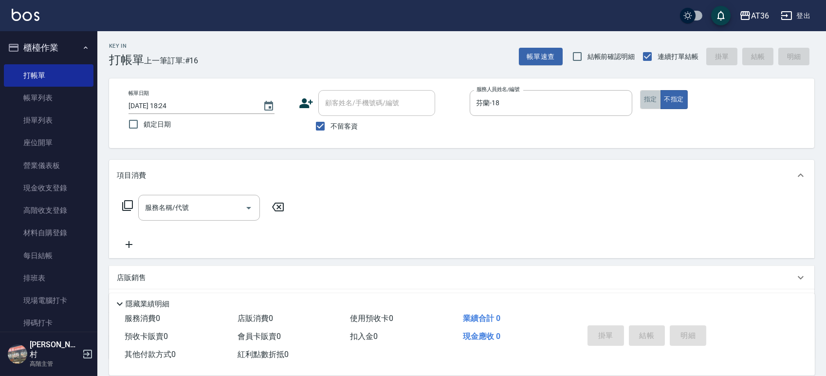
click at [654, 101] on button "指定" at bounding box center [650, 99] width 21 height 19
click at [126, 203] on icon at bounding box center [128, 205] width 12 height 12
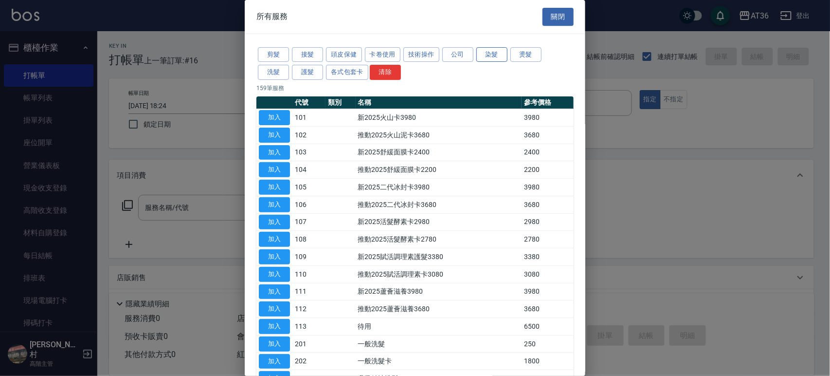
click at [495, 54] on button "染髮" at bounding box center [491, 54] width 31 height 15
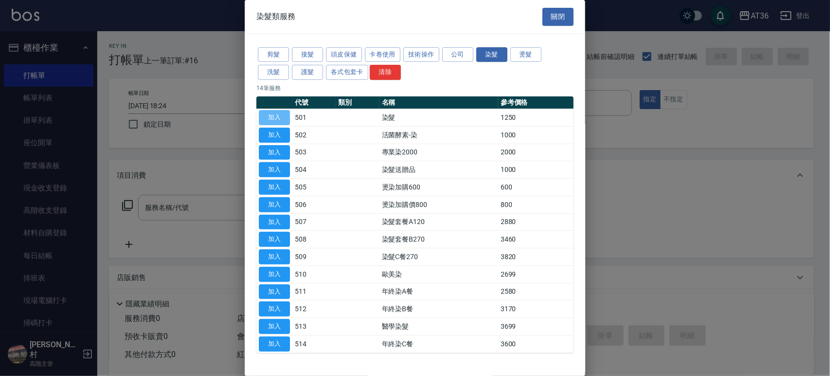
drag, startPoint x: 281, startPoint y: 118, endPoint x: 284, endPoint y: 224, distance: 105.6
click at [281, 118] on button "加入" at bounding box center [274, 117] width 31 height 15
type input "染髮(501)"
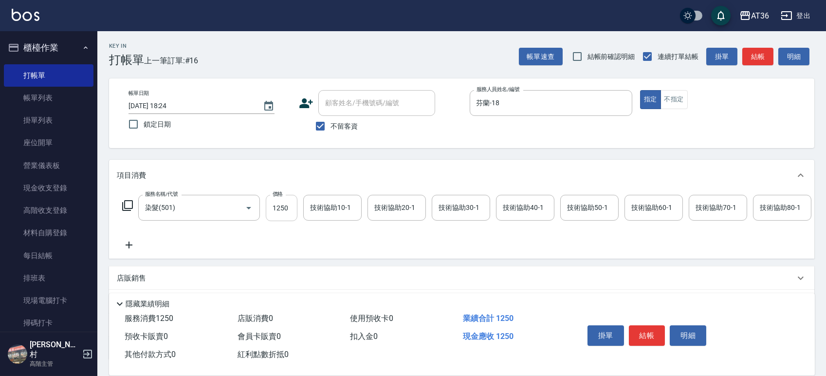
click at [273, 215] on input "1250" at bounding box center [282, 208] width 32 height 26
type input "1490"
click at [647, 337] on button "結帳" at bounding box center [647, 335] width 36 height 20
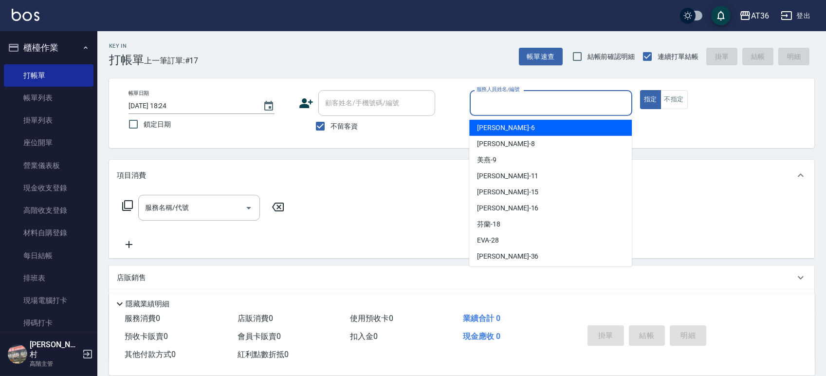
drag, startPoint x: 479, startPoint y: 107, endPoint x: 525, endPoint y: 127, distance: 50.7
click at [479, 107] on input "服務人員姓名/編號" at bounding box center [551, 102] width 154 height 17
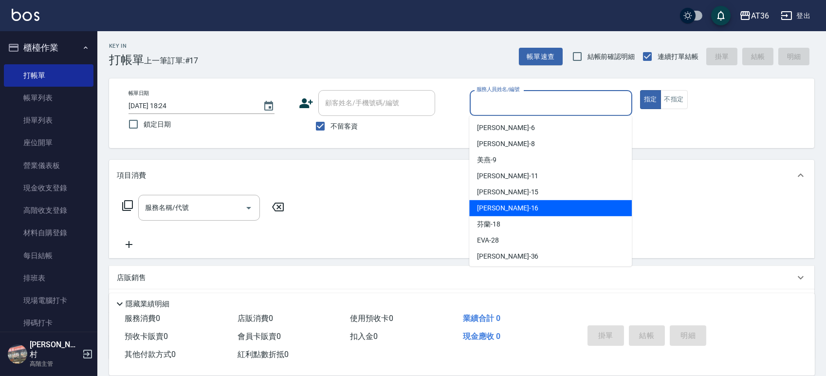
click at [497, 209] on span "[PERSON_NAME] -16" at bounding box center [507, 208] width 61 height 10
type input "[PERSON_NAME]-16"
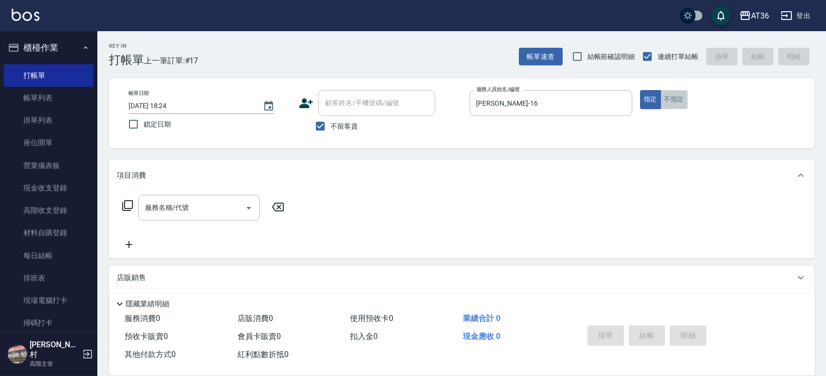
click at [673, 94] on button "不指定" at bounding box center [673, 99] width 27 height 19
click at [130, 205] on icon at bounding box center [128, 205] width 12 height 12
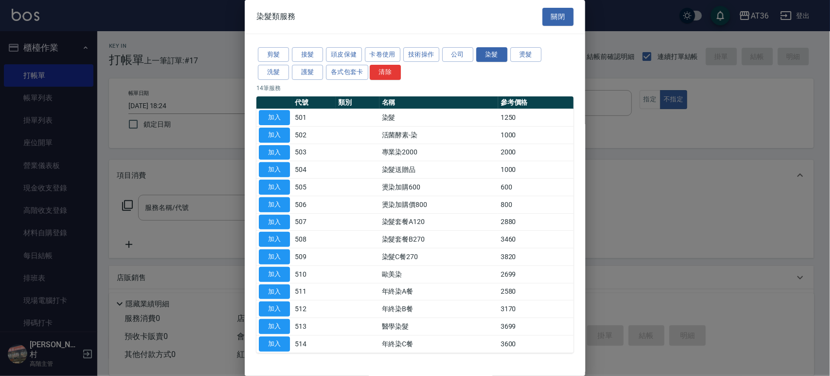
click at [276, 58] on button "剪髮" at bounding box center [273, 54] width 31 height 15
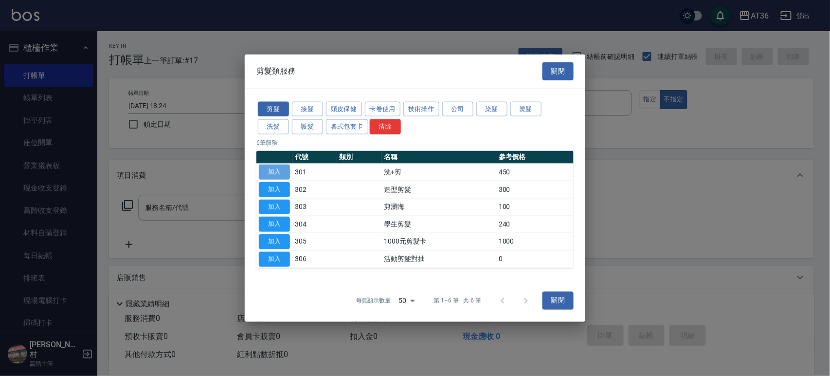
click at [278, 168] on button "加入" at bounding box center [274, 171] width 31 height 15
type input "洗+剪(301)"
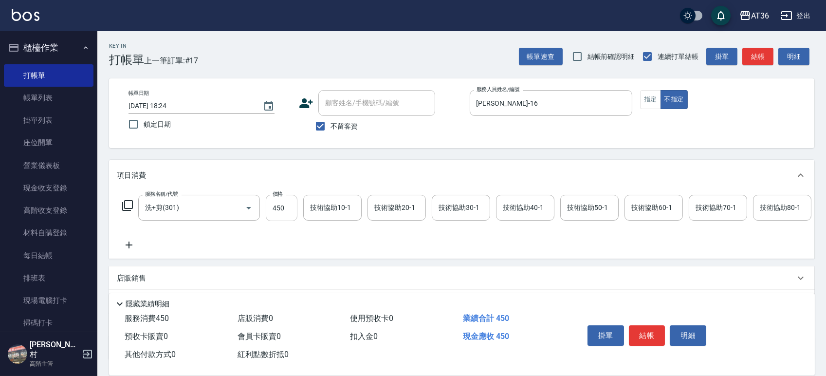
click at [276, 205] on input "450" at bounding box center [282, 208] width 32 height 26
type input "469"
click at [649, 335] on button "結帳" at bounding box center [647, 335] width 36 height 20
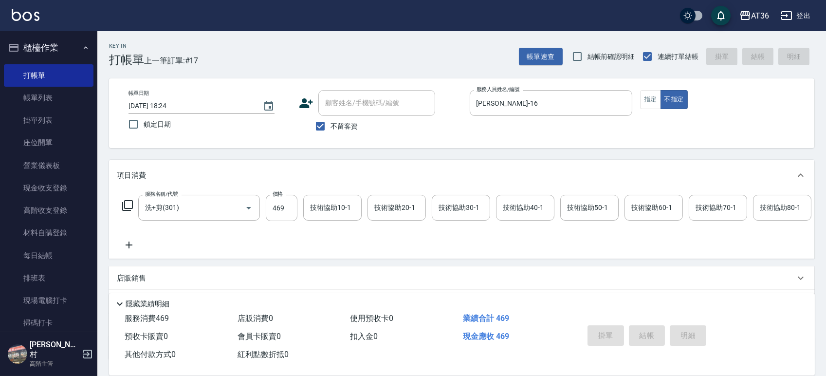
type input "[DATE] 18:25"
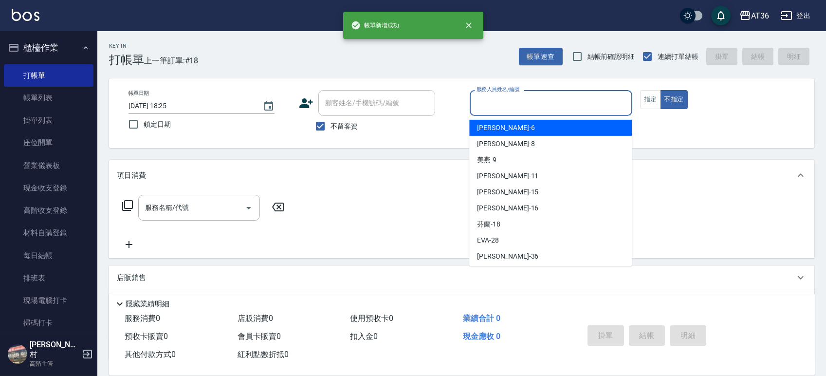
drag, startPoint x: 483, startPoint y: 105, endPoint x: 518, endPoint y: 129, distance: 42.4
click at [482, 105] on input "服務人員姓名/編號" at bounding box center [551, 102] width 154 height 17
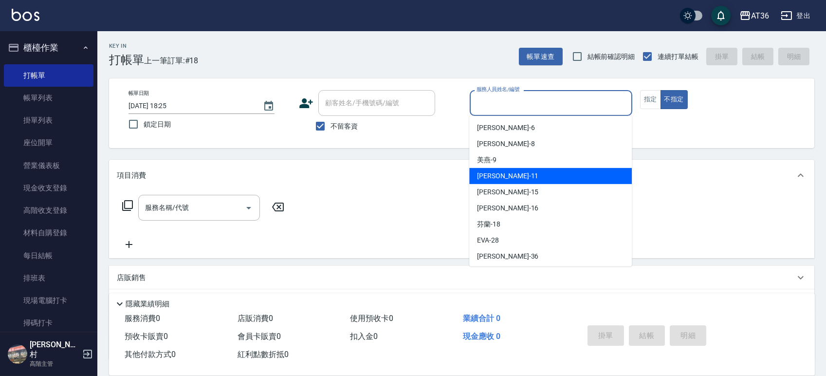
click at [501, 172] on div "[PERSON_NAME] -11" at bounding box center [550, 176] width 162 height 16
type input "[PERSON_NAME]-11"
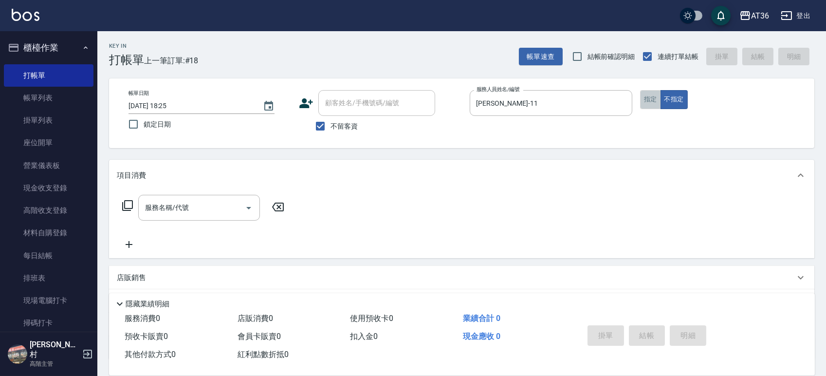
click at [648, 100] on button "指定" at bounding box center [650, 99] width 21 height 19
click at [126, 203] on icon at bounding box center [128, 205] width 12 height 12
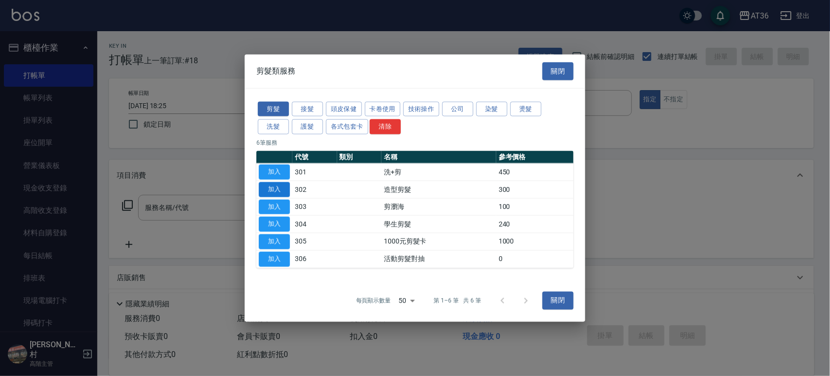
click at [278, 185] on button "加入" at bounding box center [274, 188] width 31 height 15
type input "造型剪髮(302)"
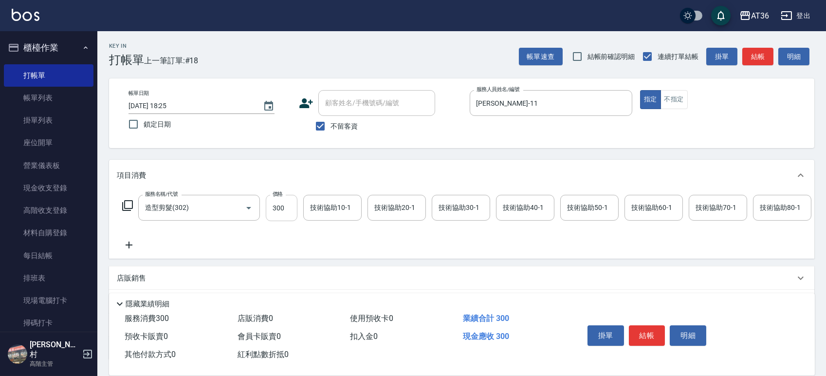
click at [279, 203] on input "300" at bounding box center [282, 208] width 32 height 26
type input "280"
click at [641, 335] on button "結帳" at bounding box center [647, 335] width 36 height 20
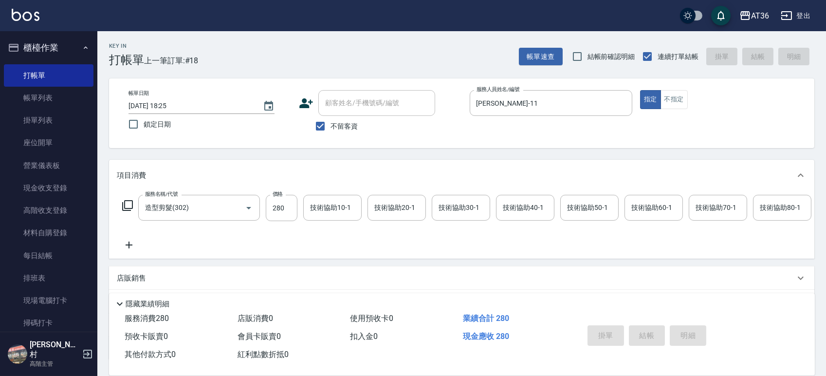
type input "[DATE] 18:26"
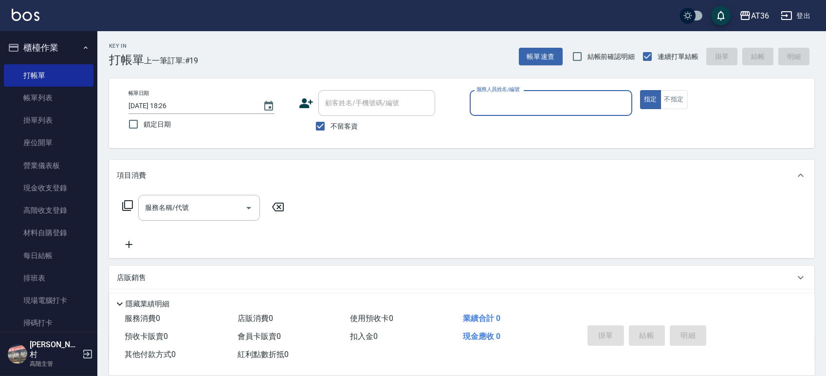
click at [479, 101] on input "服務人員姓名/編號" at bounding box center [551, 102] width 154 height 17
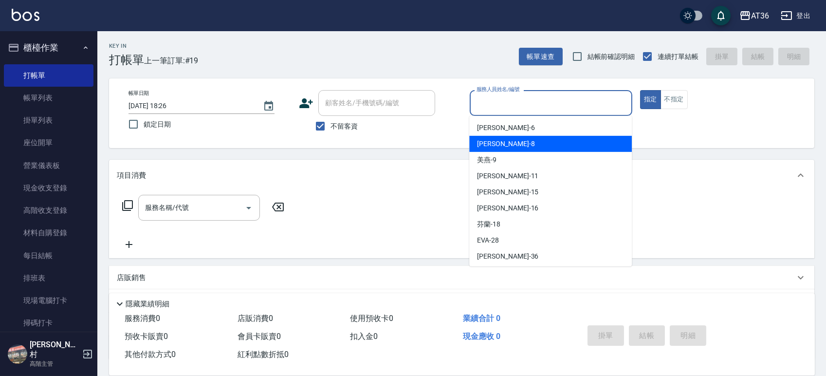
click at [502, 143] on div "[PERSON_NAME] -8" at bounding box center [550, 144] width 162 height 16
type input "[PERSON_NAME]-8"
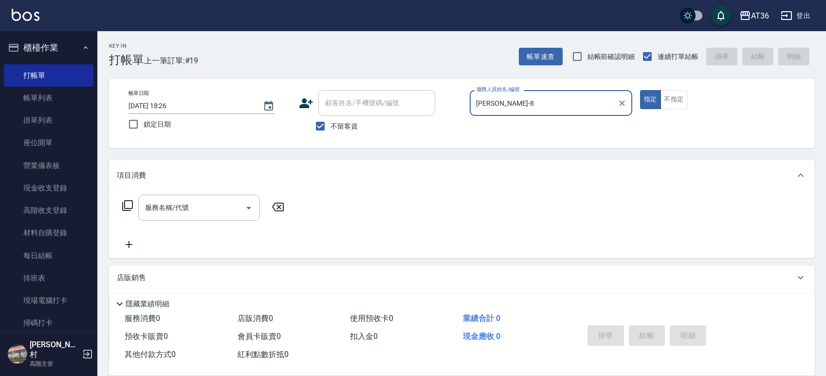
click at [124, 205] on icon at bounding box center [128, 205] width 12 height 12
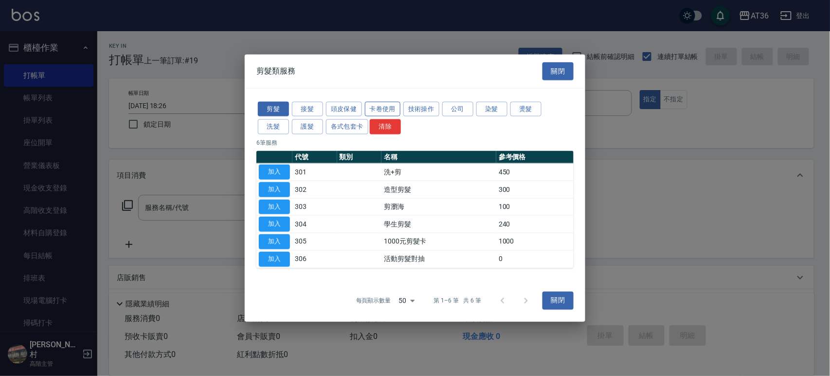
click at [382, 108] on button "卡卷使用" at bounding box center [383, 108] width 36 height 15
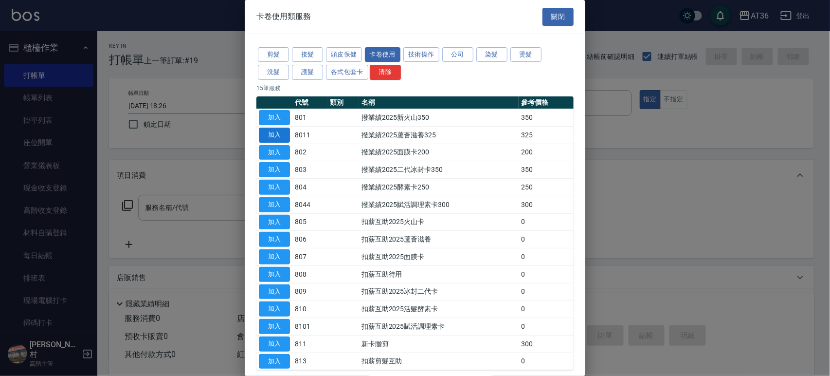
click at [279, 132] on button "加入" at bounding box center [274, 134] width 31 height 15
type input "撥業績2025蘆薈滋養325(8011)"
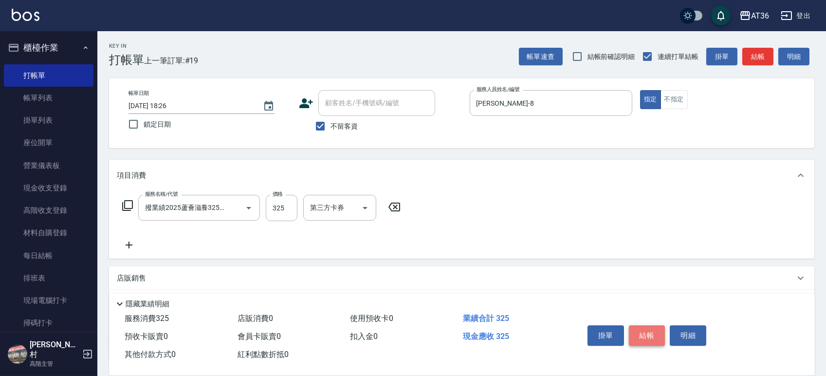
click at [646, 335] on button "結帳" at bounding box center [647, 335] width 36 height 20
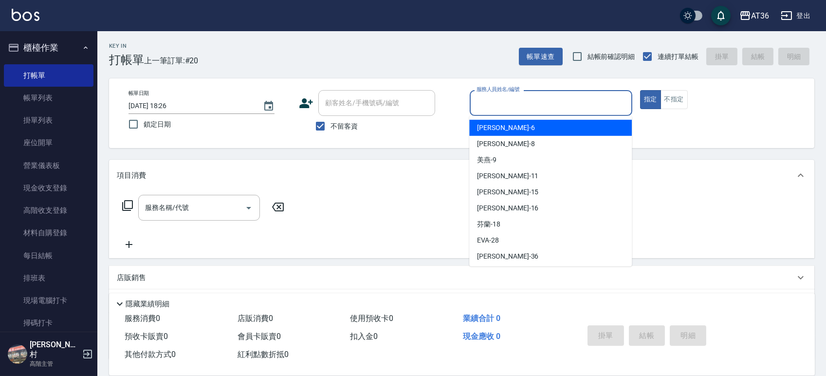
click at [480, 104] on input "服務人員姓名/編號" at bounding box center [551, 102] width 154 height 17
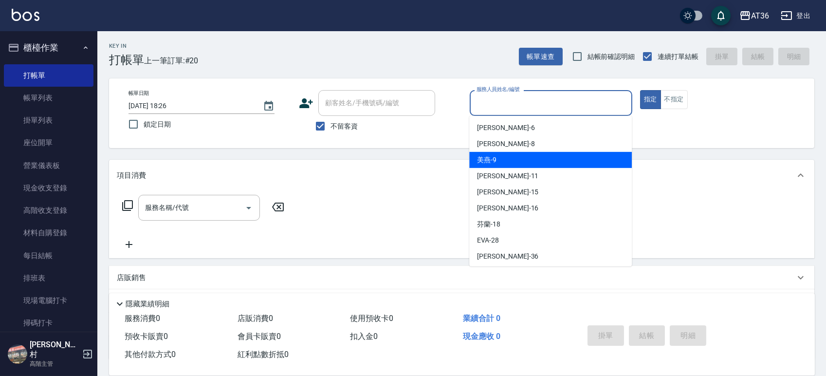
click at [491, 156] on span "美燕 -9" at bounding box center [486, 160] width 19 height 10
type input "美燕-9"
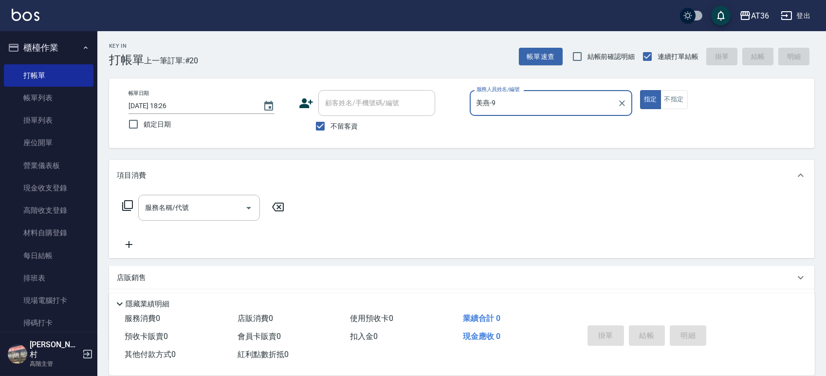
click at [127, 203] on icon at bounding box center [128, 205] width 12 height 12
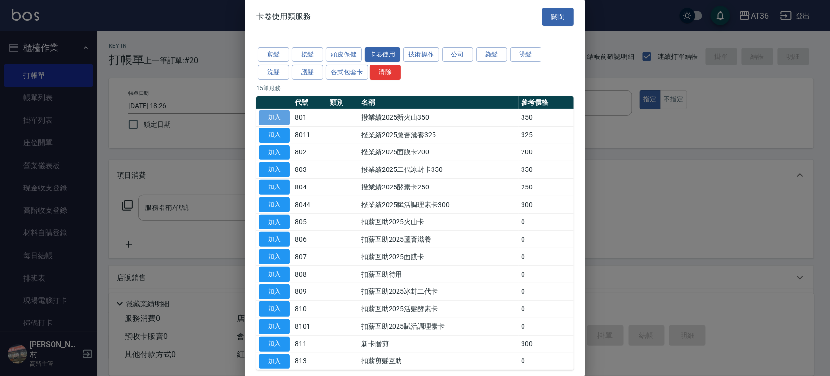
click at [278, 117] on button "加入" at bounding box center [274, 117] width 31 height 15
type input "撥業績2025新火山350(801)"
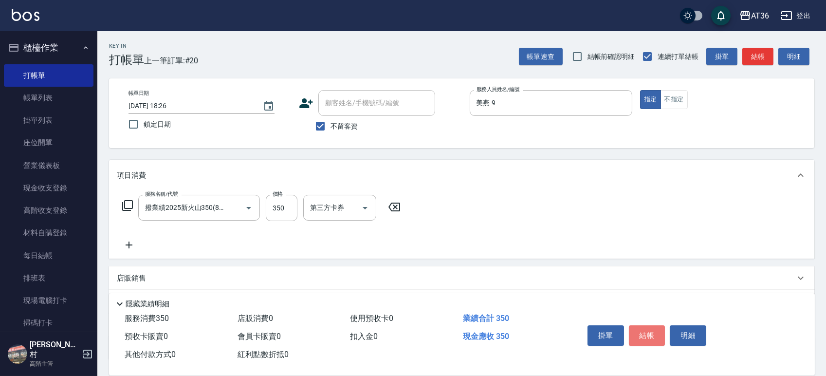
drag, startPoint x: 635, startPoint y: 333, endPoint x: 632, endPoint y: 321, distance: 12.9
click at [634, 333] on button "結帳" at bounding box center [647, 335] width 36 height 20
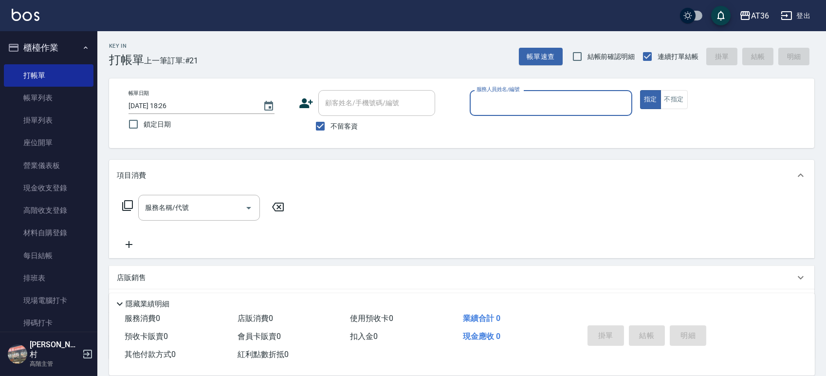
click at [466, 105] on div "帳單日期 [DATE] 18:26 鎖定日期 顧客姓名/手機號碼/編號 顧客姓名/手機號碼/編號 不留客資 服務人員姓名/編號 服務人員姓名/編號 指定 不指定" at bounding box center [462, 113] width 682 height 46
click at [485, 107] on input "服務人員姓名/編號" at bounding box center [551, 102] width 154 height 17
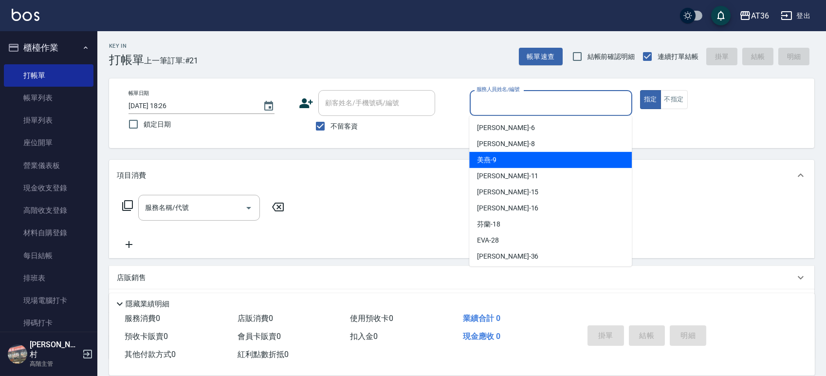
click at [500, 160] on div "美燕 -9" at bounding box center [550, 160] width 162 height 16
type input "美燕-9"
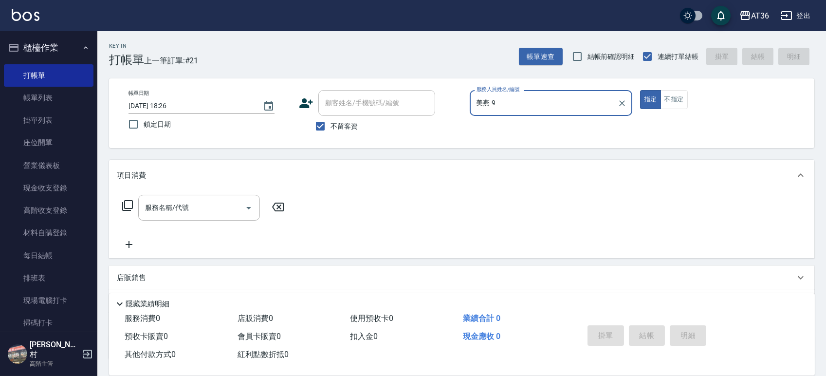
click at [130, 204] on icon at bounding box center [128, 205] width 12 height 12
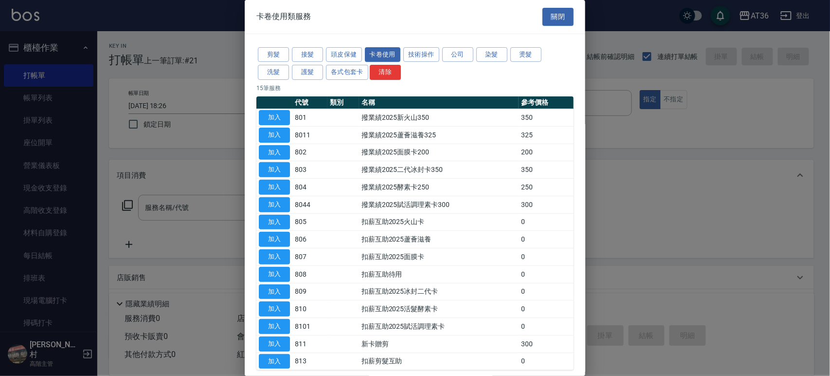
drag, startPoint x: 281, startPoint y: 166, endPoint x: 236, endPoint y: 134, distance: 55.4
click at [281, 166] on button "加入" at bounding box center [274, 169] width 31 height 15
type input "撥業績2025二代冰封卡350(803)"
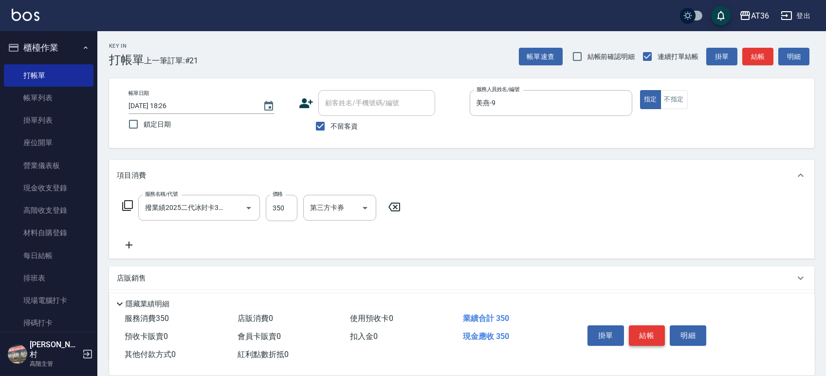
click at [647, 331] on button "結帳" at bounding box center [647, 335] width 36 height 20
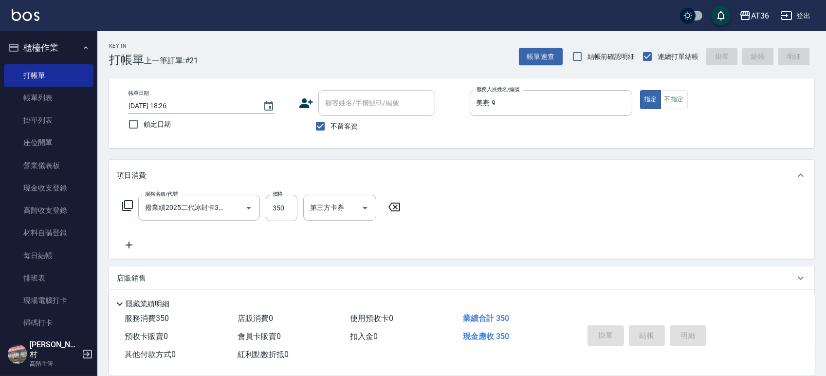
type input "[DATE] 18:27"
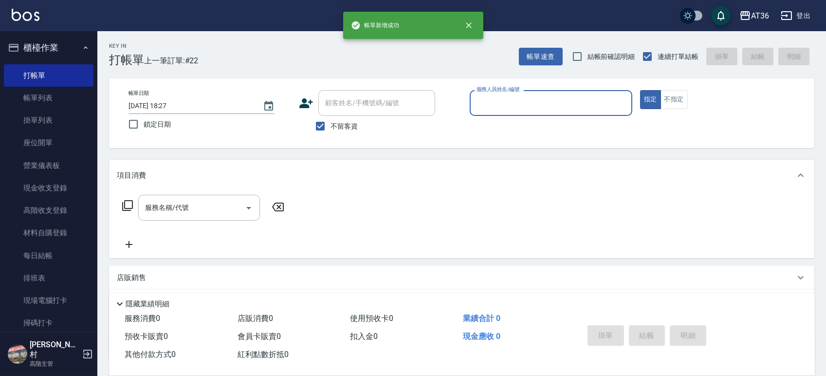
click at [485, 106] on input "服務人員姓名/編號" at bounding box center [551, 102] width 154 height 17
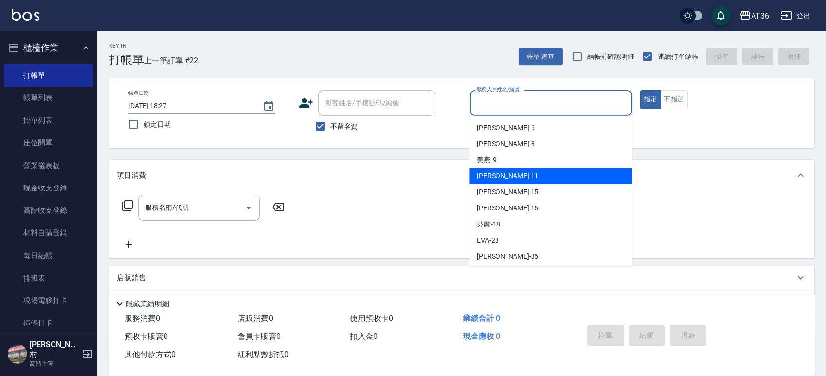
click at [513, 176] on div "[PERSON_NAME] -11" at bounding box center [550, 176] width 162 height 16
type input "[PERSON_NAME]-11"
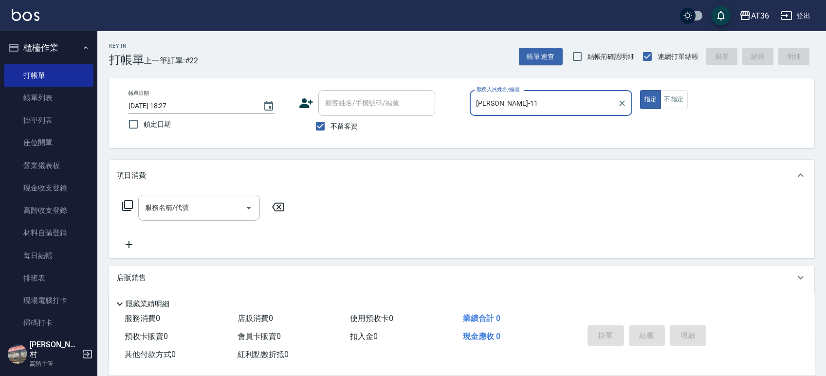
click at [127, 206] on icon at bounding box center [128, 205] width 12 height 12
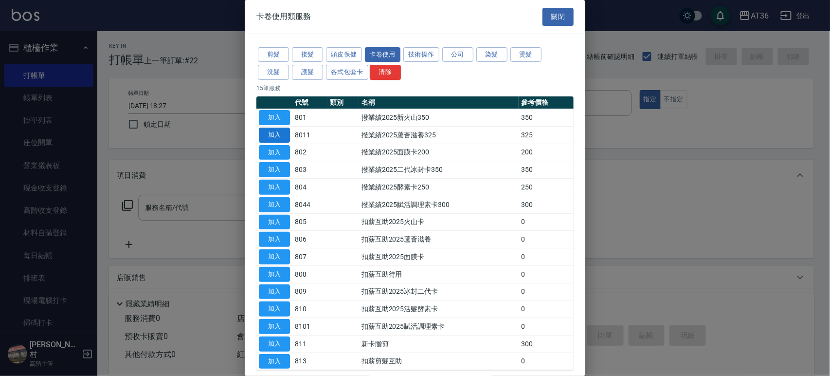
click at [283, 135] on button "加入" at bounding box center [274, 134] width 31 height 15
type input "撥業績2025蘆薈滋養325(8011)"
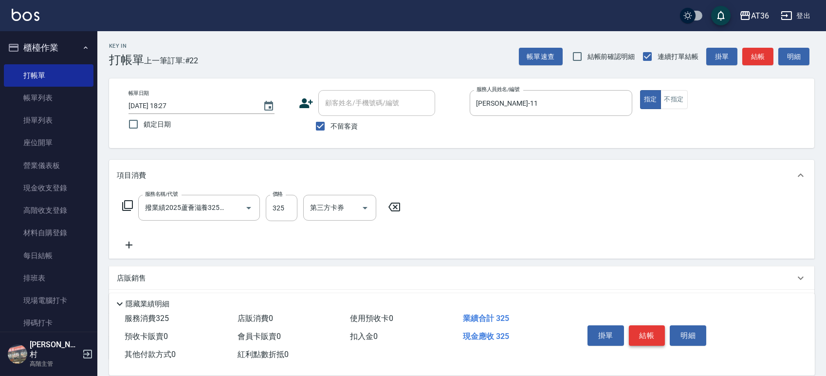
click at [642, 338] on button "結帳" at bounding box center [647, 335] width 36 height 20
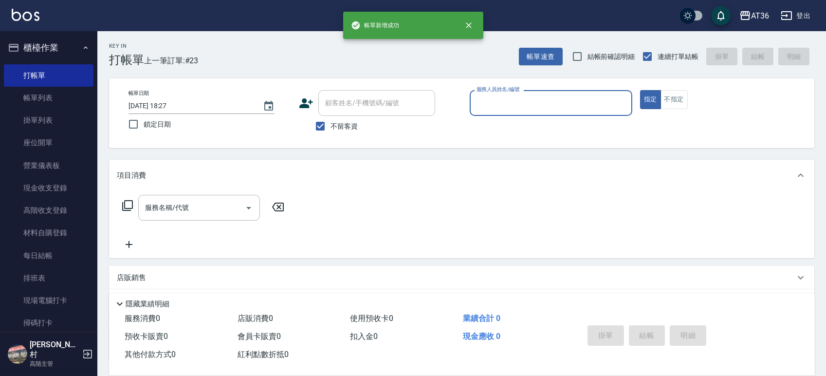
click at [477, 107] on input "服務人員姓名/編號" at bounding box center [551, 102] width 154 height 17
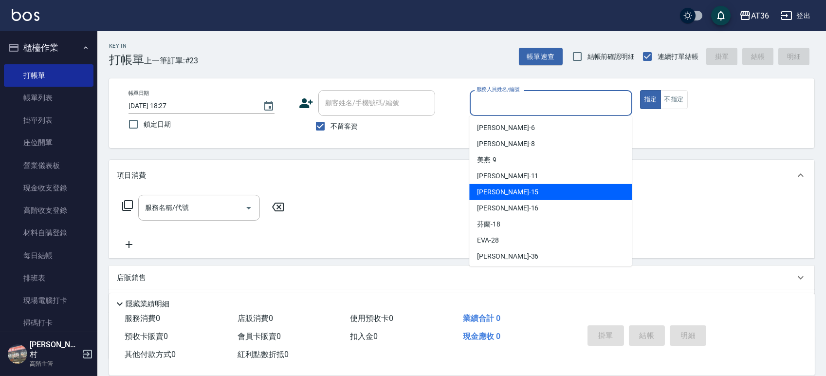
click at [496, 189] on span "[PERSON_NAME] -15" at bounding box center [507, 192] width 61 height 10
type input "阡慧-15"
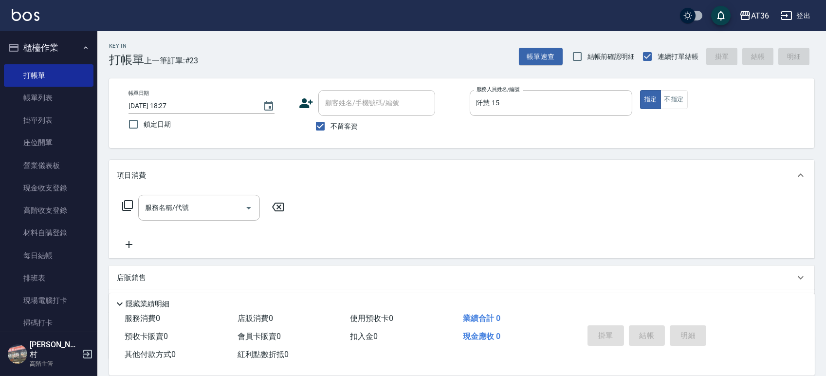
click at [126, 204] on icon at bounding box center [128, 205] width 12 height 12
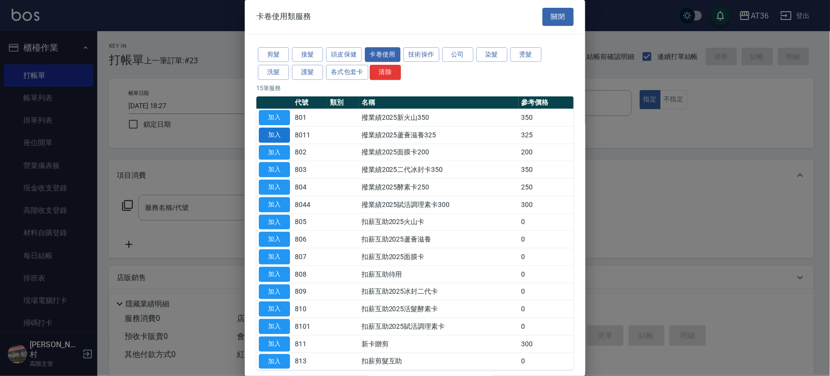
click at [281, 138] on button "加入" at bounding box center [274, 134] width 31 height 15
type input "撥業績2025蘆薈滋養325(8011)"
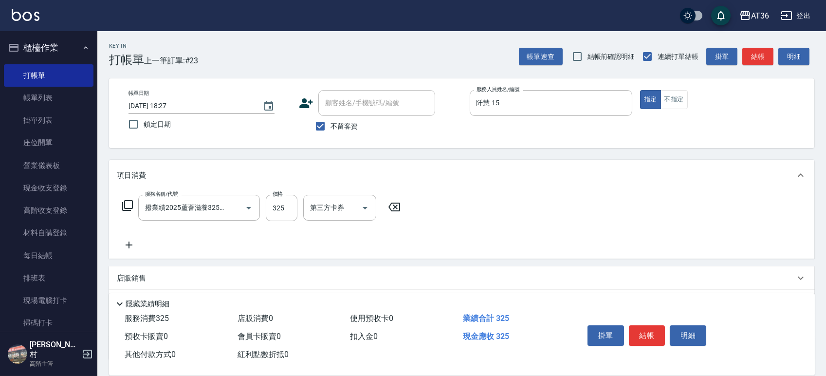
drag, startPoint x: 633, startPoint y: 330, endPoint x: 651, endPoint y: 311, distance: 25.8
click at [633, 330] on button "結帳" at bounding box center [647, 335] width 36 height 20
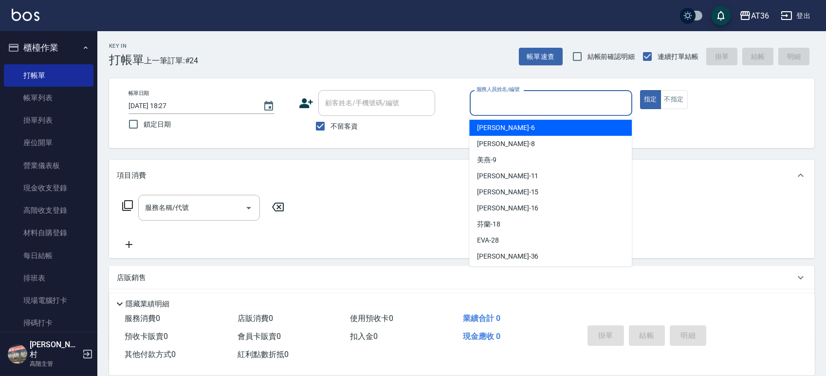
click at [478, 104] on input "服務人員姓名/編號" at bounding box center [551, 102] width 154 height 17
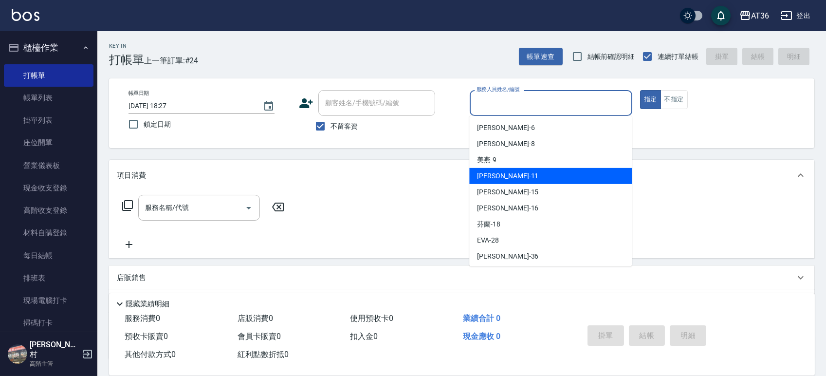
click at [504, 190] on div "[PERSON_NAME] -15" at bounding box center [550, 192] width 162 height 16
type input "阡慧-15"
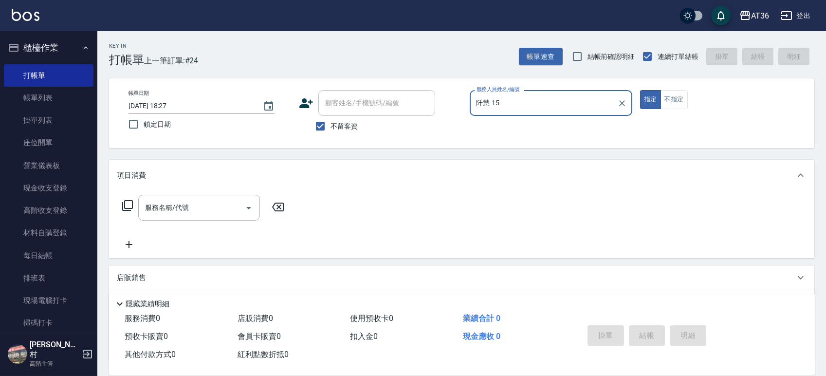
click at [124, 202] on icon at bounding box center [128, 205] width 12 height 12
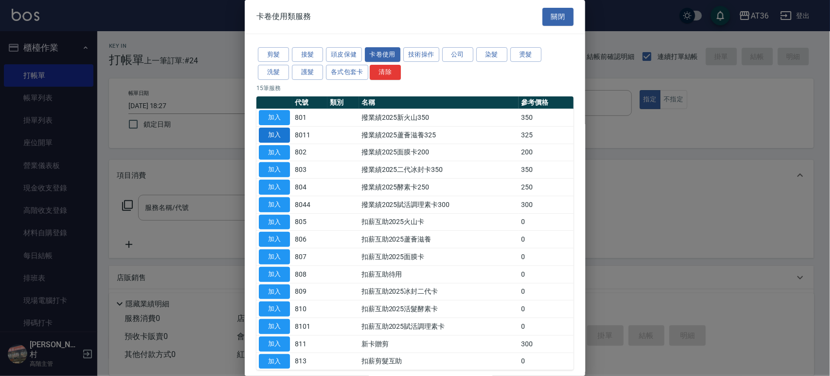
click at [278, 133] on button "加入" at bounding box center [274, 134] width 31 height 15
type input "撥業績2025蘆薈滋養325(8011)"
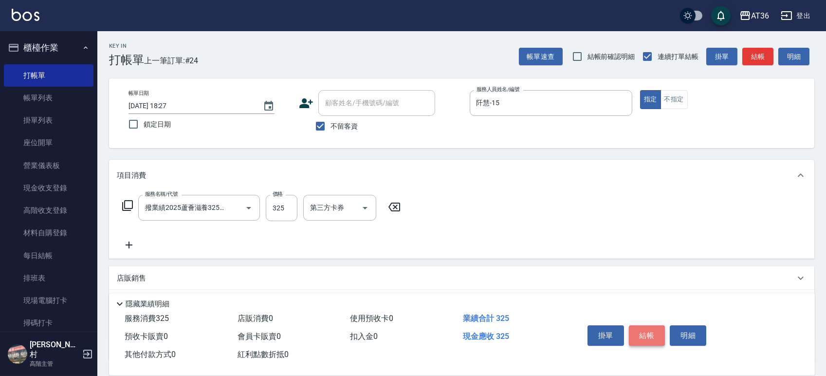
click at [647, 337] on button "結帳" at bounding box center [647, 335] width 36 height 20
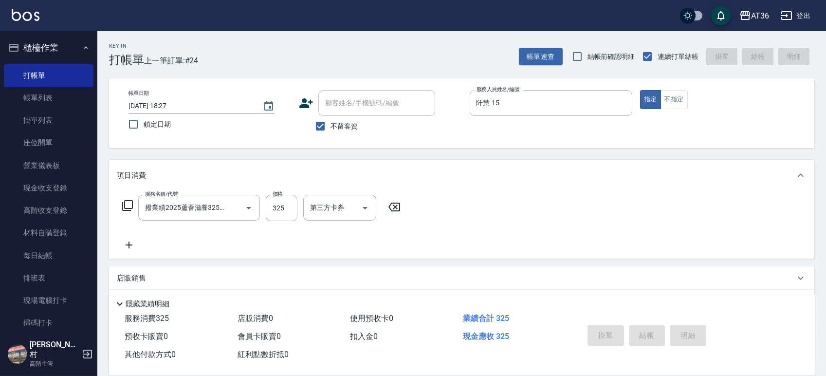
type input "[DATE] 18:28"
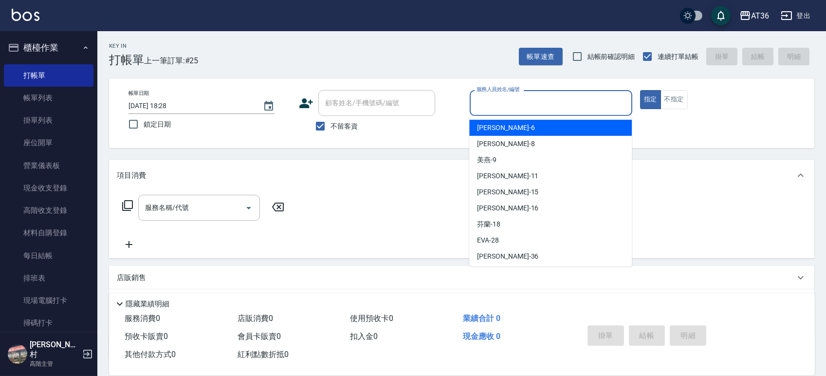
click at [479, 102] on input "服務人員姓名/編號" at bounding box center [551, 102] width 154 height 17
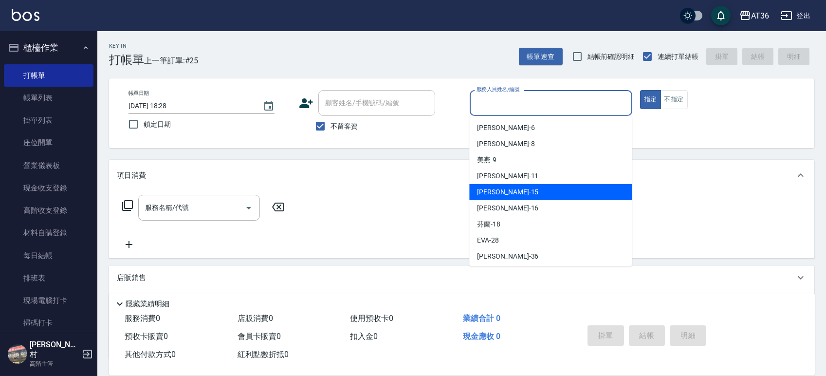
click at [499, 196] on span "[PERSON_NAME] -15" at bounding box center [507, 192] width 61 height 10
type input "阡慧-15"
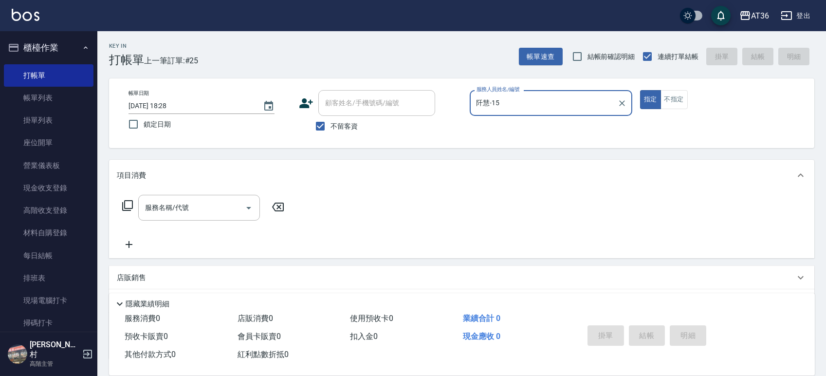
click at [128, 209] on icon at bounding box center [128, 205] width 12 height 12
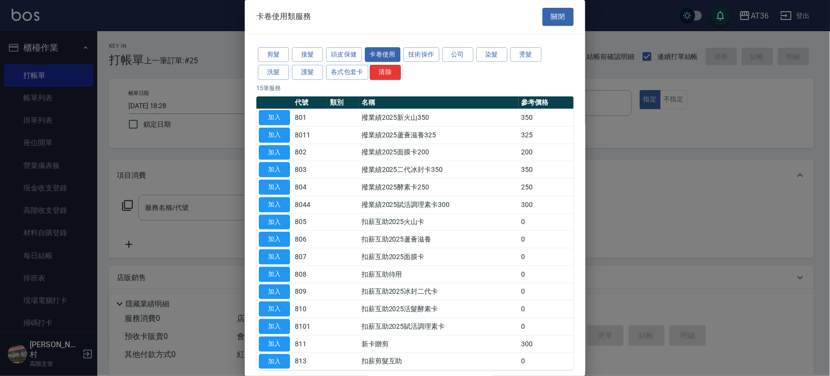
drag, startPoint x: 276, startPoint y: 171, endPoint x: 277, endPoint y: 154, distance: 17.1
click at [276, 171] on button "加入" at bounding box center [274, 169] width 31 height 15
type input "撥業績2025二代冰封卡350(803)"
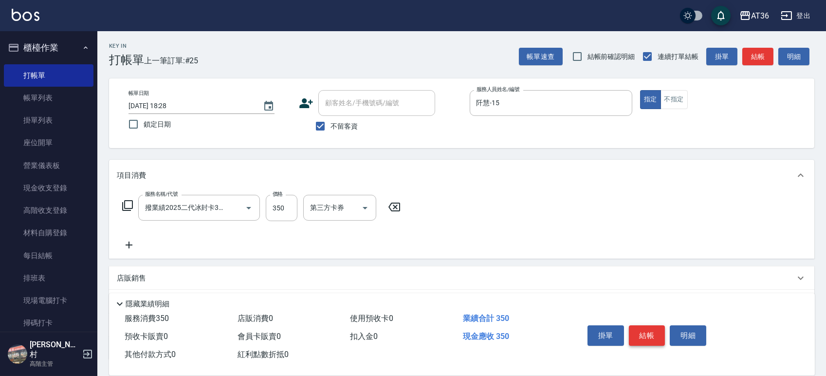
click at [643, 328] on button "結帳" at bounding box center [647, 335] width 36 height 20
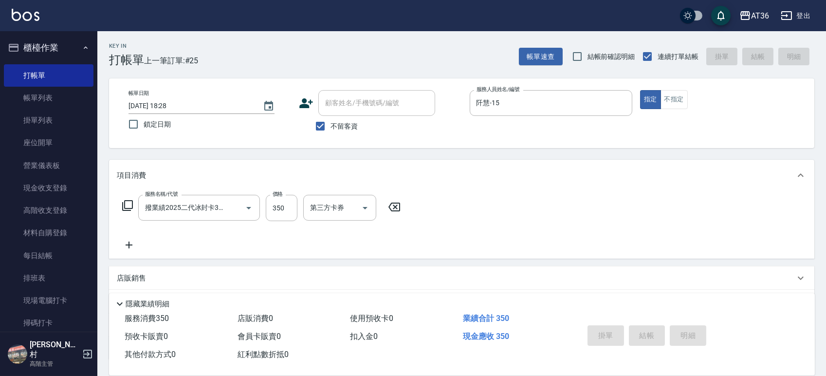
type input "[DATE] 18:29"
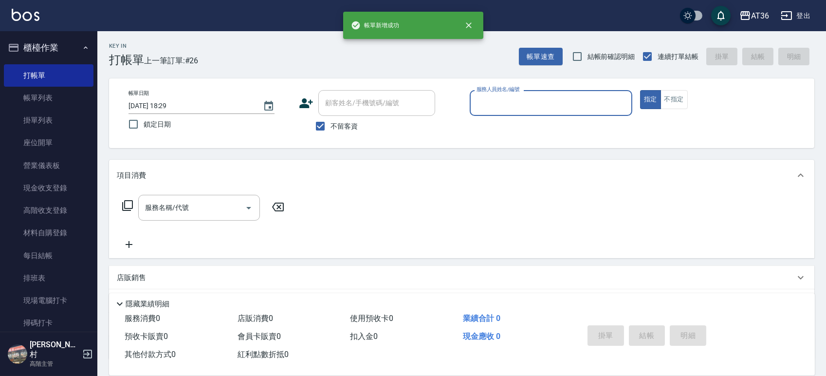
drag, startPoint x: 488, startPoint y: 106, endPoint x: 516, endPoint y: 123, distance: 32.8
click at [495, 111] on div "服務人員姓名/編號" at bounding box center [550, 103] width 162 height 26
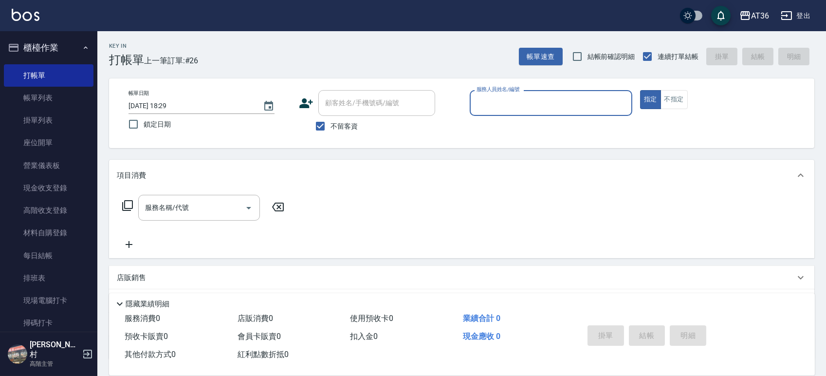
drag, startPoint x: 483, startPoint y: 106, endPoint x: 494, endPoint y: 111, distance: 12.4
click at [483, 106] on input "服務人員姓名/編號" at bounding box center [551, 102] width 154 height 17
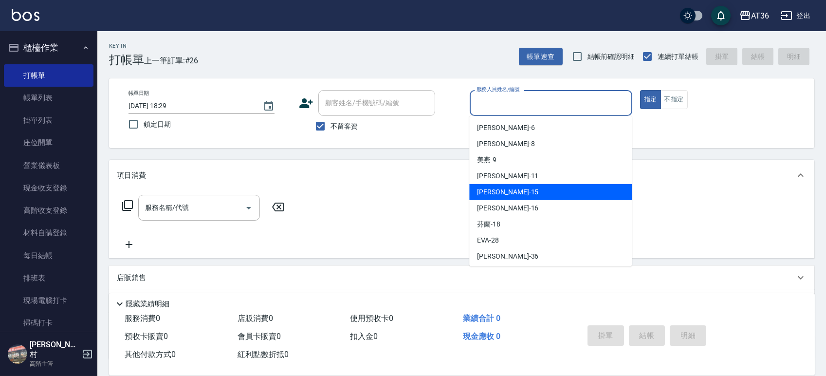
click at [508, 192] on div "[PERSON_NAME] -15" at bounding box center [550, 192] width 162 height 16
type input "阡慧-15"
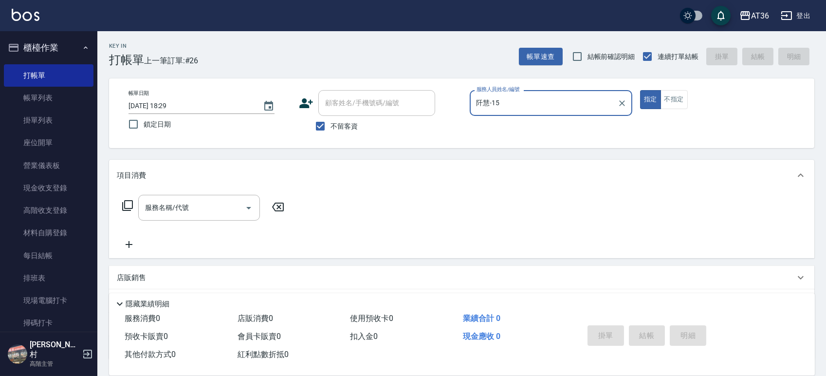
click at [127, 205] on icon at bounding box center [128, 205] width 12 height 12
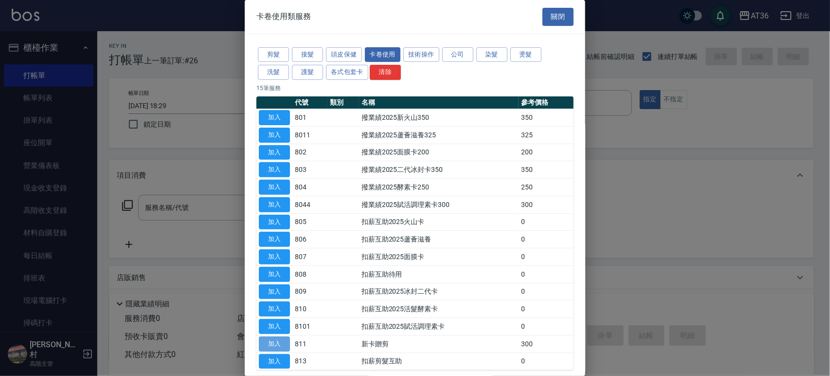
click at [280, 341] on button "加入" at bounding box center [274, 343] width 31 height 15
type input "新卡贈剪(811)"
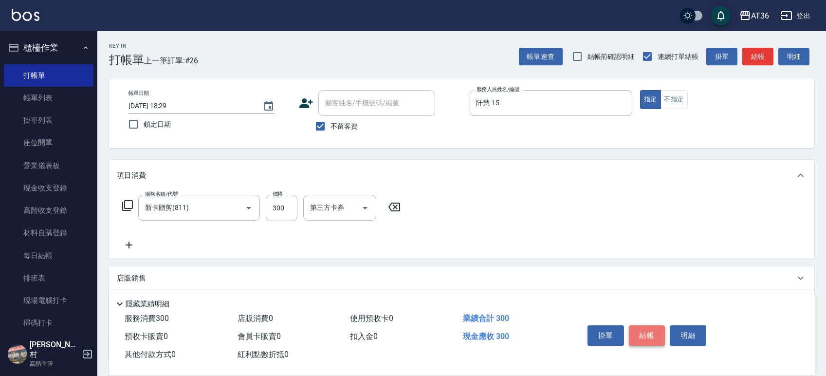
click at [649, 332] on button "結帳" at bounding box center [647, 335] width 36 height 20
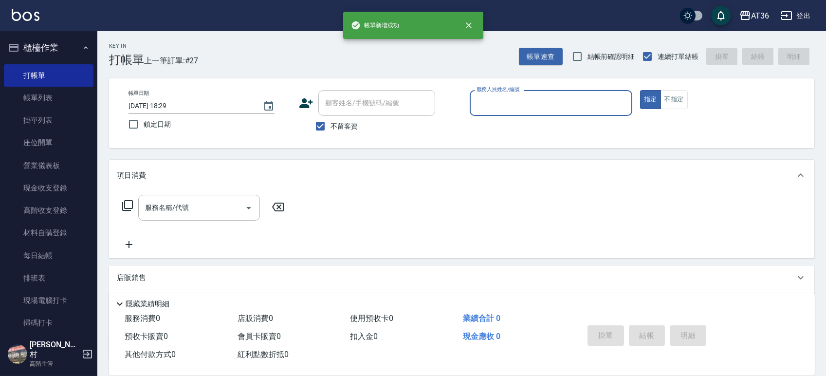
drag, startPoint x: 486, startPoint y: 106, endPoint x: 497, endPoint y: 114, distance: 13.9
click at [486, 108] on input "服務人員姓名/編號" at bounding box center [551, 102] width 154 height 17
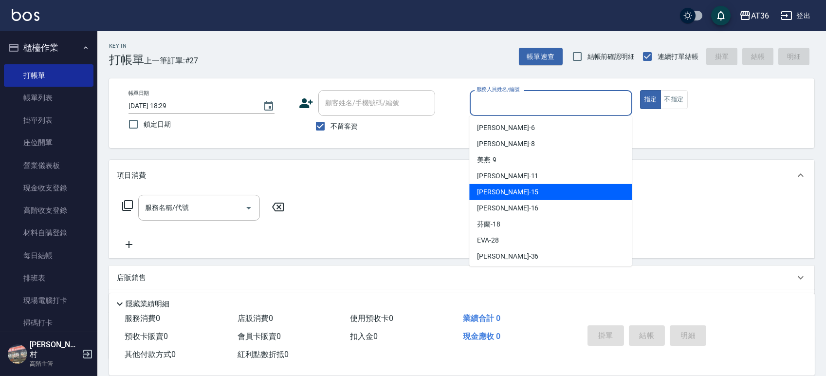
click at [489, 187] on span "[PERSON_NAME] -15" at bounding box center [507, 192] width 61 height 10
type input "阡慧-15"
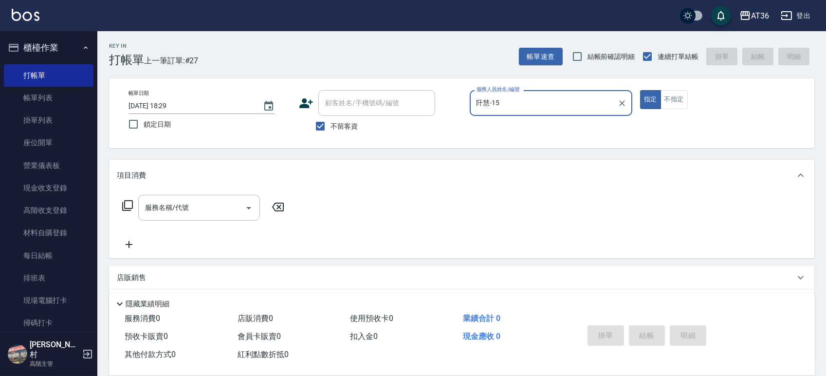
click at [130, 204] on icon at bounding box center [128, 205] width 12 height 12
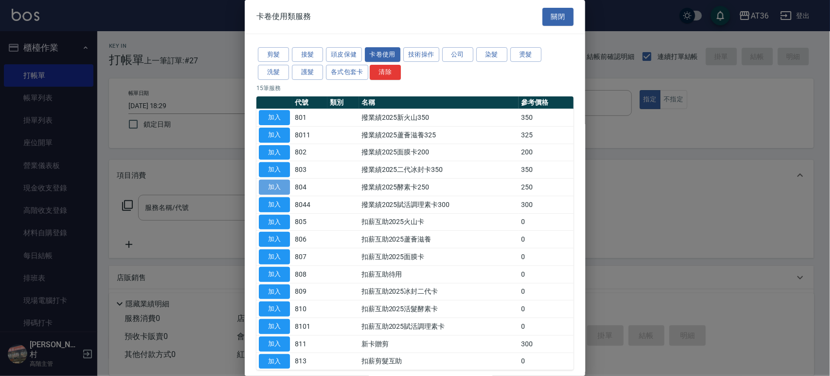
click at [270, 189] on button "加入" at bounding box center [274, 187] width 31 height 15
type input "撥業績2025酵素卡250(804)"
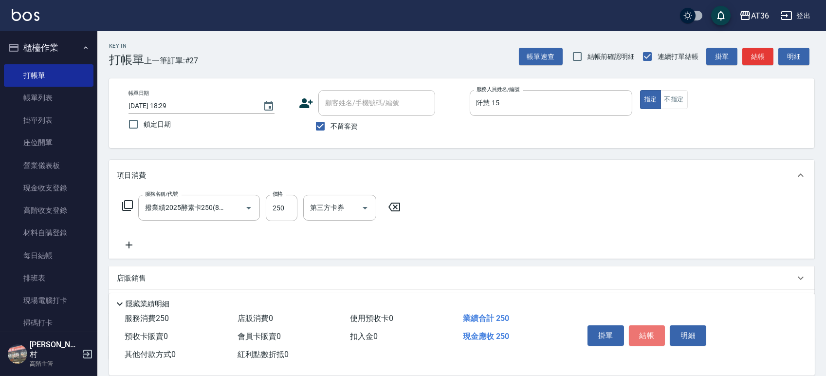
click at [652, 336] on button "結帳" at bounding box center [647, 335] width 36 height 20
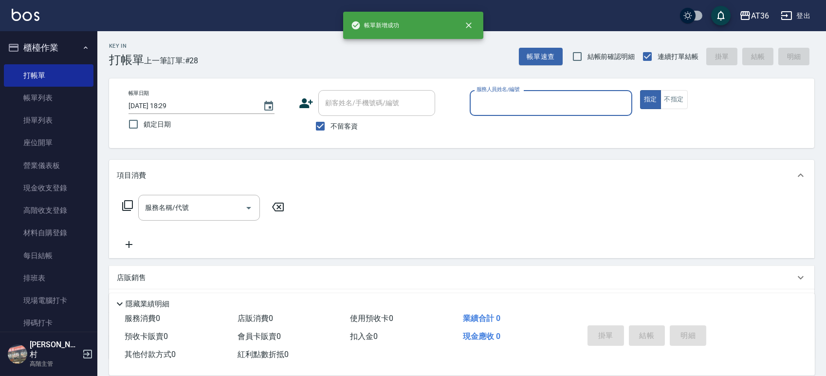
click at [487, 98] on input "服務人員姓名/編號" at bounding box center [551, 102] width 154 height 17
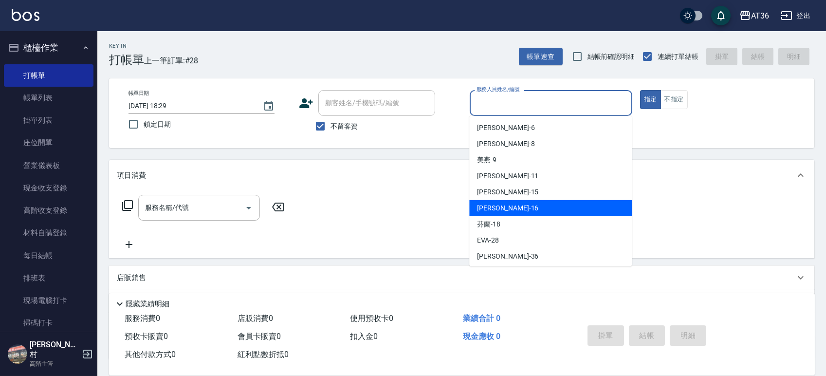
drag, startPoint x: 496, startPoint y: 203, endPoint x: 530, endPoint y: 191, distance: 36.2
click at [497, 203] on span "[PERSON_NAME] -16" at bounding box center [507, 208] width 61 height 10
type input "[PERSON_NAME]-16"
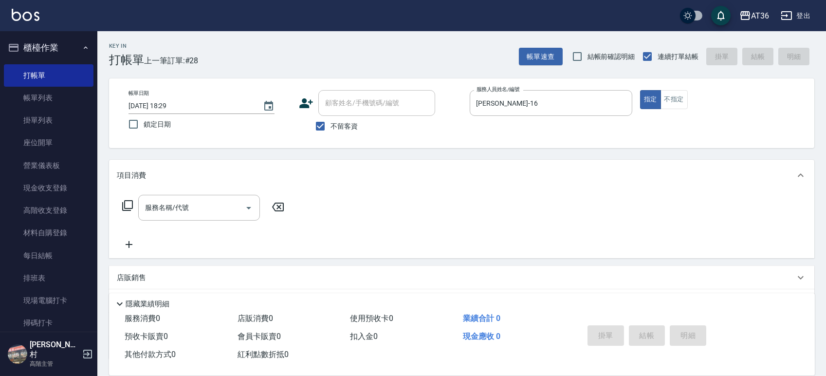
click at [126, 203] on icon at bounding box center [128, 205] width 12 height 12
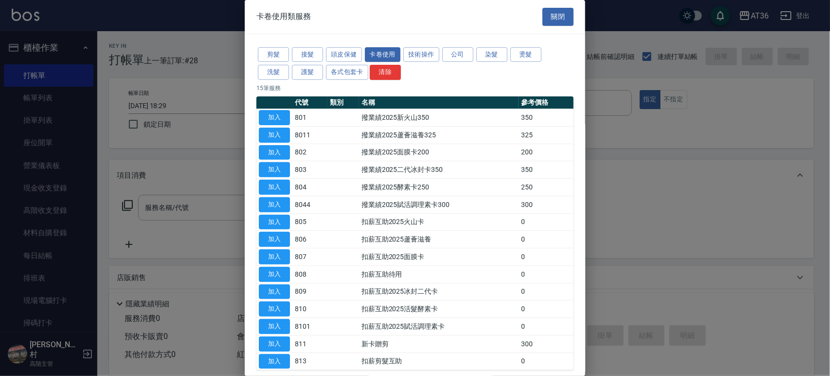
click at [270, 188] on button "加入" at bounding box center [274, 187] width 31 height 15
type input "撥業績2025酵素卡250(804)"
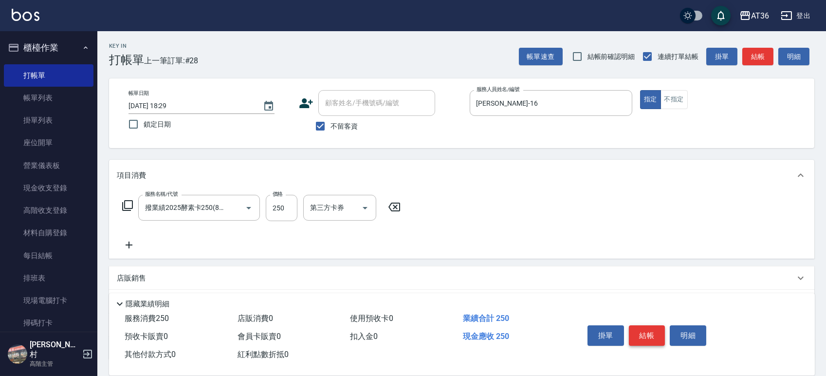
click at [643, 336] on button "結帳" at bounding box center [647, 335] width 36 height 20
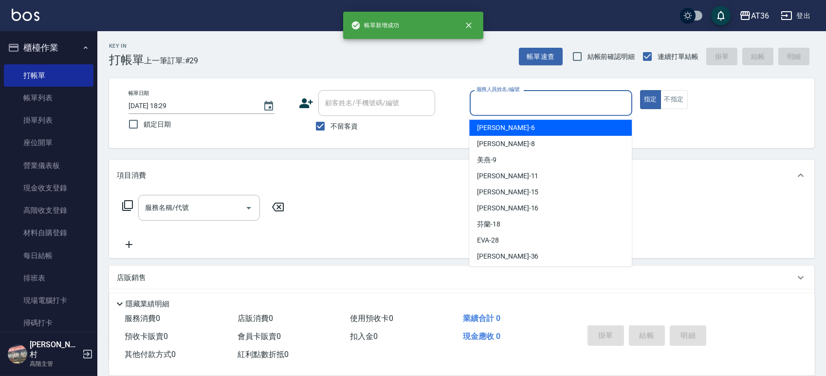
drag, startPoint x: 480, startPoint y: 103, endPoint x: 481, endPoint y: 110, distance: 7.4
click at [480, 103] on input "服務人員姓名/編號" at bounding box center [551, 102] width 154 height 17
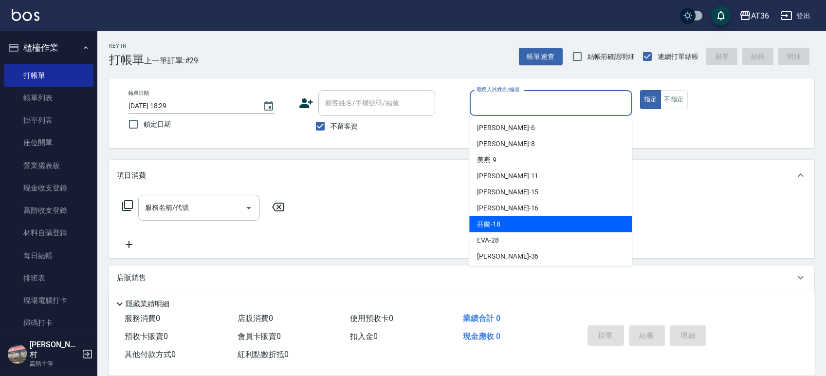
drag, startPoint x: 495, startPoint y: 220, endPoint x: 674, endPoint y: 150, distance: 192.7
click at [495, 221] on span "芬蘭 -18" at bounding box center [488, 224] width 23 height 10
type input "芬蘭-18"
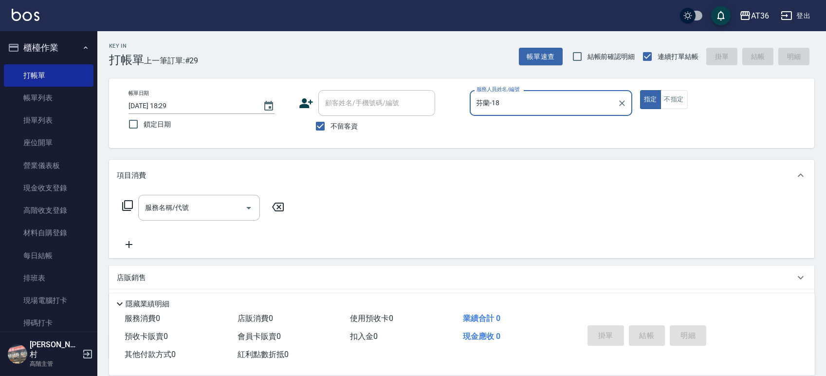
click at [131, 207] on icon at bounding box center [128, 205] width 12 height 12
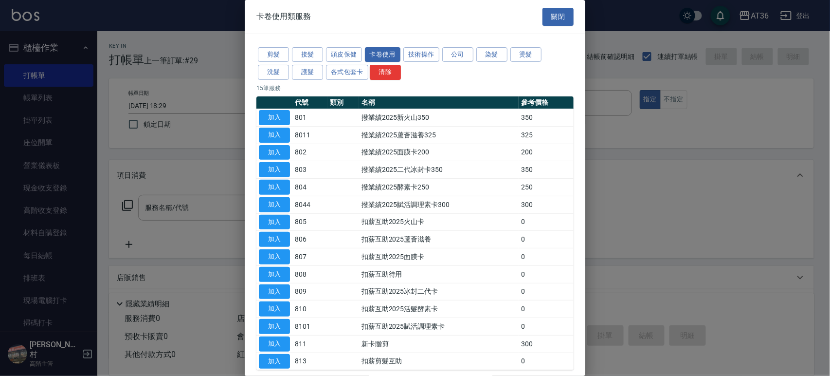
drag, startPoint x: 278, startPoint y: 169, endPoint x: 795, endPoint y: 324, distance: 539.8
click at [281, 169] on button "加入" at bounding box center [274, 169] width 31 height 15
type input "撥業績2025二代冰封卡350(803)"
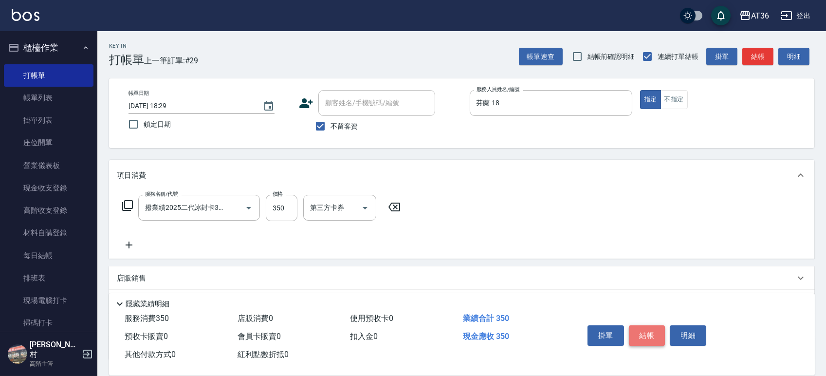
click at [644, 330] on button "結帳" at bounding box center [647, 335] width 36 height 20
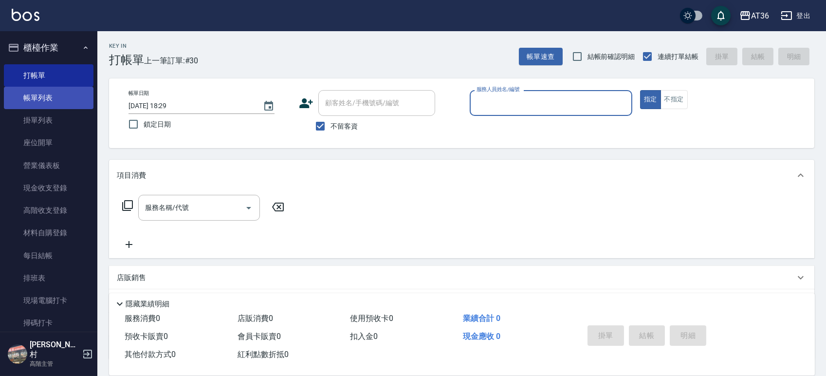
click at [66, 97] on link "帳單列表" at bounding box center [49, 98] width 90 height 22
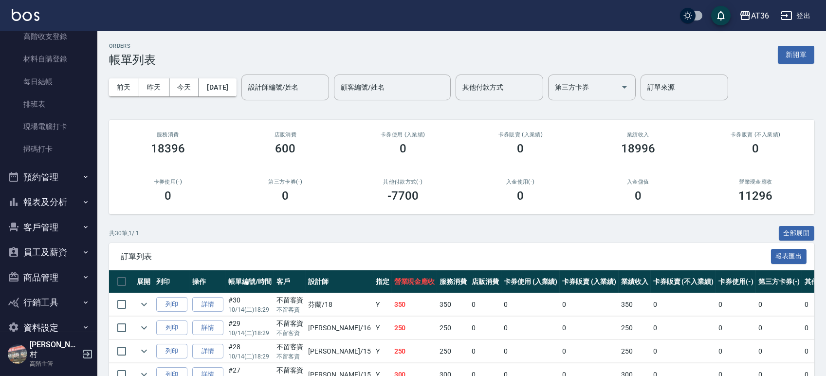
scroll to position [184, 0]
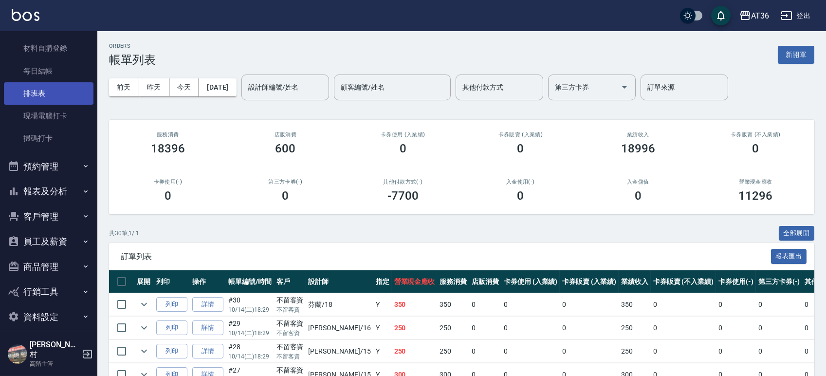
click at [64, 83] on link "排班表" at bounding box center [49, 93] width 90 height 22
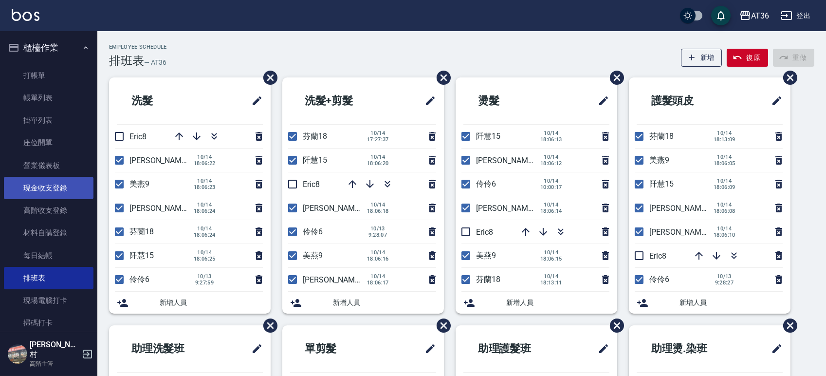
click at [65, 187] on link "現金收支登錄" at bounding box center [49, 188] width 90 height 22
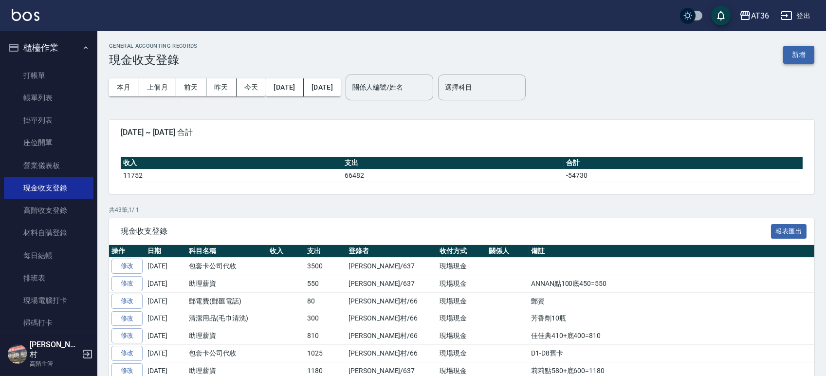
click at [796, 54] on button "新增" at bounding box center [798, 55] width 31 height 18
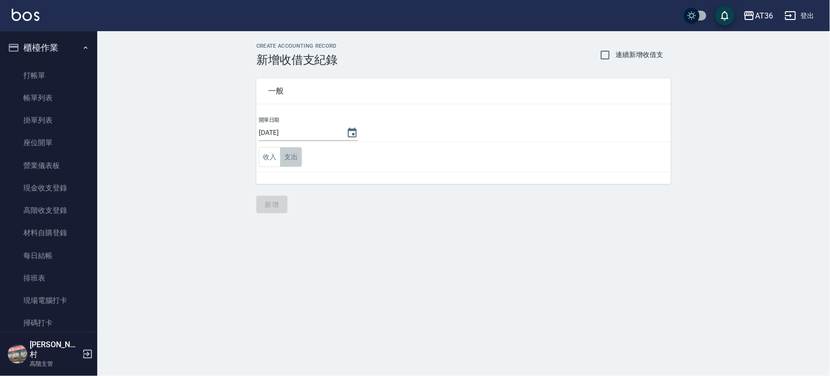
drag, startPoint x: 288, startPoint y: 155, endPoint x: 291, endPoint y: 160, distance: 5.3
click at [291, 160] on button "支出" at bounding box center [291, 157] width 22 height 20
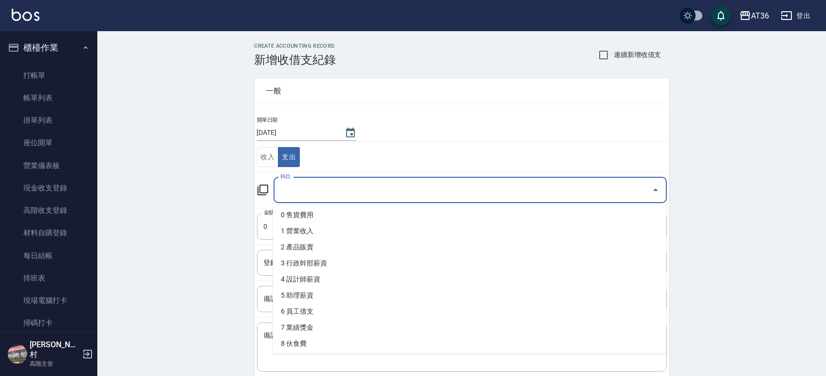
drag, startPoint x: 285, startPoint y: 190, endPoint x: 356, endPoint y: 226, distance: 79.8
click at [285, 192] on input "科目" at bounding box center [463, 189] width 370 height 17
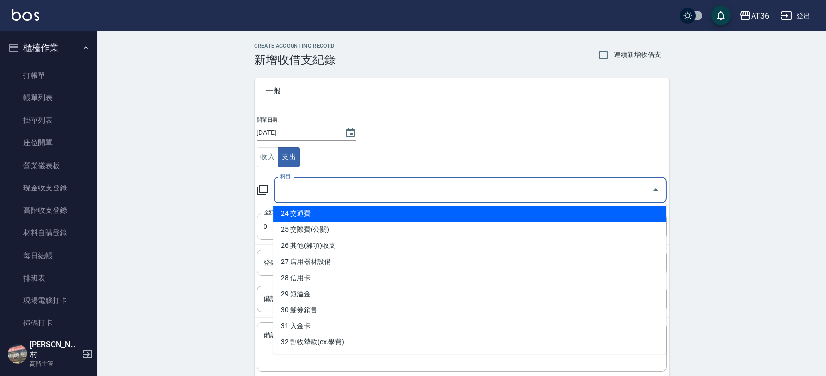
scroll to position [454, 0]
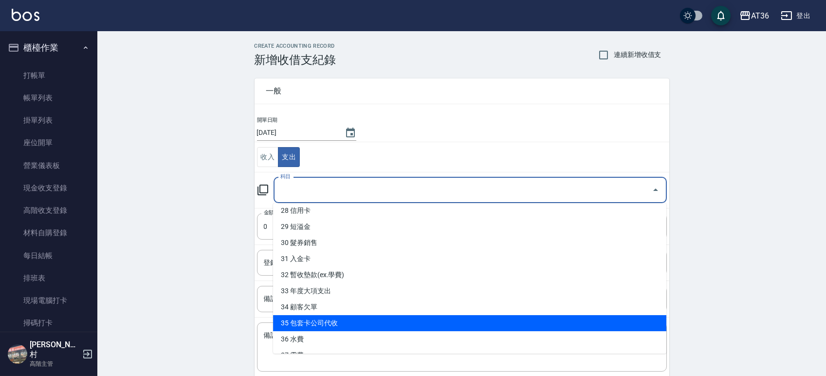
click at [323, 317] on li "35 包套卡公司代收" at bounding box center [469, 323] width 393 height 16
type input "35 包套卡公司代收"
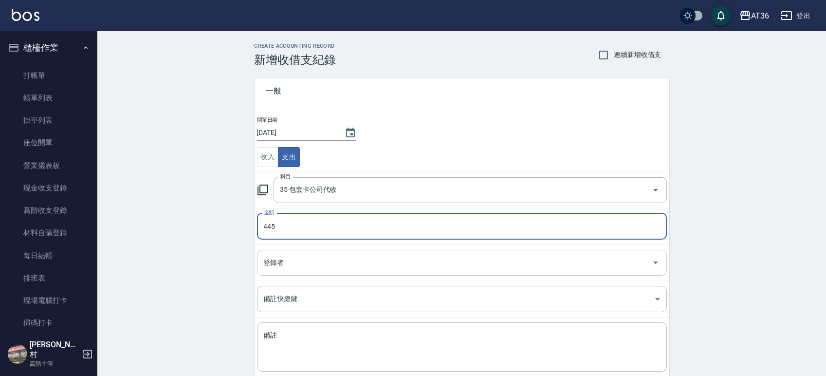
type input "445"
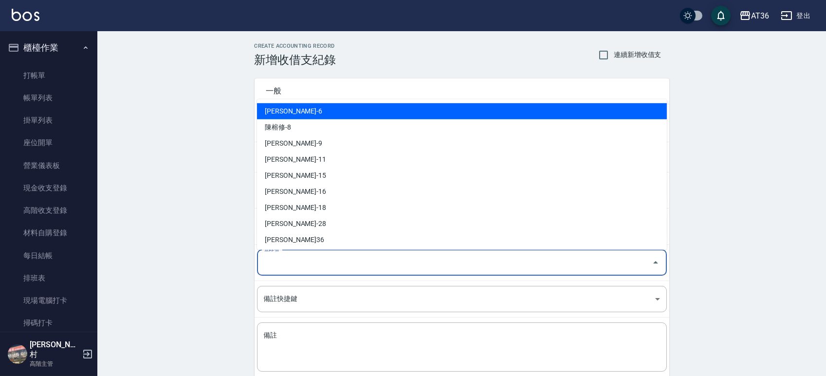
click at [285, 261] on input "登錄者" at bounding box center [454, 262] width 386 height 17
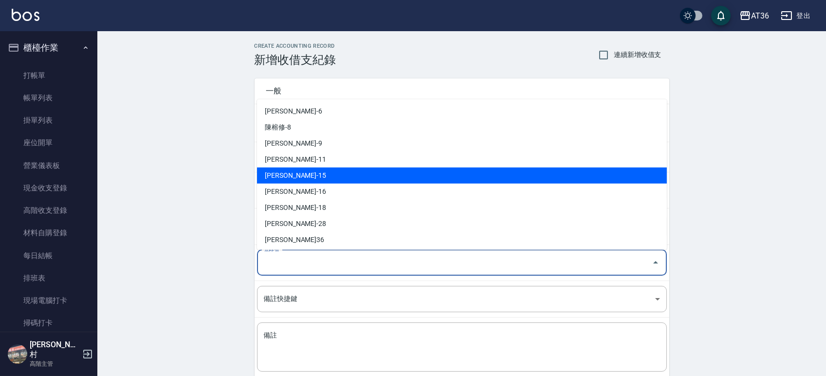
scroll to position [162, 0]
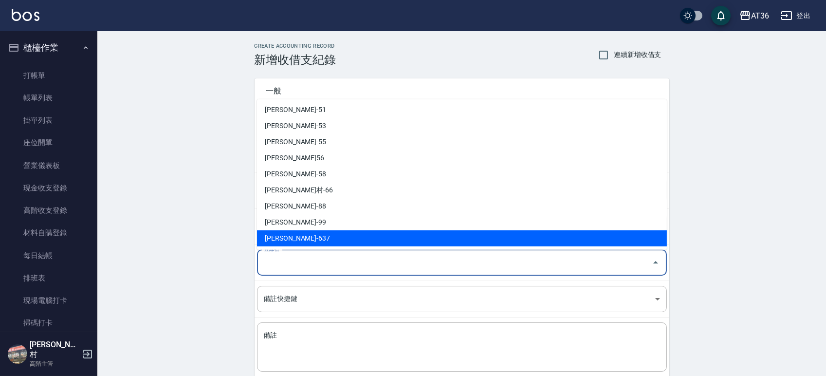
click at [298, 238] on li "[PERSON_NAME]-637" at bounding box center [462, 238] width 410 height 16
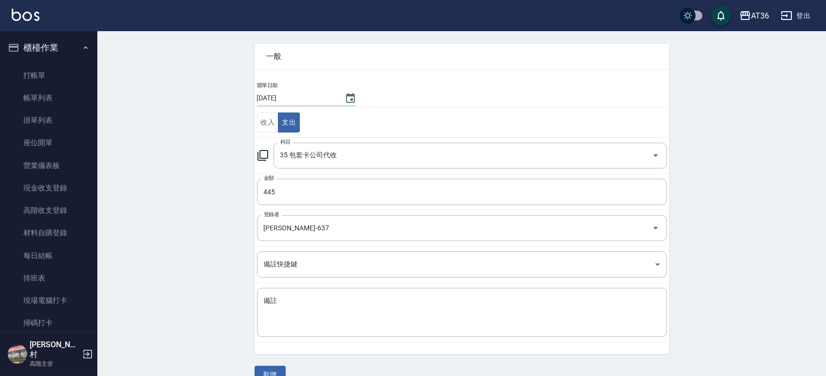
scroll to position [54, 0]
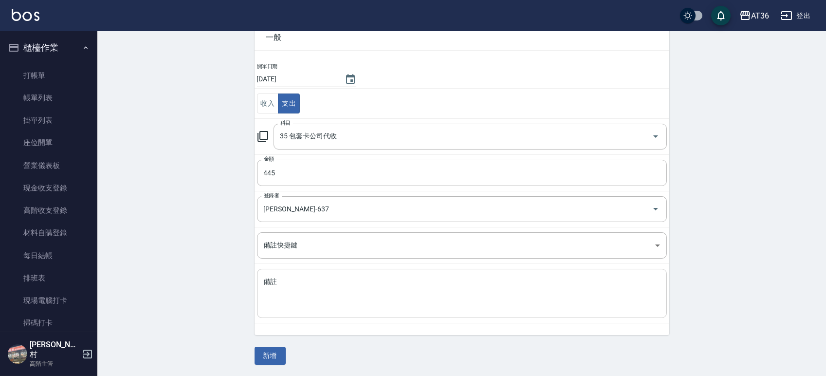
drag, startPoint x: 291, startPoint y: 264, endPoint x: 284, endPoint y: 287, distance: 24.0
click at [290, 266] on td "備註 x 備註" at bounding box center [461, 293] width 414 height 59
click at [280, 291] on textarea "備註" at bounding box center [462, 293] width 396 height 33
click at [275, 358] on button "新增" at bounding box center [269, 355] width 31 height 18
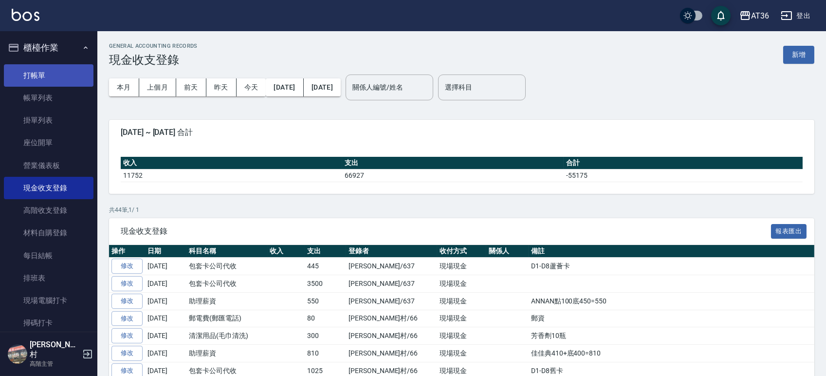
click at [36, 78] on link "打帳單" at bounding box center [49, 75] width 90 height 22
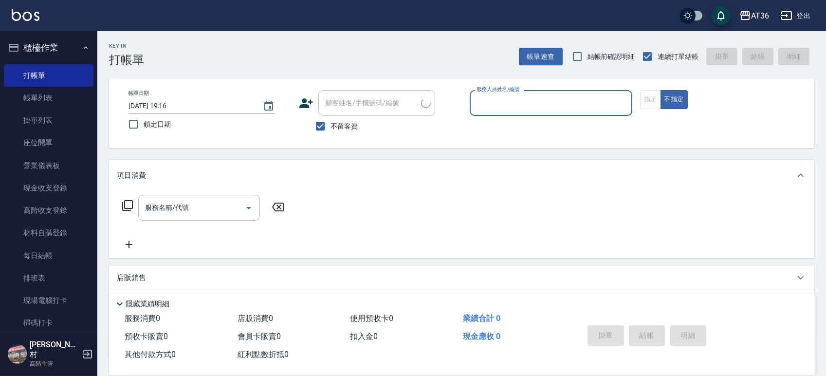
click at [483, 104] on input "服務人員姓名/編號" at bounding box center [551, 102] width 154 height 17
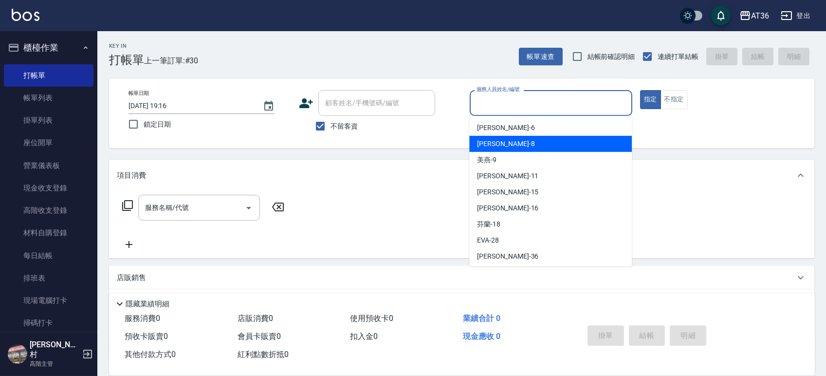
click at [499, 144] on div "[PERSON_NAME] -8" at bounding box center [550, 144] width 162 height 16
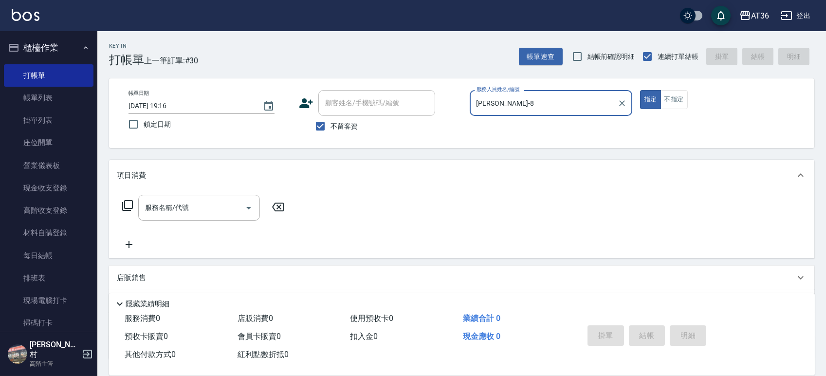
click at [131, 206] on icon at bounding box center [128, 205] width 12 height 12
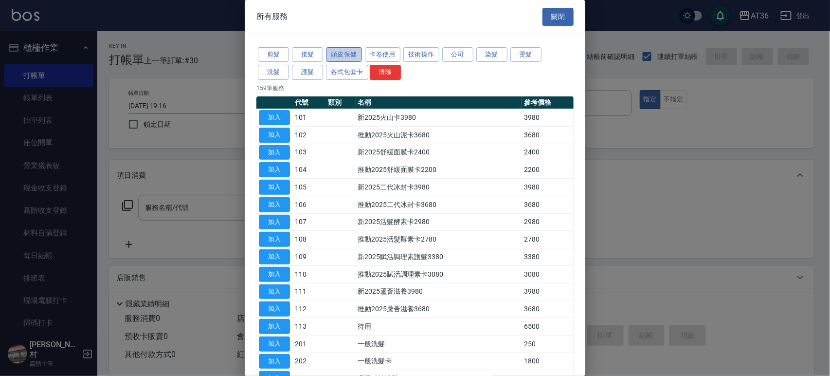
click at [347, 56] on button "頭皮保健" at bounding box center [344, 54] width 36 height 15
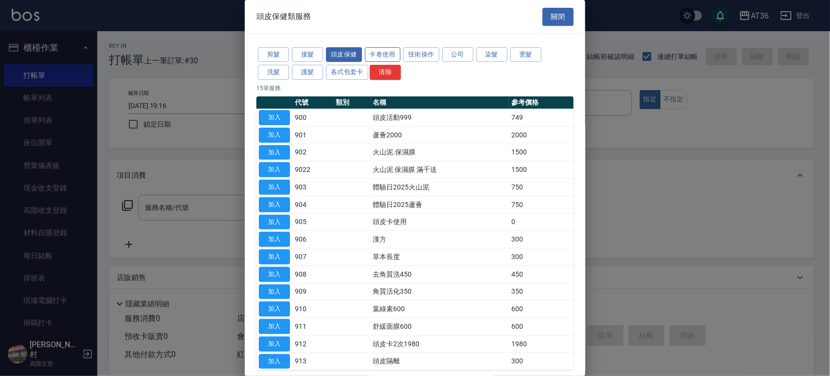
click at [386, 54] on button "卡卷使用" at bounding box center [383, 54] width 36 height 15
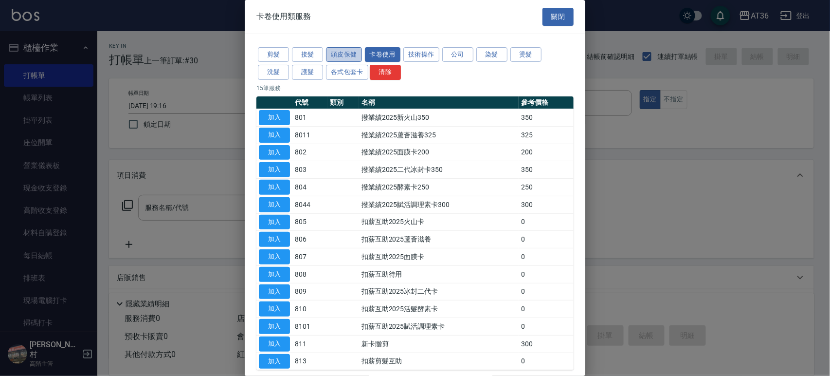
click at [346, 57] on button "頭皮保健" at bounding box center [344, 54] width 36 height 15
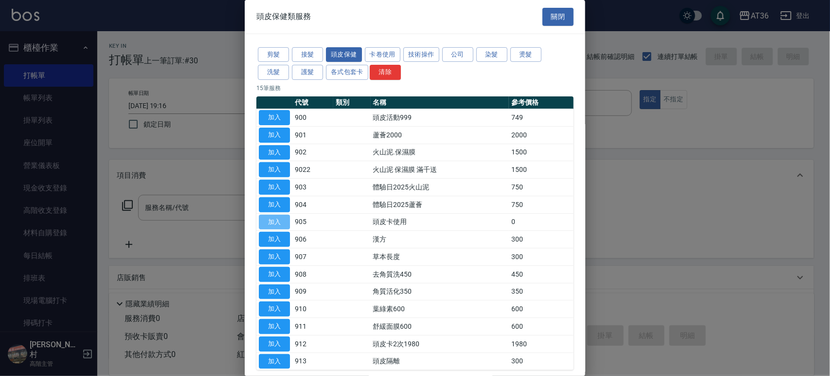
drag, startPoint x: 279, startPoint y: 219, endPoint x: 346, endPoint y: 171, distance: 82.2
click at [280, 220] on button "加入" at bounding box center [274, 222] width 31 height 15
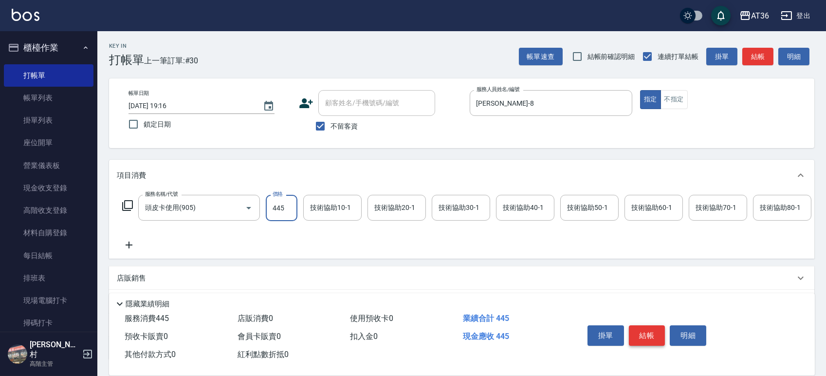
click at [637, 335] on button "結帳" at bounding box center [647, 335] width 36 height 20
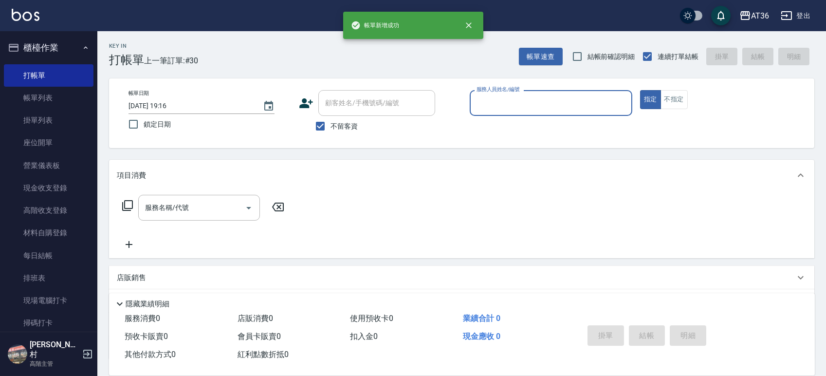
click at [481, 101] on input "服務人員姓名/編號" at bounding box center [551, 102] width 154 height 17
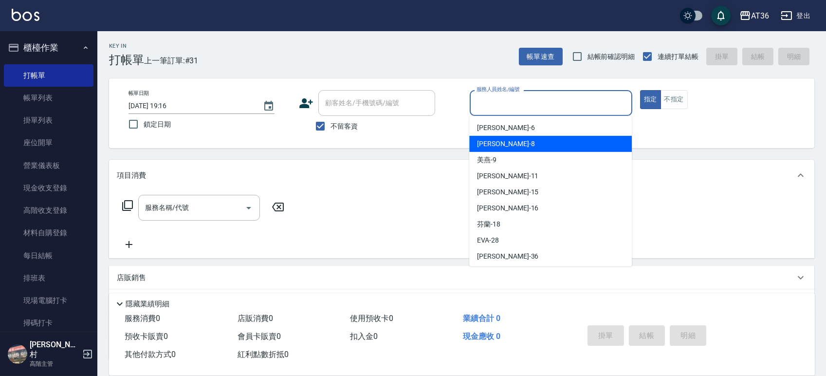
click at [500, 148] on div "[PERSON_NAME] -8" at bounding box center [550, 144] width 162 height 16
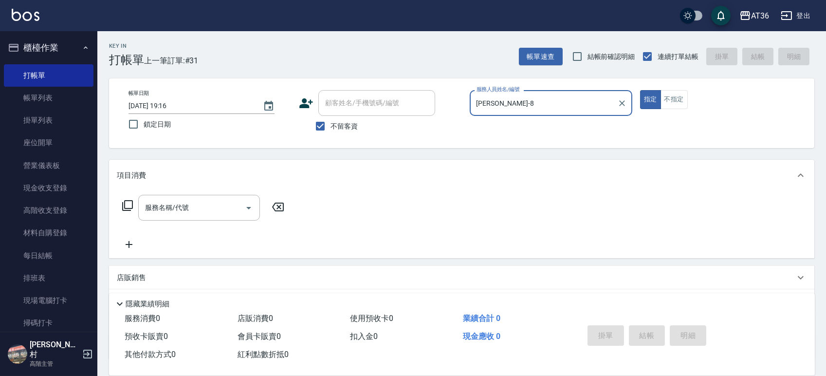
drag, startPoint x: 666, startPoint y: 103, endPoint x: 667, endPoint y: 109, distance: 6.4
click at [667, 102] on button "不指定" at bounding box center [673, 99] width 27 height 19
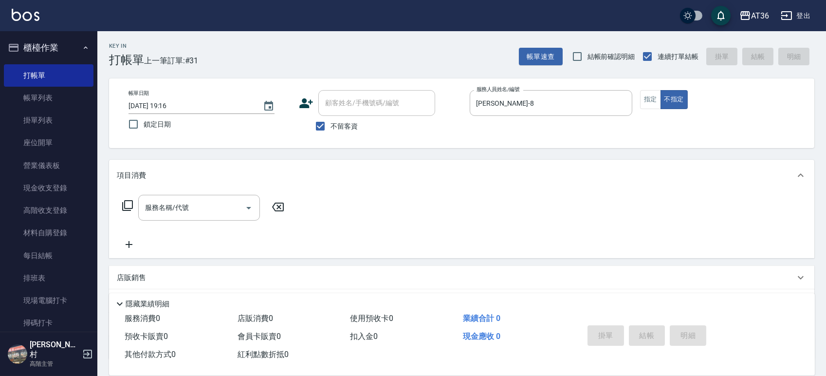
click at [124, 205] on icon at bounding box center [128, 205] width 12 height 12
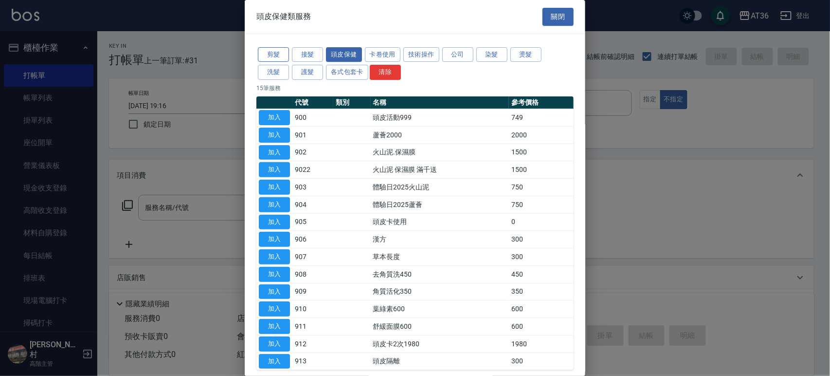
click at [265, 59] on button "剪髮" at bounding box center [273, 54] width 31 height 15
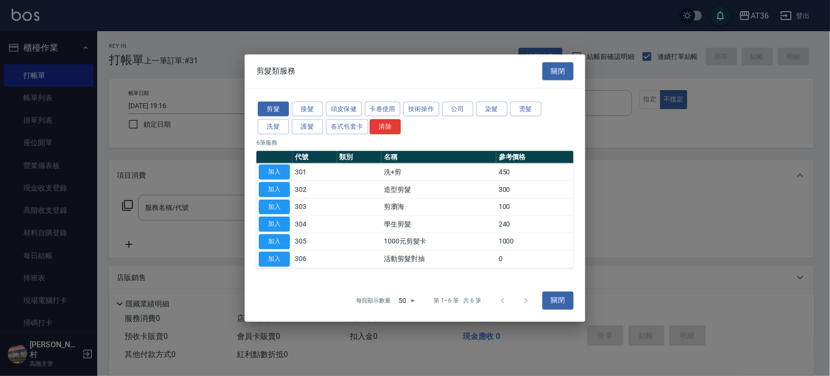
drag, startPoint x: 278, startPoint y: 170, endPoint x: 291, endPoint y: 226, distance: 57.0
click at [278, 170] on button "加入" at bounding box center [274, 171] width 31 height 15
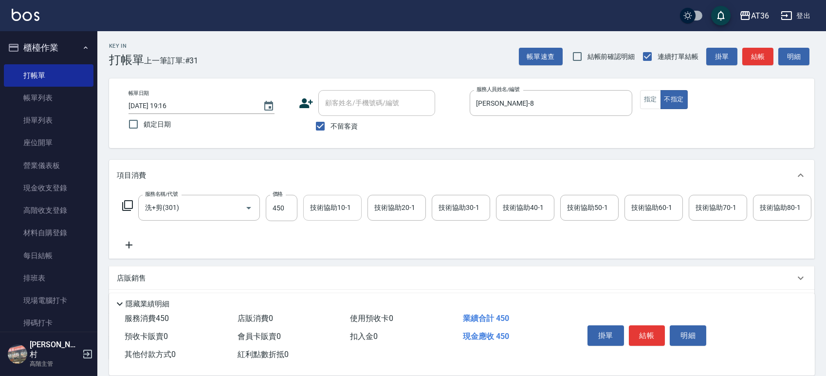
drag, startPoint x: 278, startPoint y: 215, endPoint x: 303, endPoint y: 204, distance: 26.4
click at [279, 213] on input "450" at bounding box center [282, 208] width 32 height 26
drag, startPoint x: 506, startPoint y: 203, endPoint x: 527, endPoint y: 165, distance: 43.6
click at [506, 203] on div "技術協助40-1 技術協助40-1" at bounding box center [525, 208] width 58 height 26
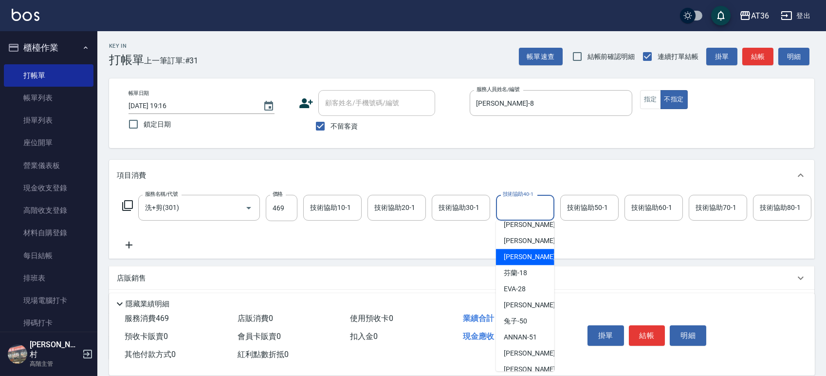
scroll to position [130, 0]
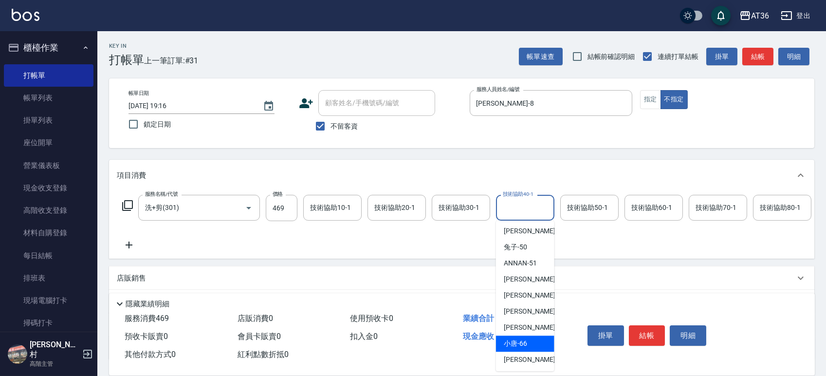
click at [526, 345] on div "小唐 -66" at bounding box center [525, 343] width 58 height 16
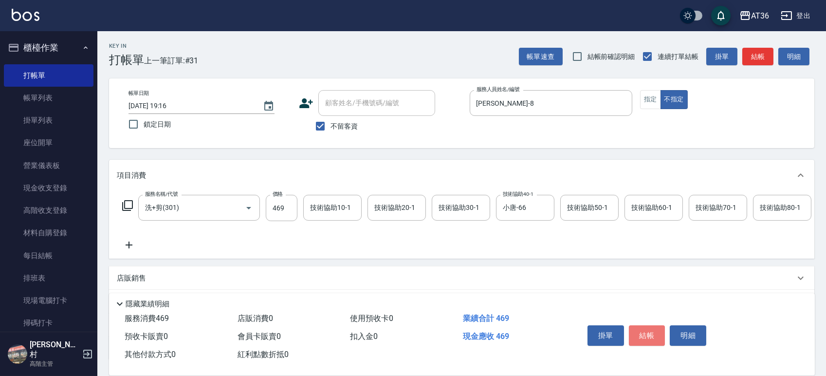
drag, startPoint x: 651, startPoint y: 334, endPoint x: 664, endPoint y: 311, distance: 25.7
click at [651, 335] on button "結帳" at bounding box center [647, 335] width 36 height 20
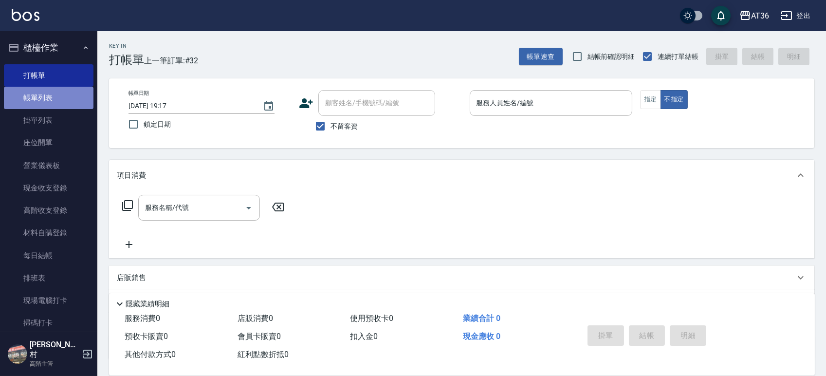
click at [52, 101] on link "帳單列表" at bounding box center [49, 98] width 90 height 22
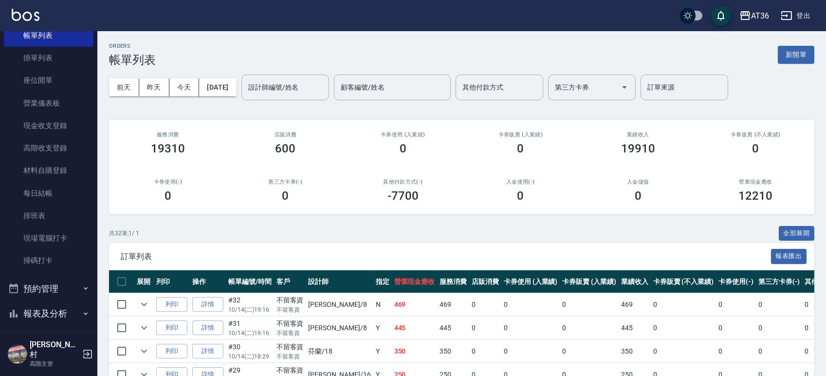
scroll to position [184, 0]
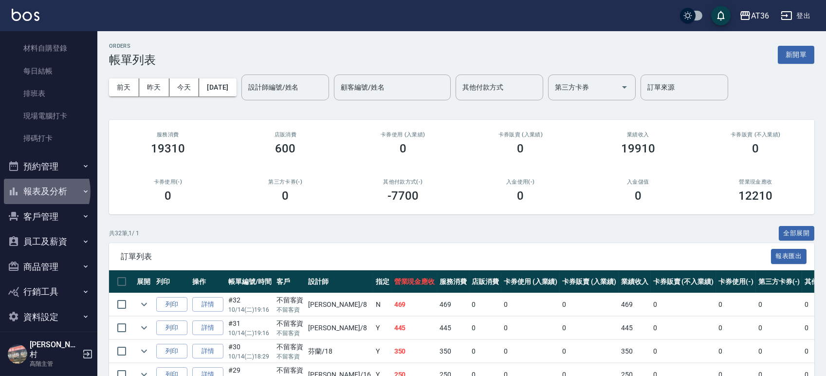
drag, startPoint x: 36, startPoint y: 191, endPoint x: 76, endPoint y: 211, distance: 44.8
click at [36, 191] on button "報表及分析" at bounding box center [49, 191] width 90 height 25
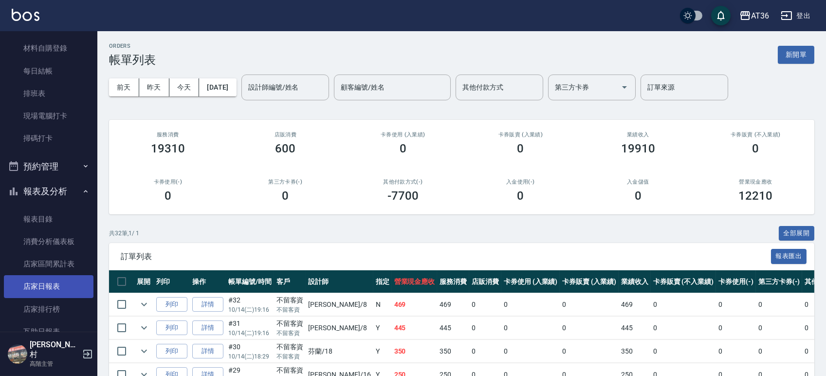
click at [50, 286] on link "店家日報表" at bounding box center [49, 286] width 90 height 22
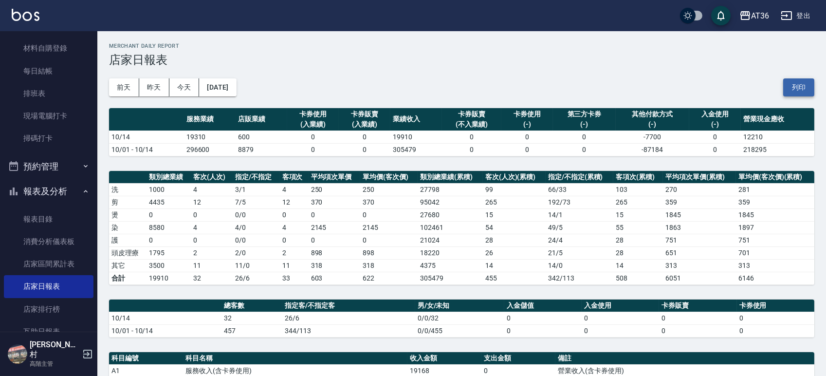
click at [804, 89] on button "列印" at bounding box center [798, 87] width 31 height 18
click at [63, 97] on link "排班表" at bounding box center [49, 93] width 90 height 22
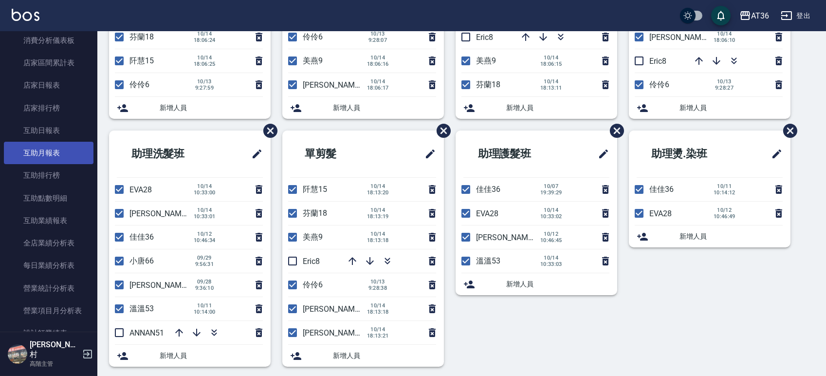
scroll to position [454, 0]
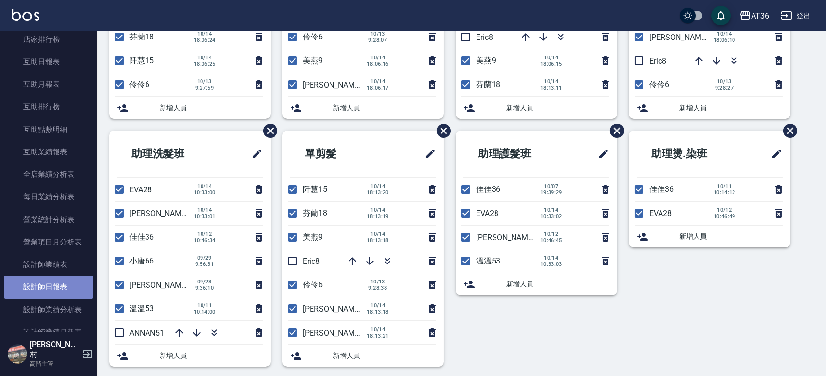
click at [67, 287] on link "設計師日報表" at bounding box center [49, 286] width 90 height 22
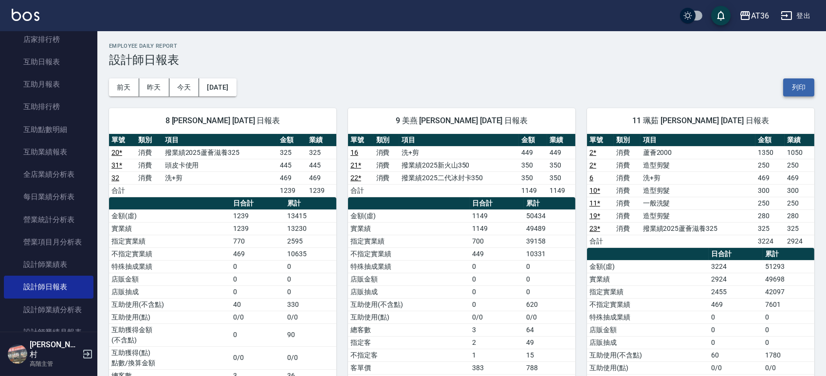
click at [791, 84] on button "列印" at bounding box center [798, 87] width 31 height 18
